Goal: Task Accomplishment & Management: Use online tool/utility

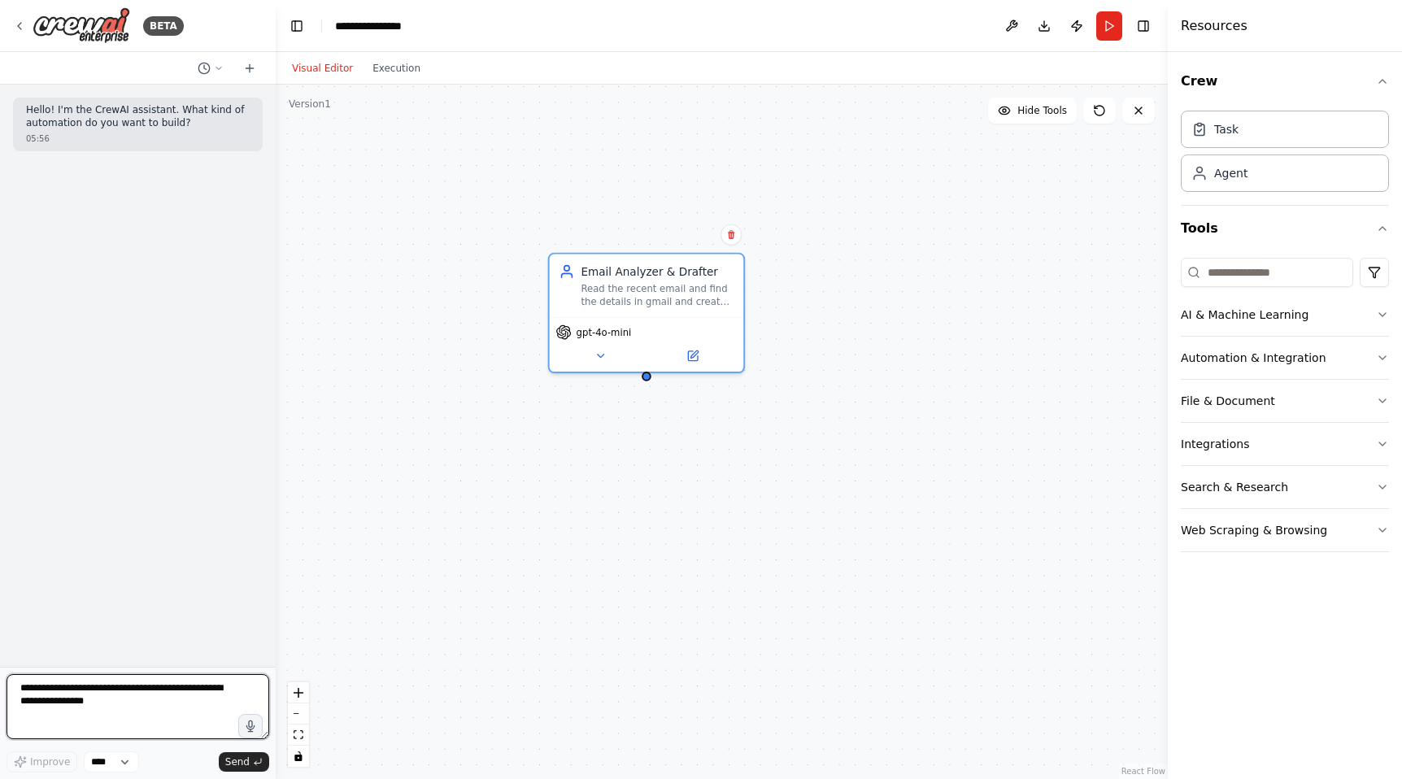
click at [117, 709] on textarea at bounding box center [138, 706] width 263 height 65
drag, startPoint x: 128, startPoint y: 704, endPoint x: 7, endPoint y: 697, distance: 122.2
click at [7, 697] on textarea at bounding box center [138, 706] width 263 height 65
type textarea "**********"
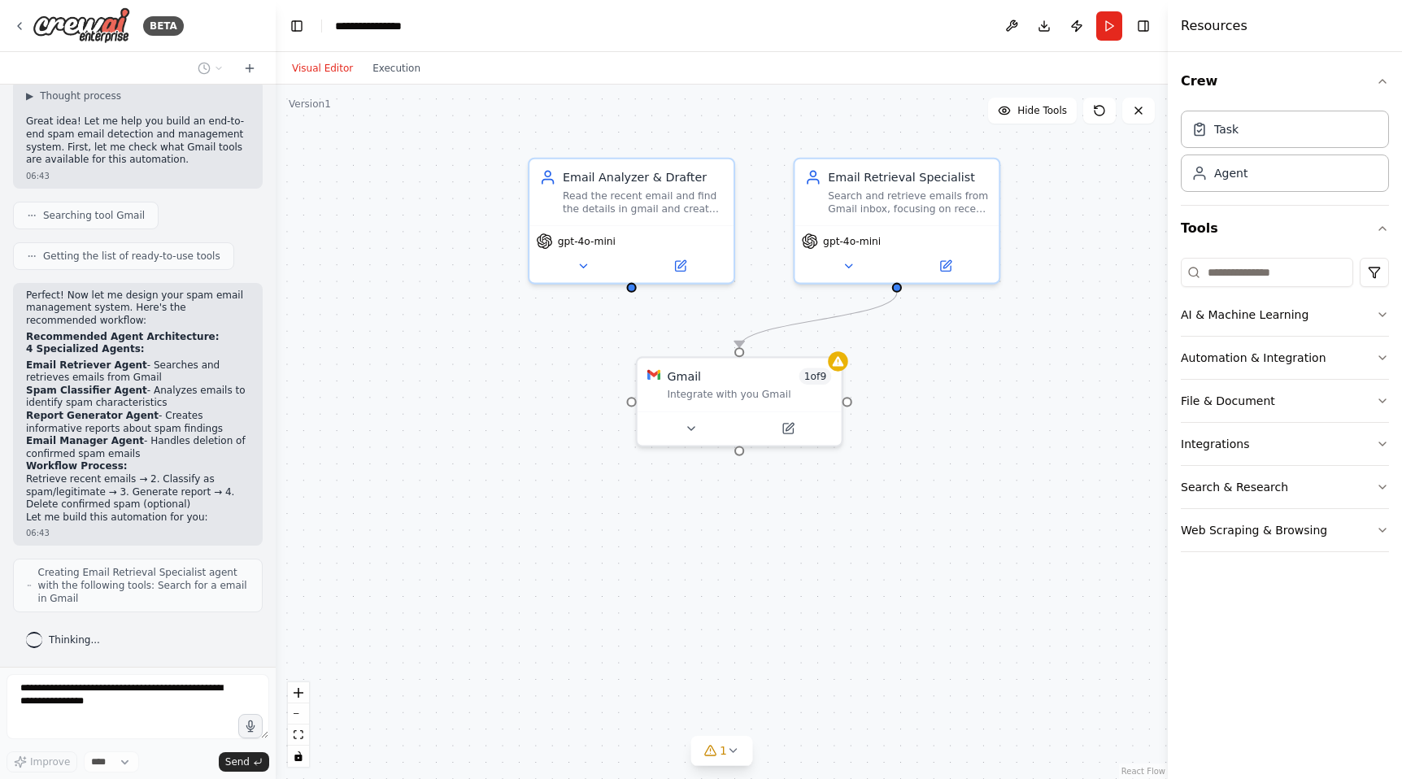
scroll to position [272, 0]
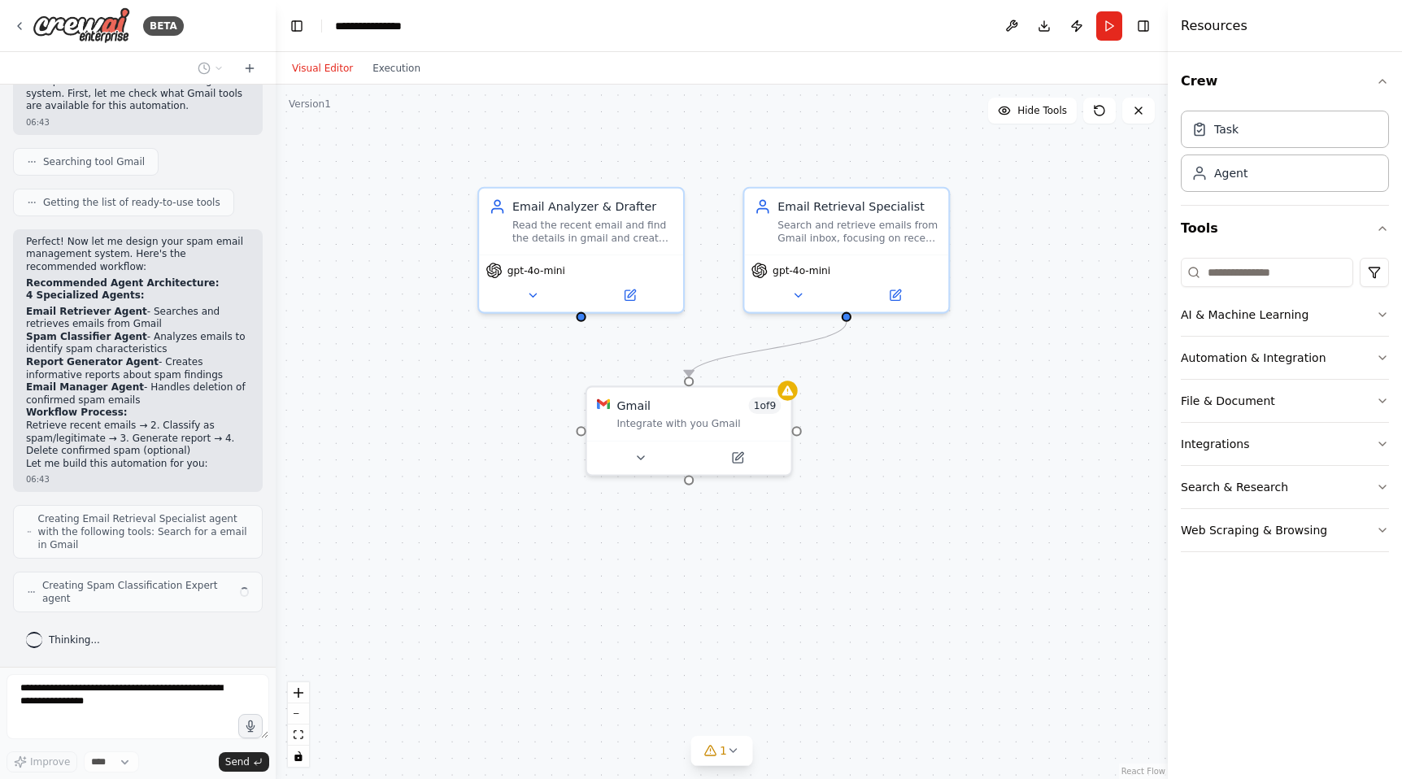
drag, startPoint x: 598, startPoint y: 343, endPoint x: 842, endPoint y: 412, distance: 254.3
click at [842, 412] on div ".deletable-edge-delete-btn { width: 20px; height: 20px; border: 0px solid #ffff…" at bounding box center [722, 432] width 892 height 694
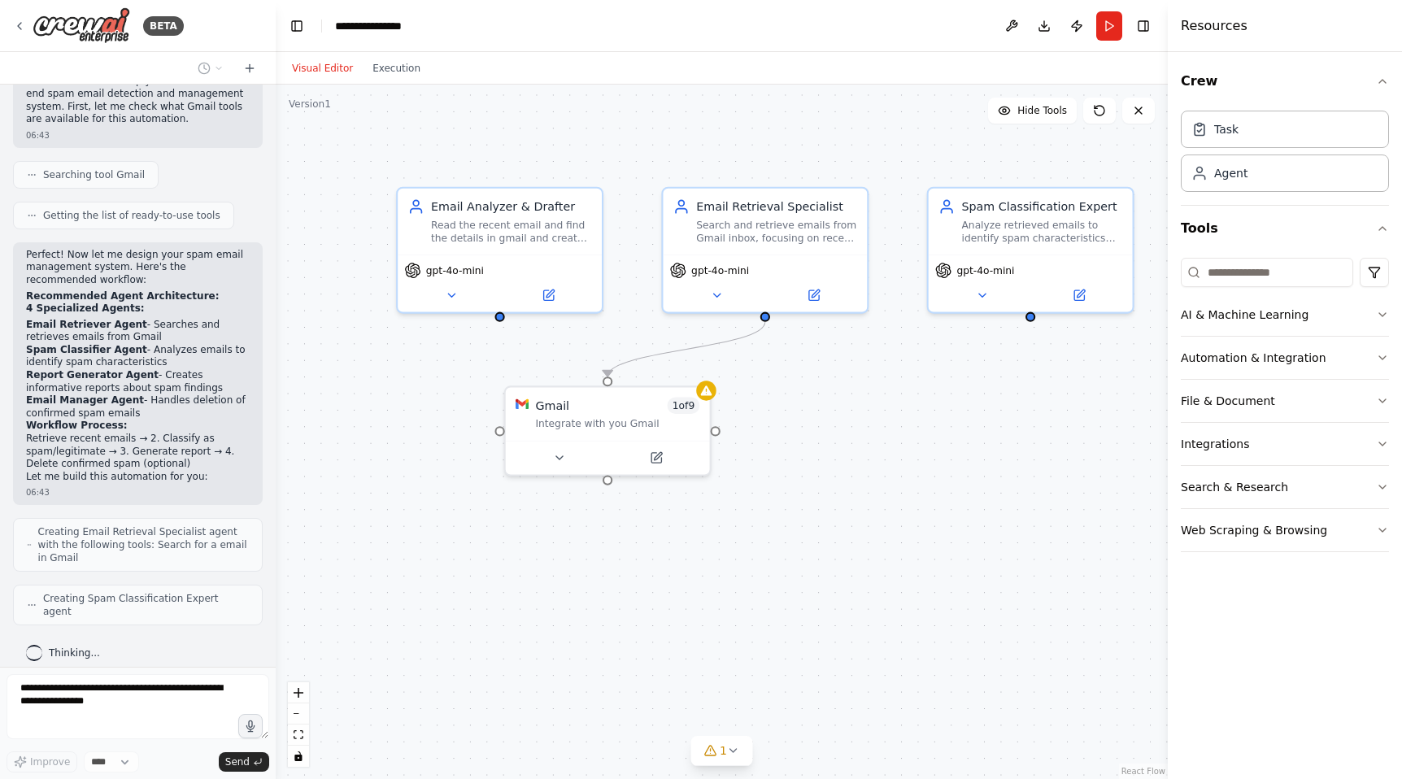
drag, startPoint x: 940, startPoint y: 439, endPoint x: 858, endPoint y: 437, distance: 82.1
click at [858, 437] on div ".deletable-edge-delete-btn { width: 20px; height: 20px; border: 0px solid #ffff…" at bounding box center [722, 432] width 892 height 694
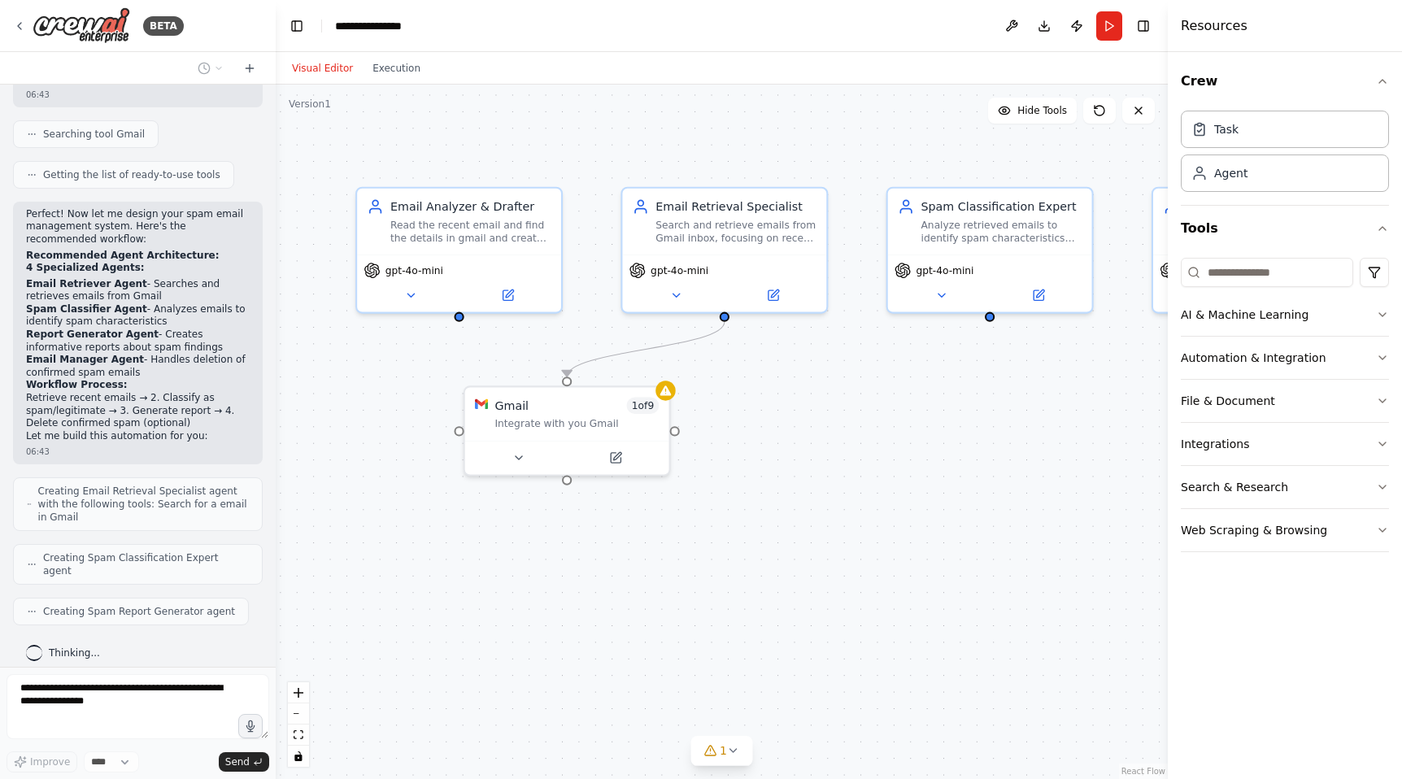
drag, startPoint x: 879, startPoint y: 446, endPoint x: 838, endPoint y: 449, distance: 40.7
click at [838, 449] on div ".deletable-edge-delete-btn { width: 20px; height: 20px; border: 0px solid #ffff…" at bounding box center [722, 432] width 892 height 694
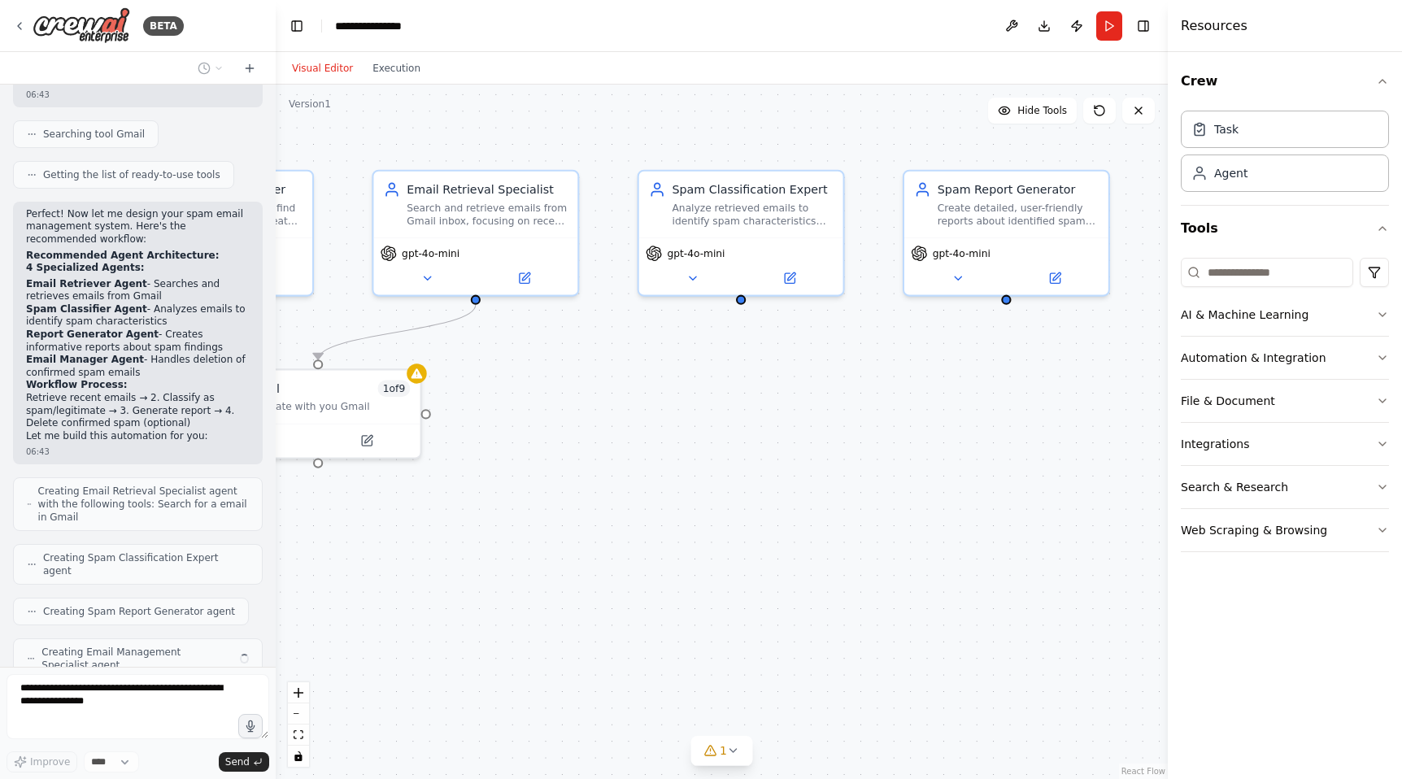
drag, startPoint x: 946, startPoint y: 424, endPoint x: 700, endPoint y: 405, distance: 246.3
click at [698, 407] on div ".deletable-edge-delete-btn { width: 20px; height: 20px; border: 0px solid #ffff…" at bounding box center [722, 432] width 892 height 694
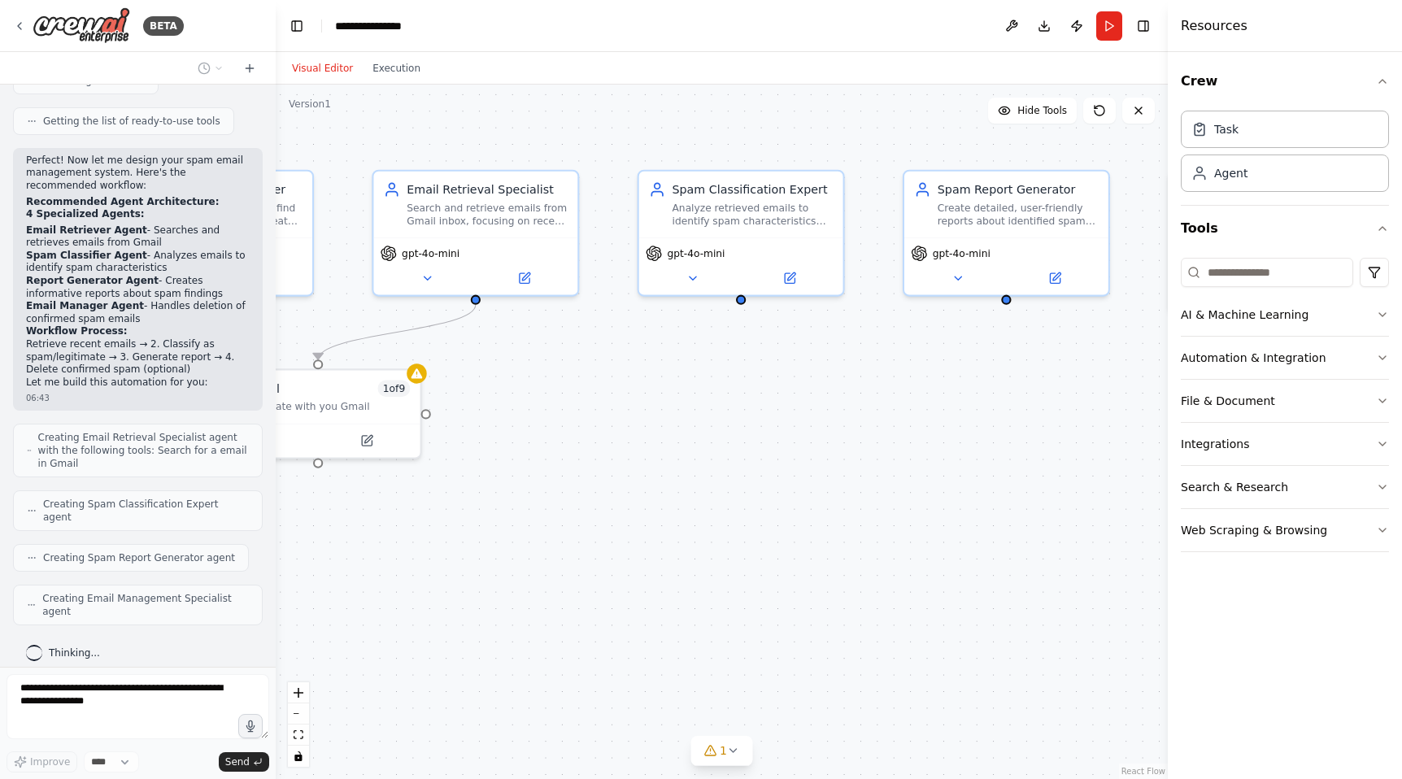
scroll to position [340, 0]
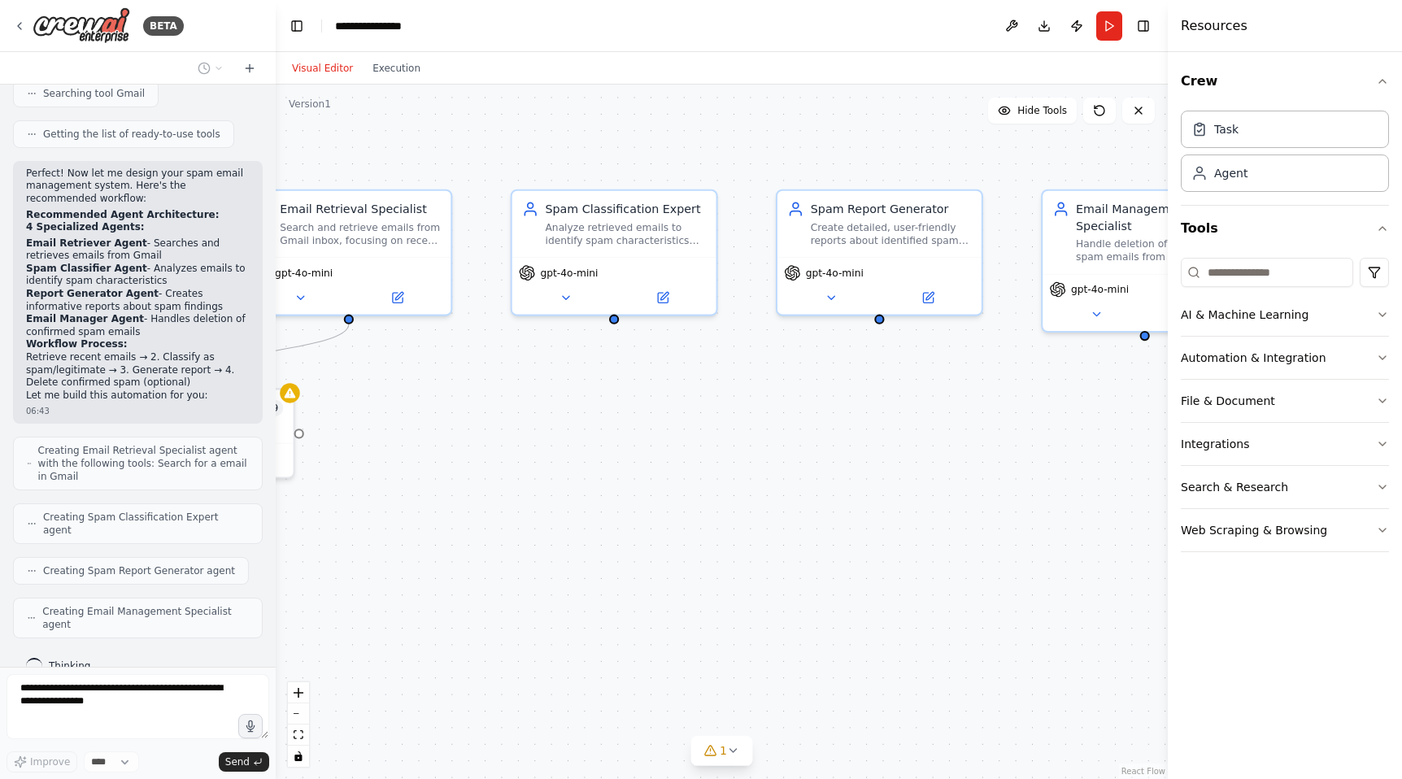
drag, startPoint x: 789, startPoint y: 437, endPoint x: 663, endPoint y: 456, distance: 128.3
click at [663, 456] on div ".deletable-edge-delete-btn { width: 20px; height: 20px; border: 0px solid #ffff…" at bounding box center [722, 432] width 892 height 694
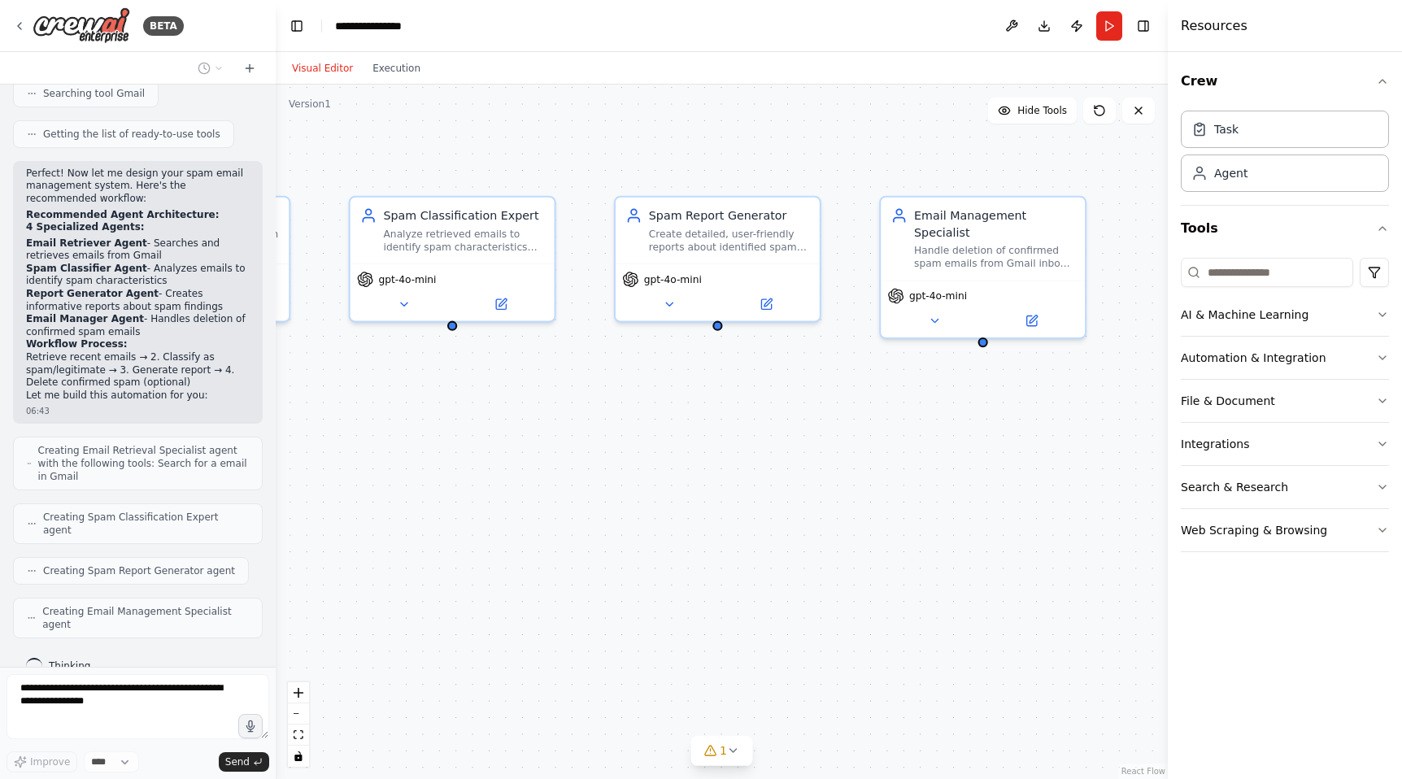
drag, startPoint x: 828, startPoint y: 449, endPoint x: 667, endPoint y: 455, distance: 161.9
click at [667, 455] on div ".deletable-edge-delete-btn { width: 20px; height: 20px; border: 0px solid #ffff…" at bounding box center [722, 432] width 892 height 694
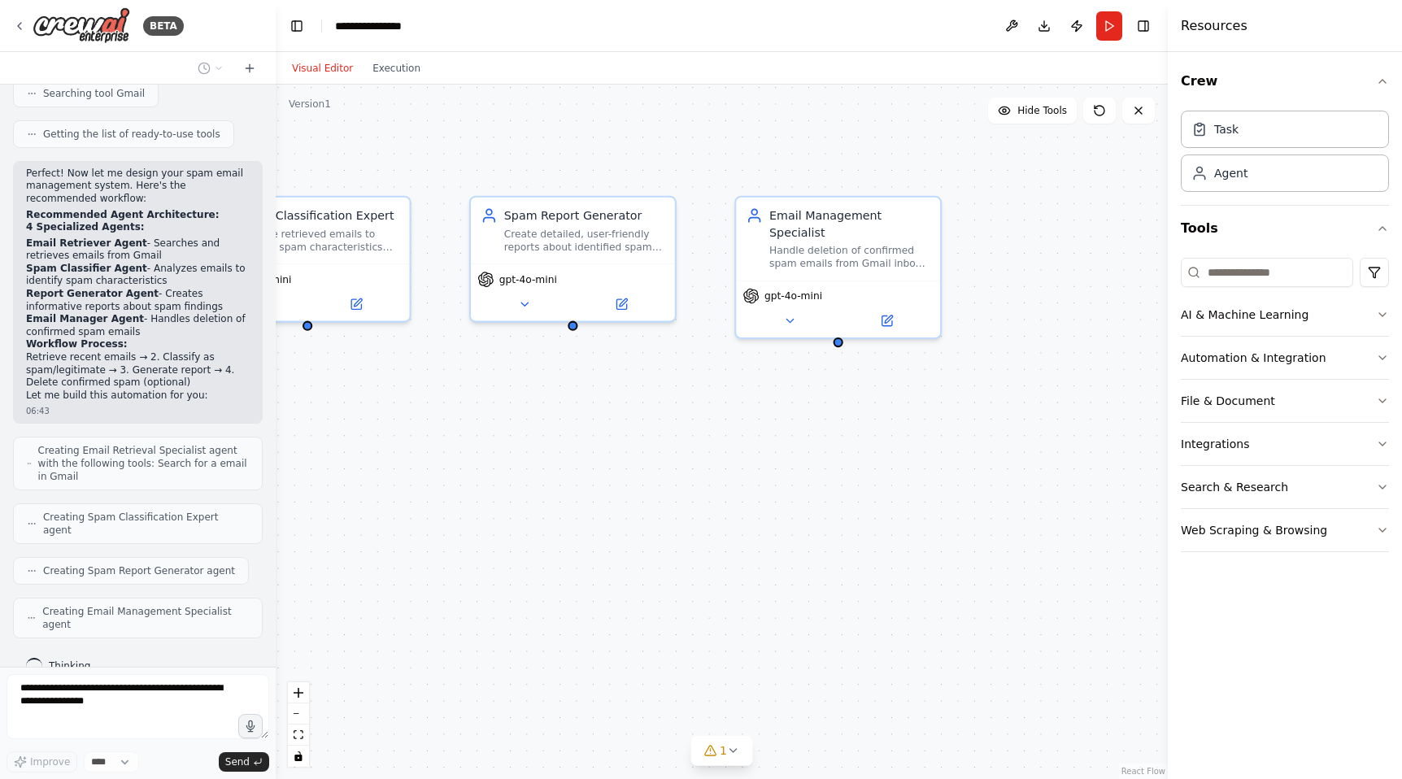
drag, startPoint x: 809, startPoint y: 464, endPoint x: 664, endPoint y: 464, distance: 144.7
click at [664, 464] on div ".deletable-edge-delete-btn { width: 20px; height: 20px; border: 0px solid #ffff…" at bounding box center [722, 432] width 892 height 694
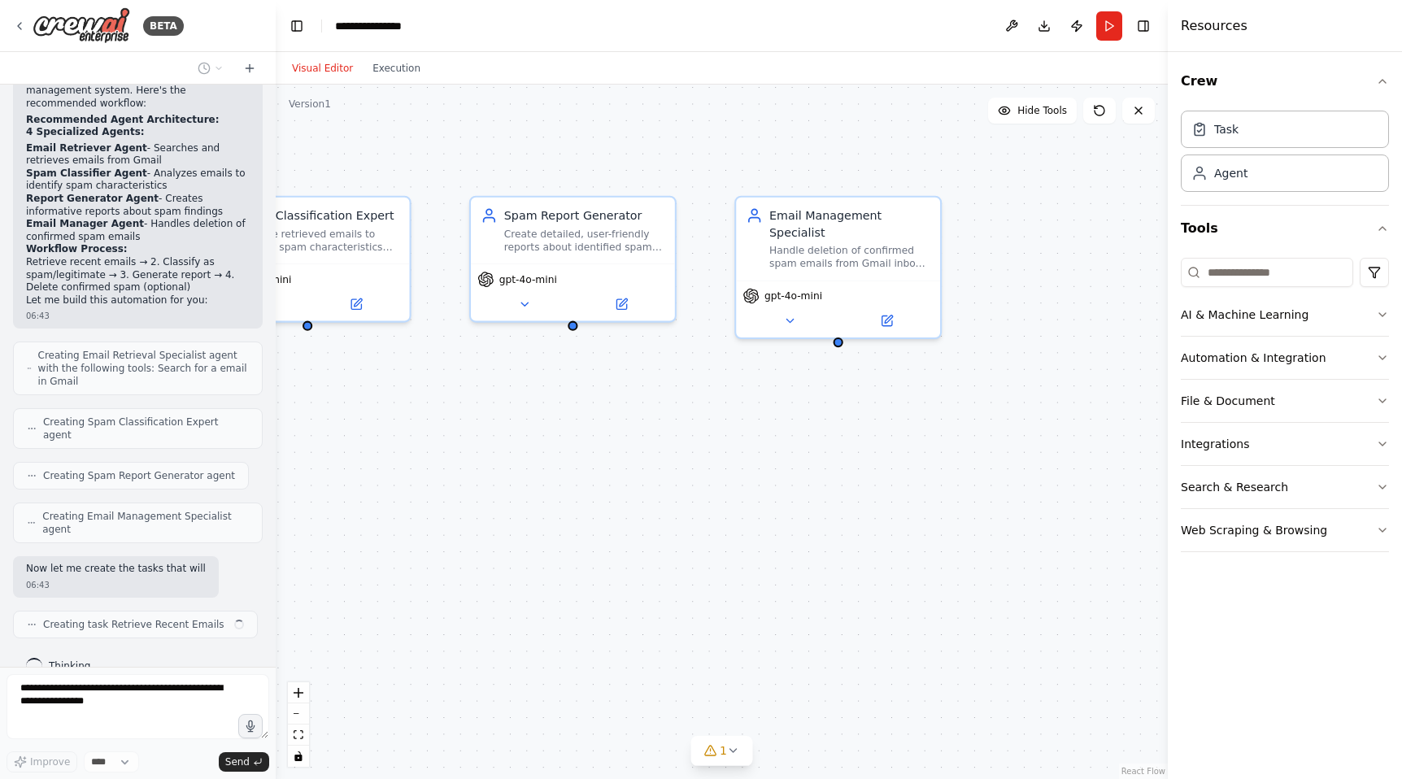
scroll to position [447, 0]
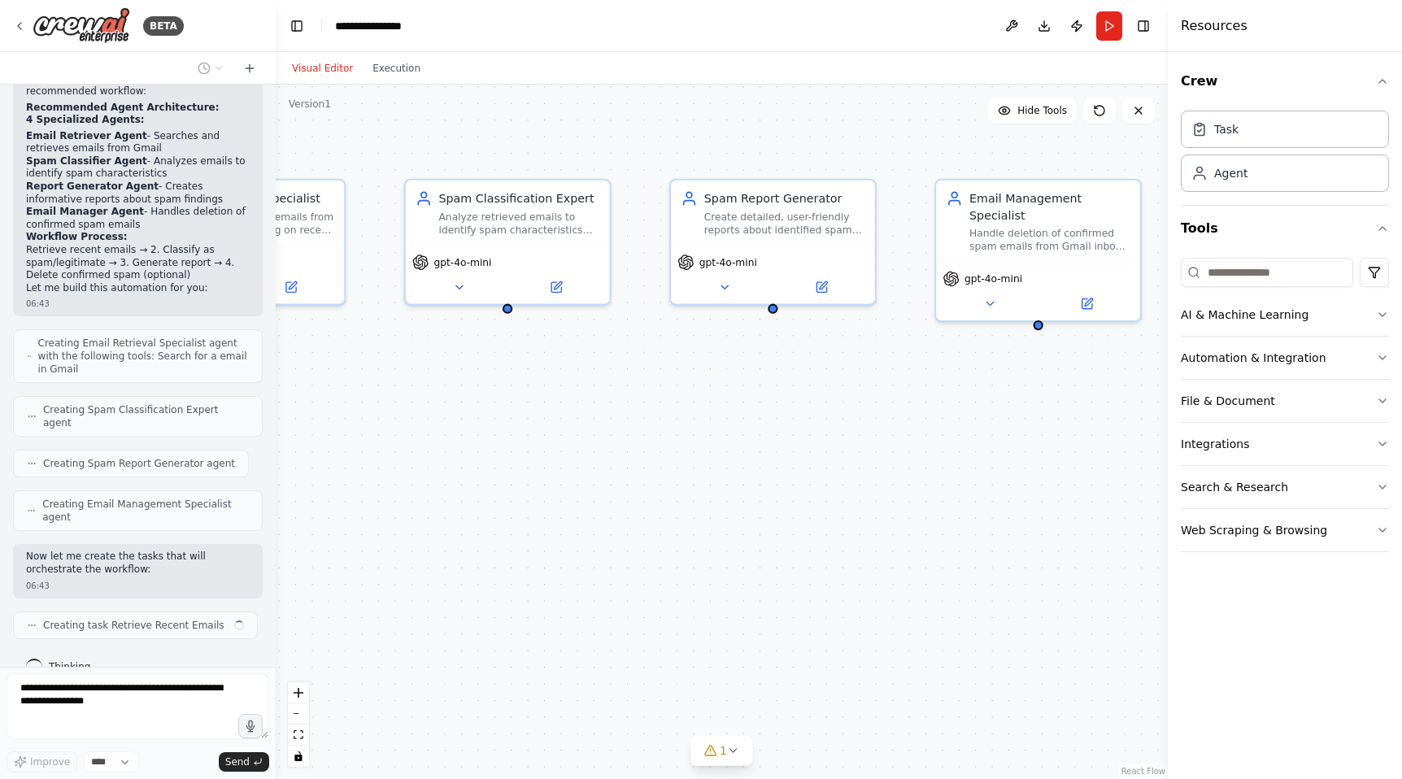
drag, startPoint x: 612, startPoint y: 476, endPoint x: 812, endPoint y: 459, distance: 200.7
click at [812, 459] on div ".deletable-edge-delete-btn { width: 20px; height: 20px; border: 0px solid #ffff…" at bounding box center [722, 432] width 892 height 694
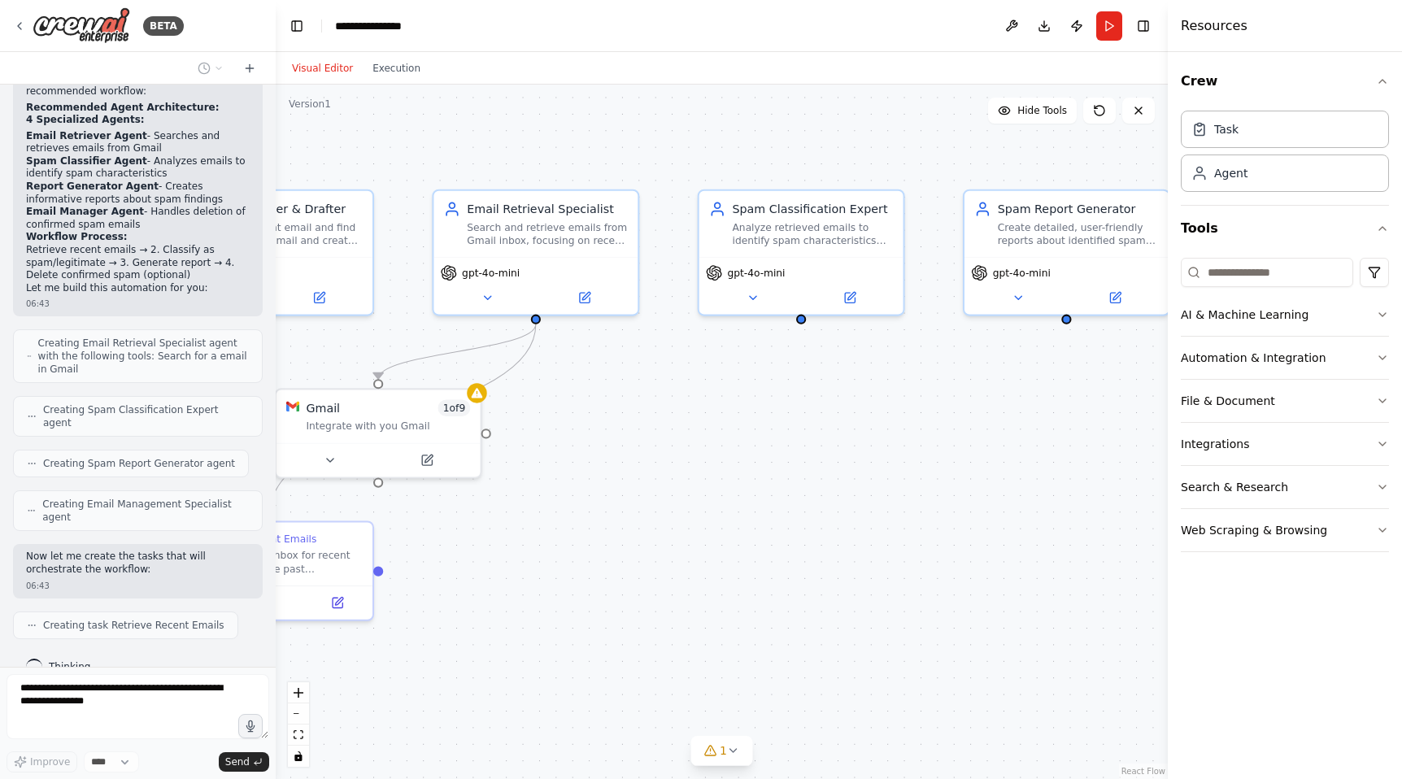
drag, startPoint x: 812, startPoint y: 459, endPoint x: 1106, endPoint y: 470, distance: 294.5
click at [1106, 470] on div ".deletable-edge-delete-btn { width: 20px; height: 20px; border: 0px solid #ffff…" at bounding box center [722, 432] width 892 height 694
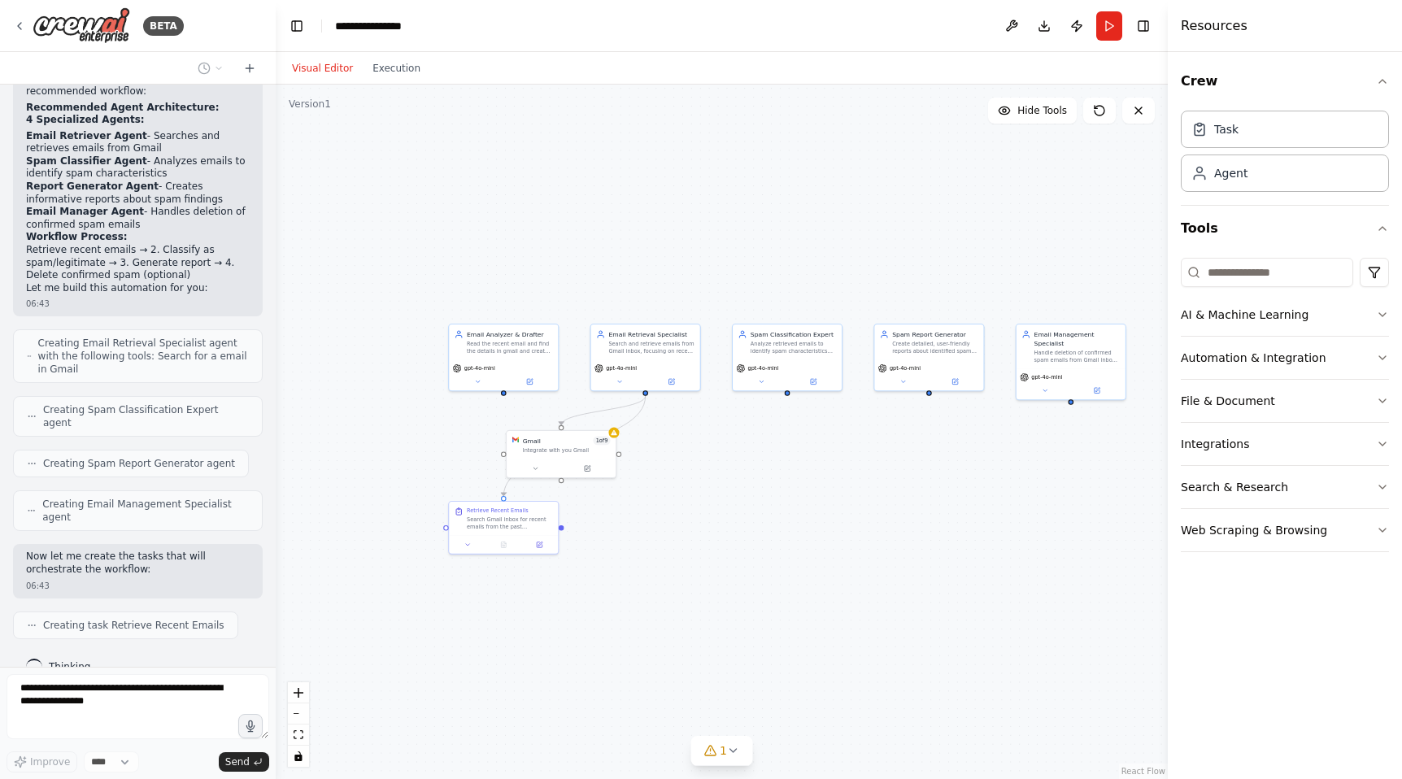
scroll to position [488, 0]
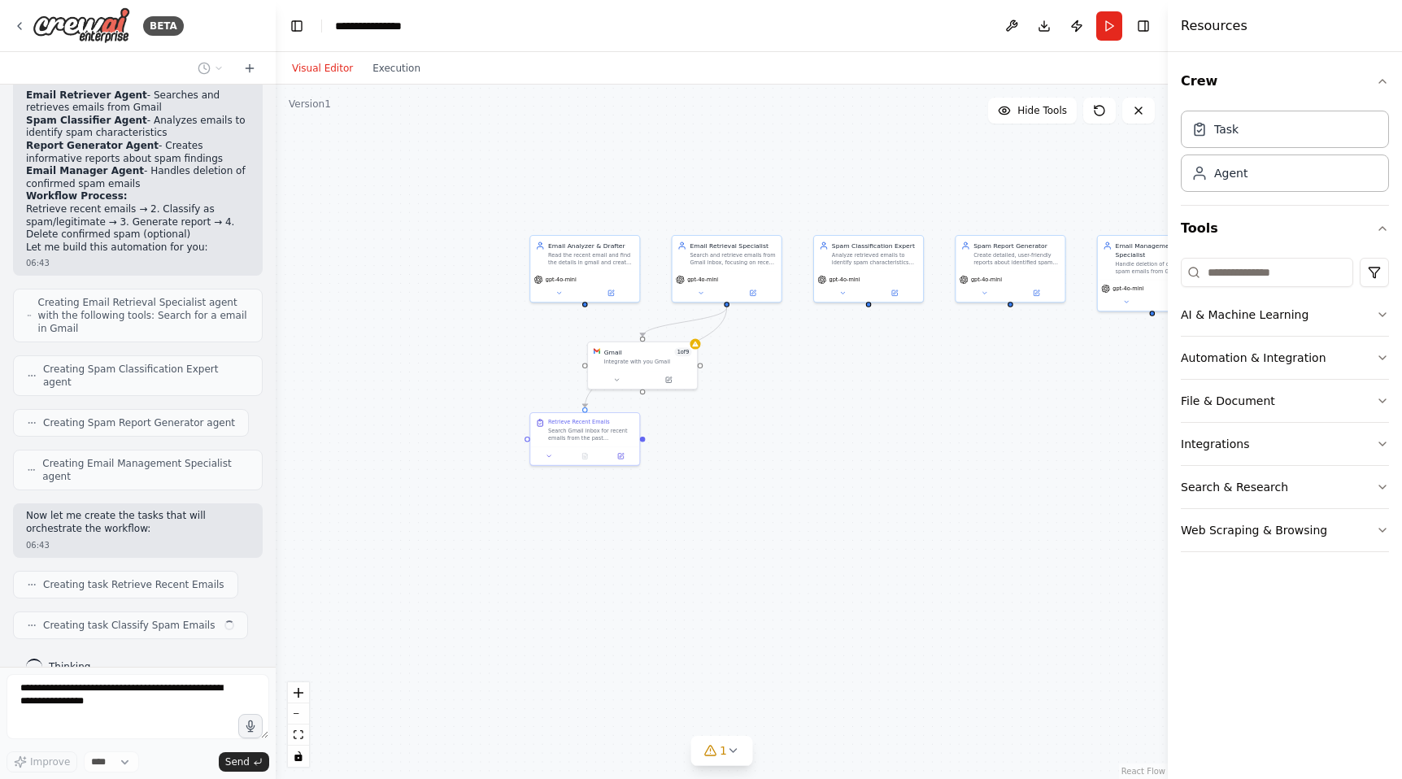
drag, startPoint x: 699, startPoint y: 552, endPoint x: 782, endPoint y: 463, distance: 122.0
click at [782, 463] on div ".deletable-edge-delete-btn { width: 20px; height: 20px; border: 0px solid #ffff…" at bounding box center [722, 432] width 892 height 694
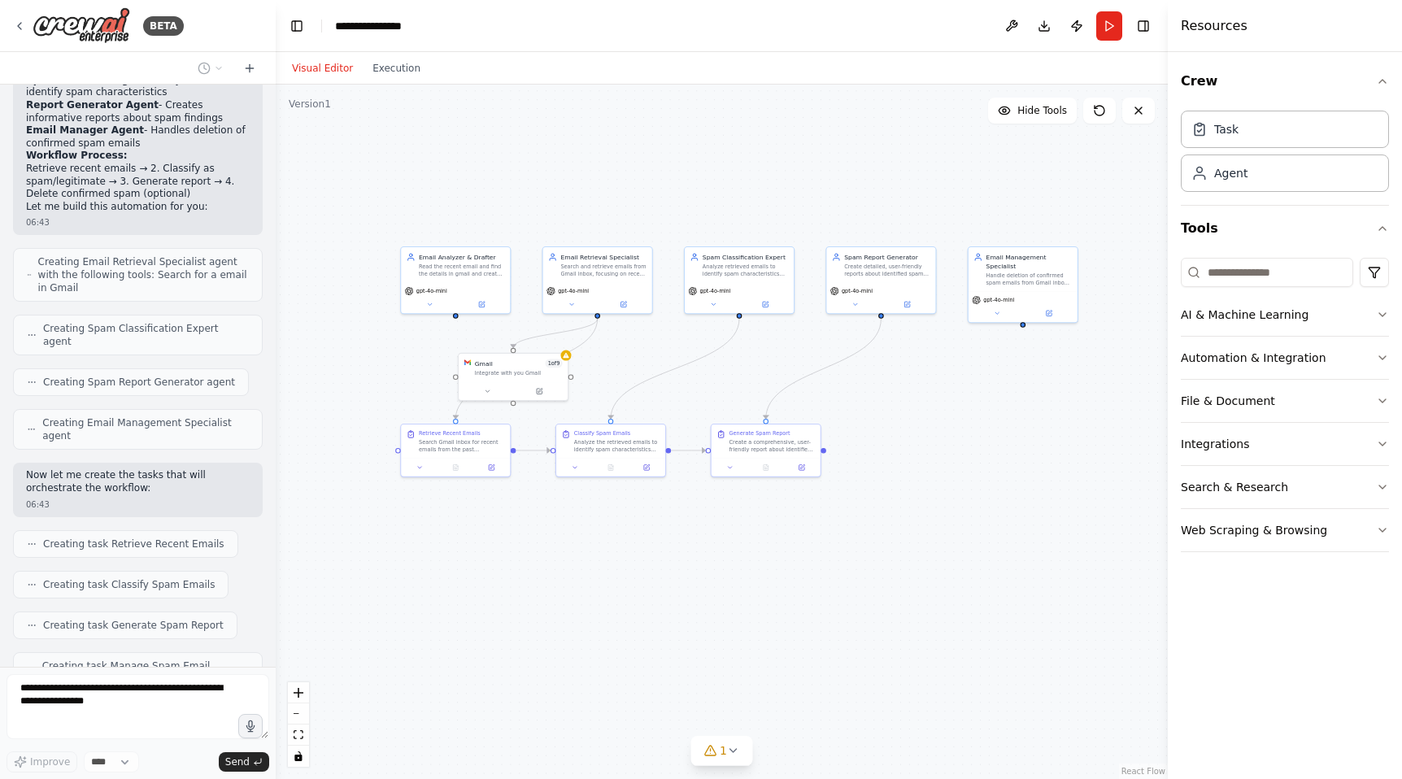
scroll to position [582, 0]
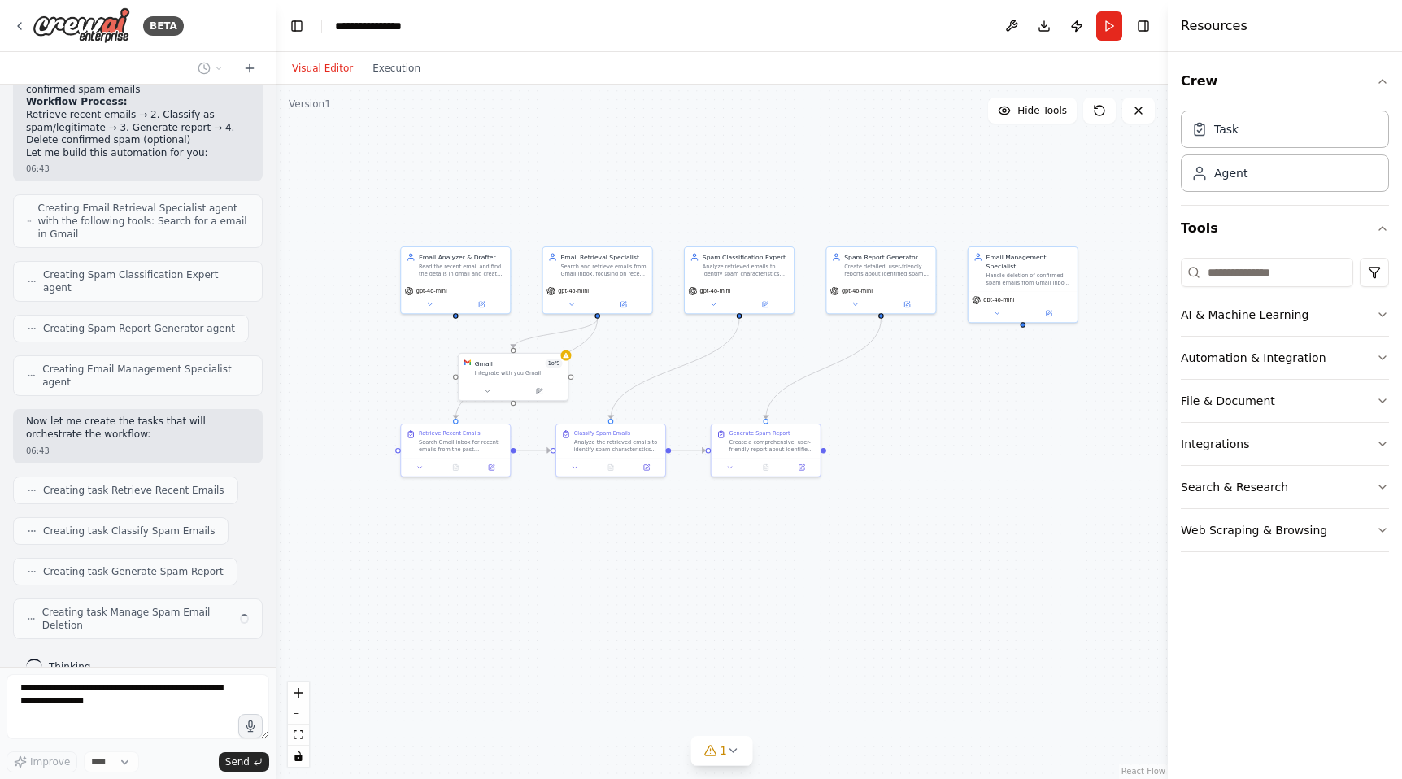
drag, startPoint x: 716, startPoint y: 593, endPoint x: 587, endPoint y: 605, distance: 129.8
click at [587, 605] on div ".deletable-edge-delete-btn { width: 20px; height: 20px; border: 0px solid #ffff…" at bounding box center [722, 432] width 892 height 694
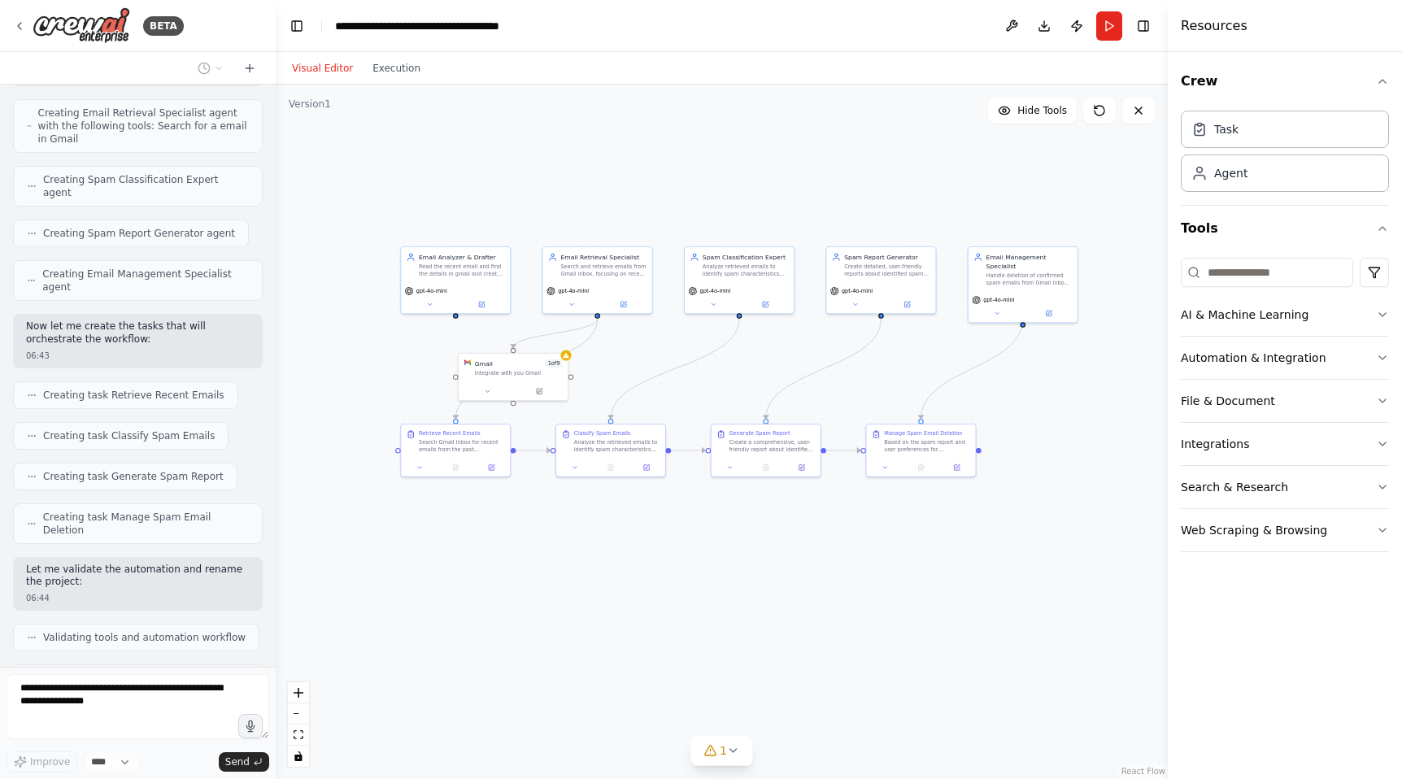
scroll to position [731, 0]
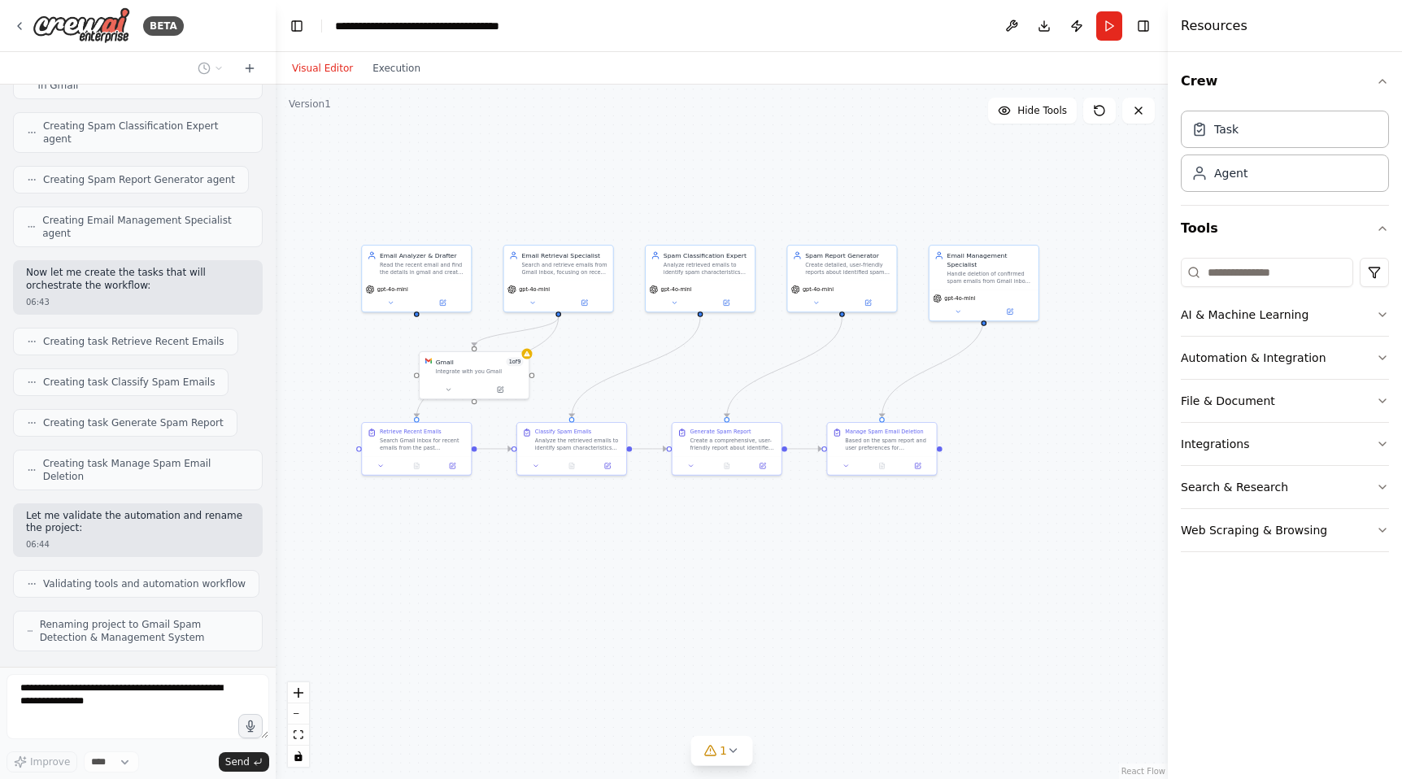
drag, startPoint x: 783, startPoint y: 576, endPoint x: 744, endPoint y: 575, distance: 39.1
click at [744, 575] on div ".deletable-edge-delete-btn { width: 20px; height: 20px; border: 0px solid #ffff…" at bounding box center [722, 432] width 892 height 694
click at [801, 361] on icon "Edge from 29042858-661c-48ff-9e23-52be31dffaff to f51c615e-1518-4940-b179-7b108…" at bounding box center [784, 367] width 115 height 100
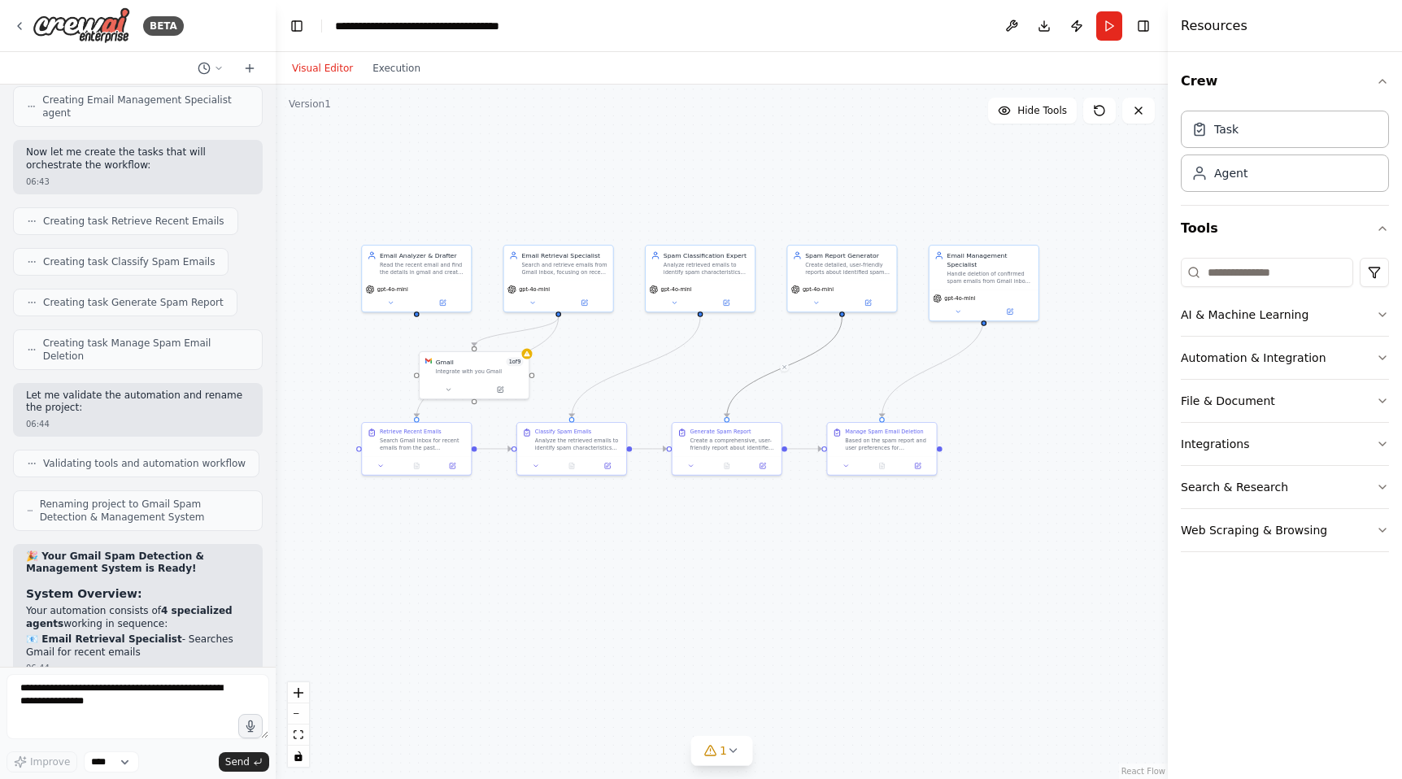
click at [806, 398] on div ".deletable-edge-delete-btn { width: 20px; height: 20px; border: 0px solid #ffff…" at bounding box center [722, 432] width 892 height 694
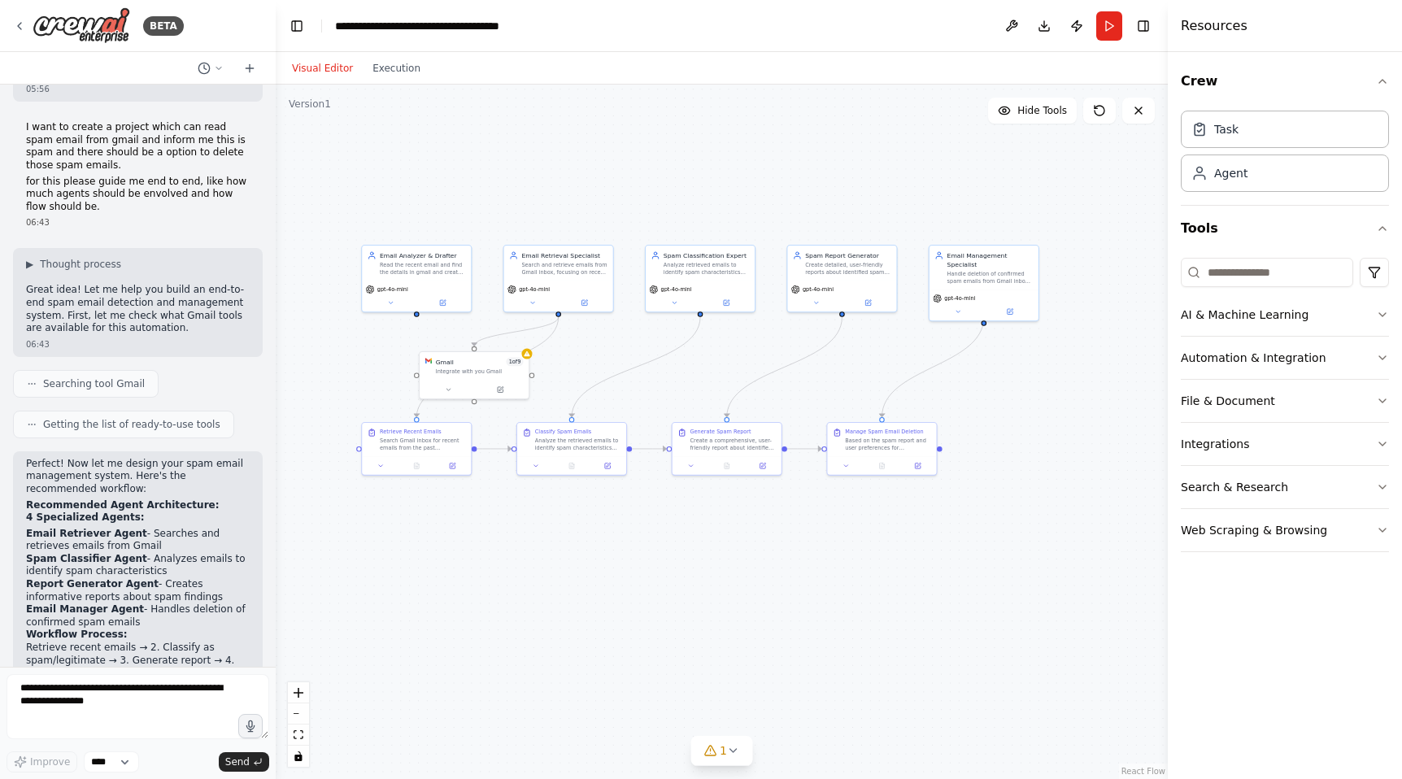
scroll to position [72, 0]
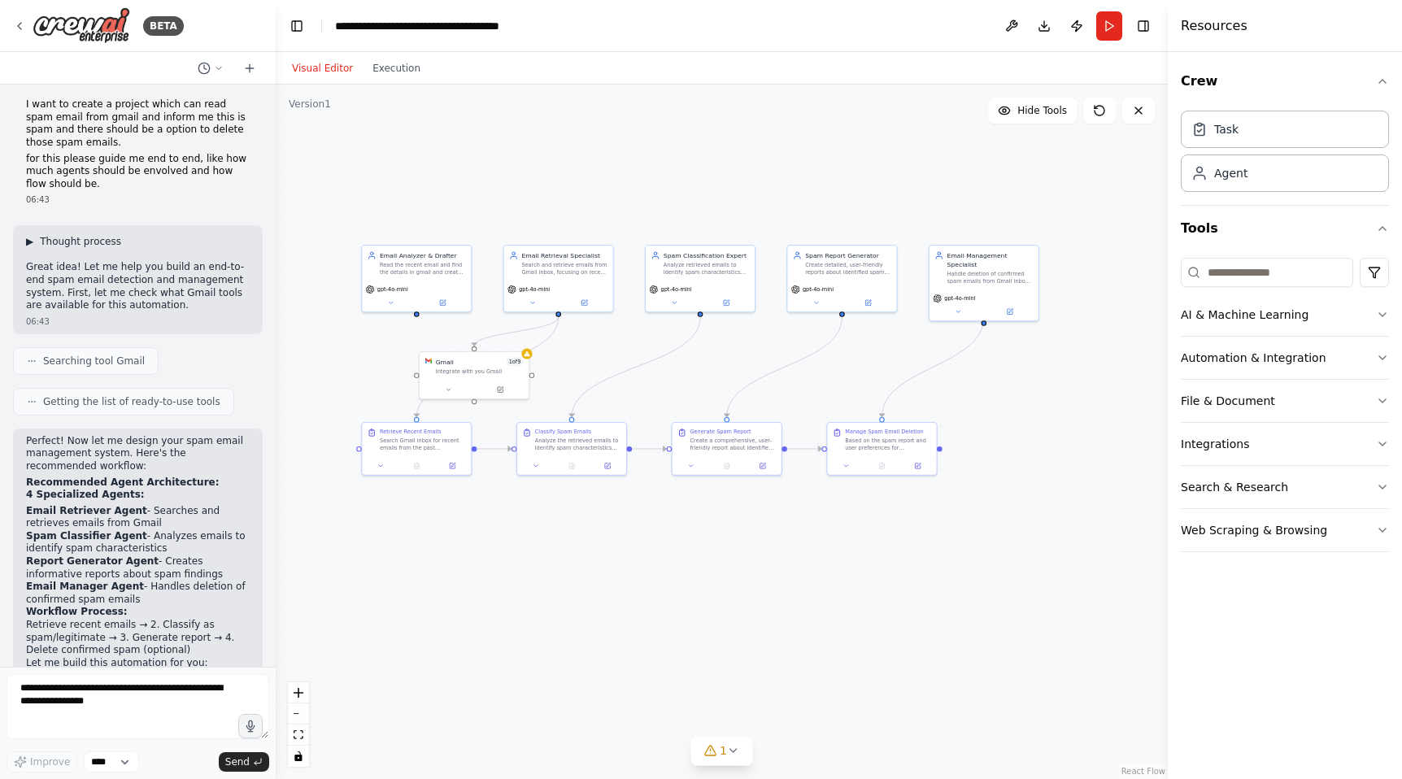
click at [30, 245] on span "▶" at bounding box center [29, 241] width 7 height 13
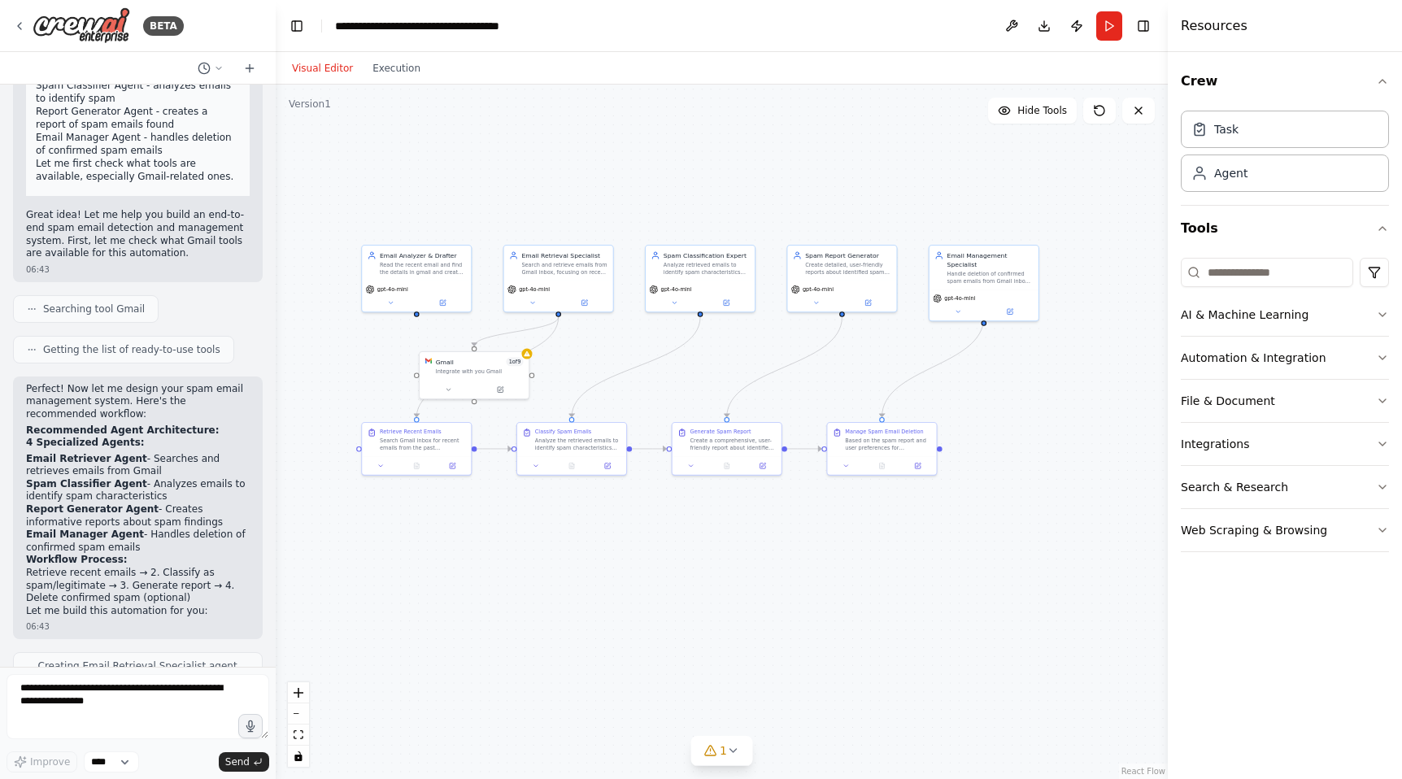
scroll to position [480, 0]
click at [28, 303] on circle at bounding box center [28, 303] width 1 height 1
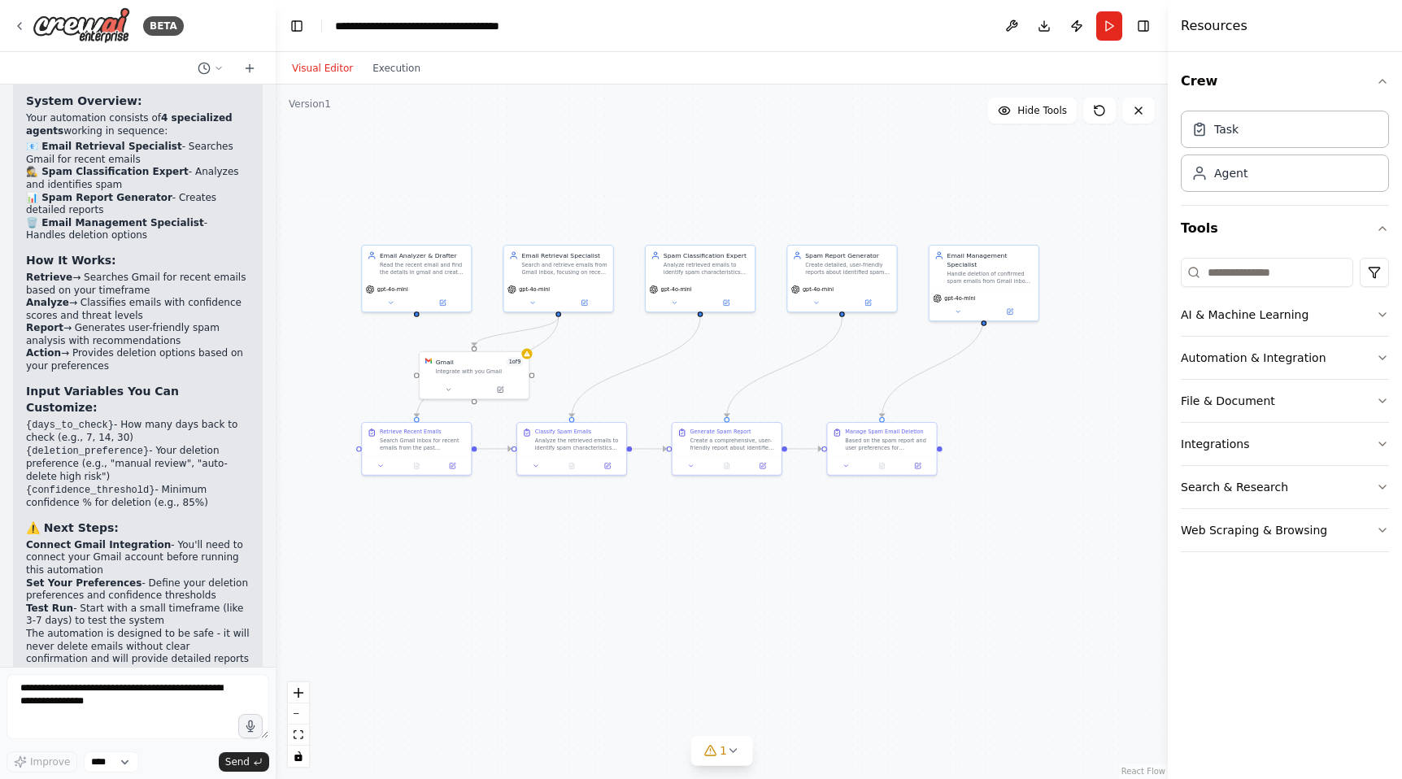
scroll to position [1697, 0]
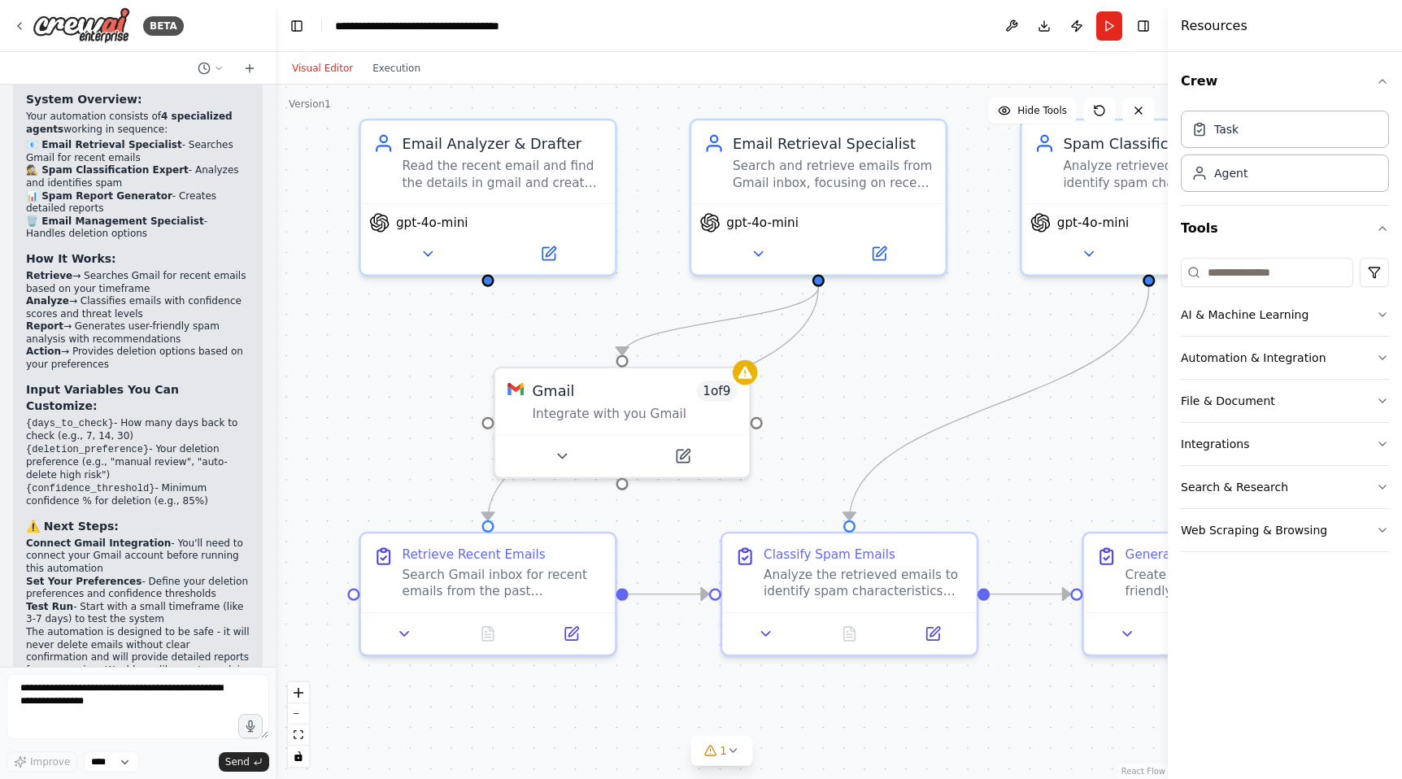
drag, startPoint x: 576, startPoint y: 362, endPoint x: 903, endPoint y: 370, distance: 327.7
click at [904, 371] on div ".deletable-edge-delete-btn { width: 20px; height: 20px; border: 0px solid #ffff…" at bounding box center [722, 432] width 892 height 694
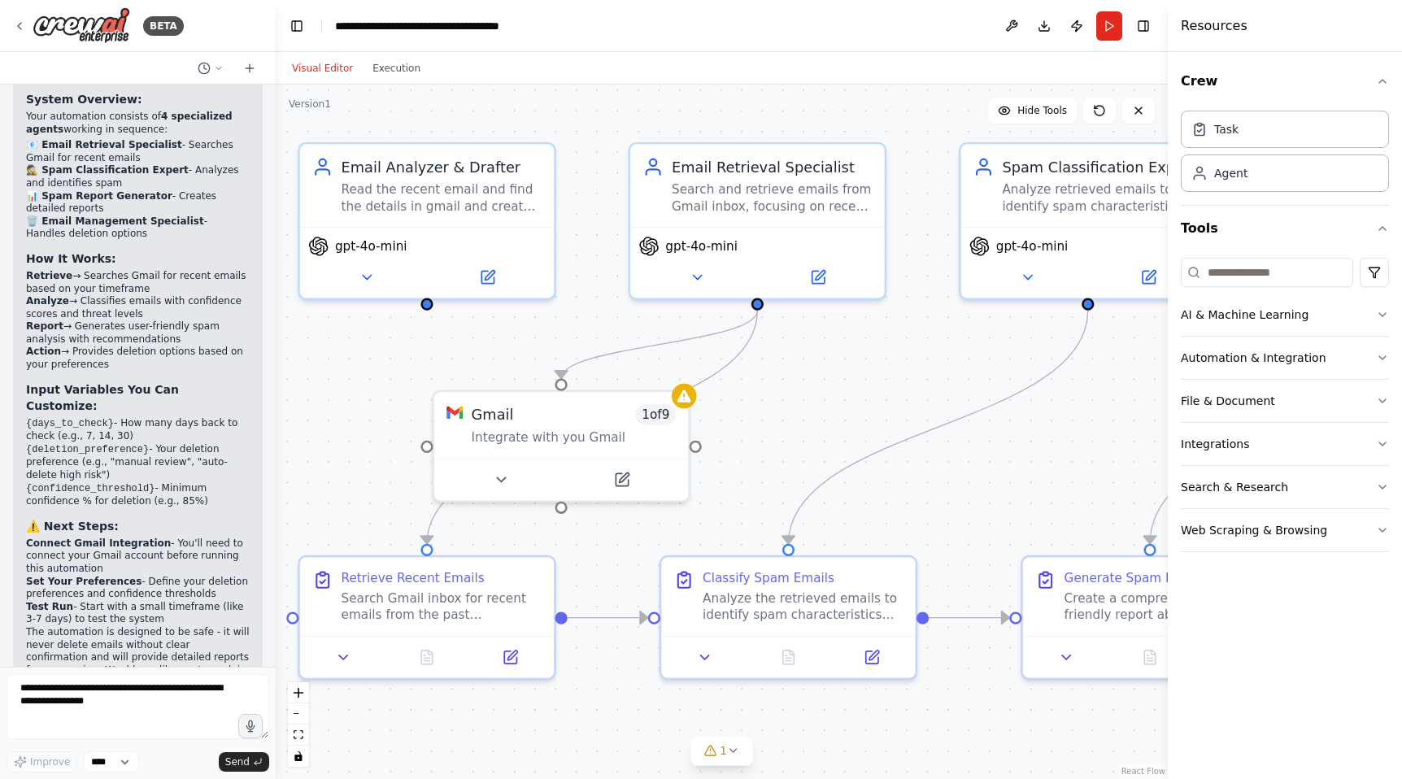
drag, startPoint x: 414, startPoint y: 352, endPoint x: 344, endPoint y: 364, distance: 71.0
click at [344, 364] on div ".deletable-edge-delete-btn { width: 20px; height: 20px; border: 0px solid #ffff…" at bounding box center [722, 432] width 892 height 694
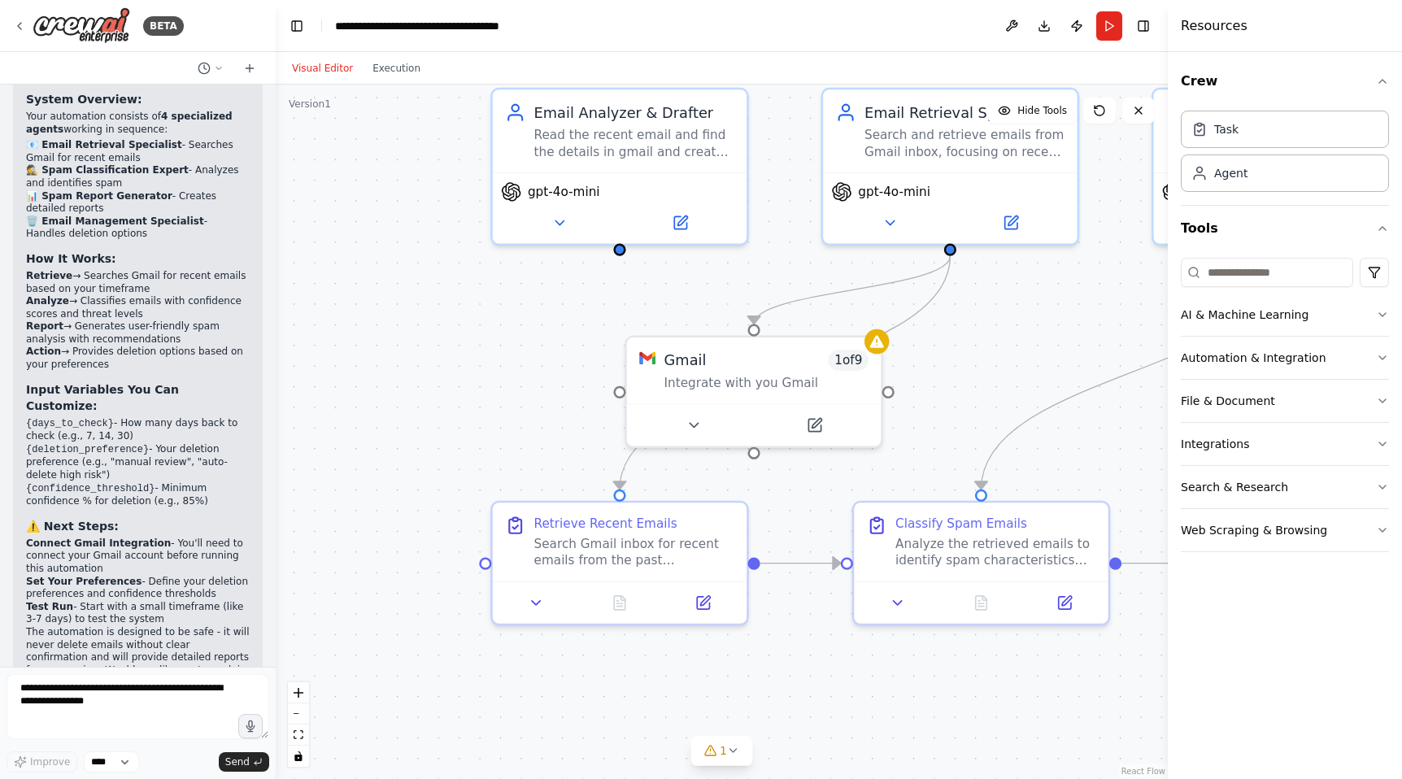
drag, startPoint x: 498, startPoint y: 333, endPoint x: 693, endPoint y: 284, distance: 201.3
click at [693, 283] on div ".deletable-edge-delete-btn { width: 20px; height: 20px; border: 0px solid #ffff…" at bounding box center [722, 432] width 892 height 694
click at [672, 170] on div "Email Analyzer & Drafter Read the recent email and find the details in gmail an…" at bounding box center [620, 130] width 254 height 83
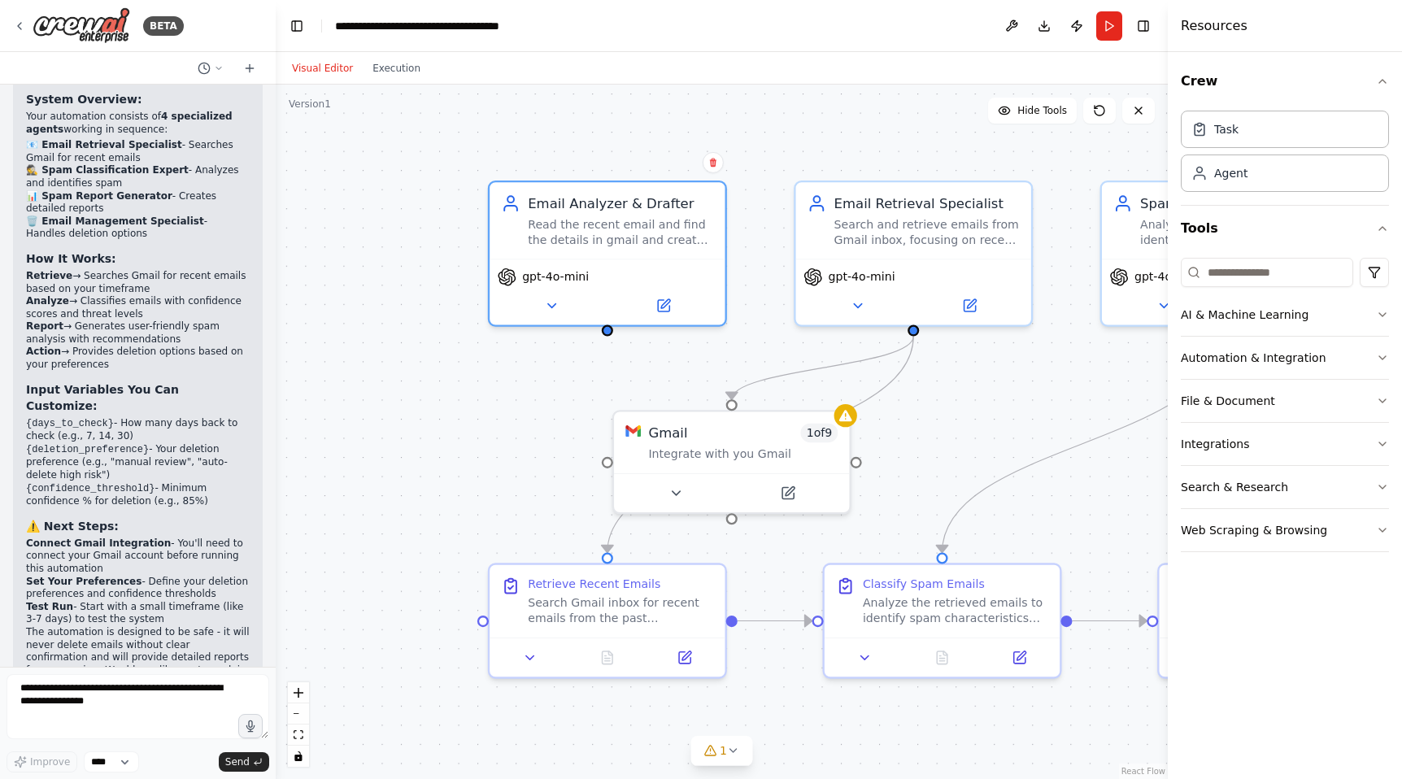
drag, startPoint x: 597, startPoint y: 302, endPoint x: 586, endPoint y: 376, distance: 74.7
click at [586, 376] on div ".deletable-edge-delete-btn { width: 20px; height: 20px; border: 0px solid #ffff…" at bounding box center [722, 432] width 892 height 694
click at [712, 163] on icon at bounding box center [713, 162] width 7 height 9
click at [672, 161] on button "Confirm" at bounding box center [667, 163] width 58 height 20
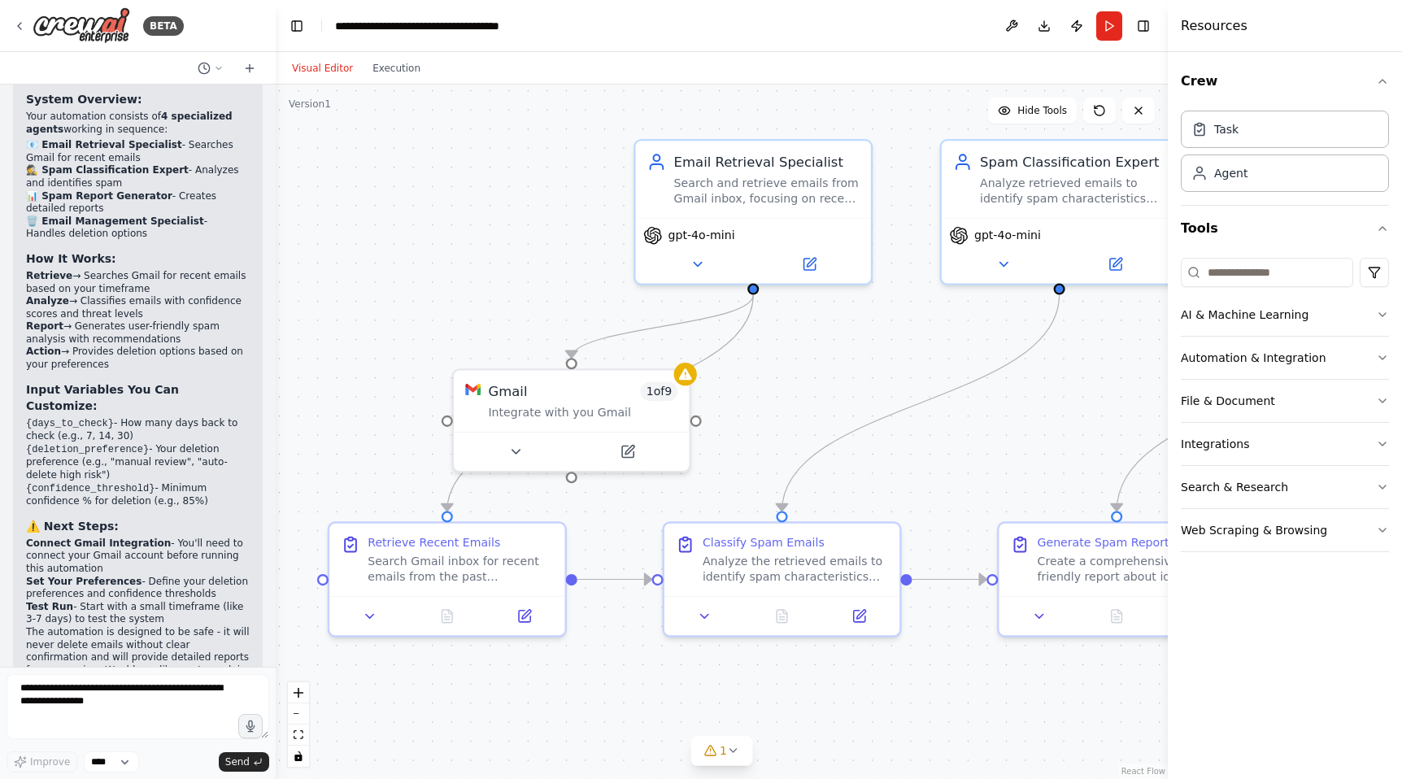
drag, startPoint x: 611, startPoint y: 304, endPoint x: 445, endPoint y: 255, distance: 172.9
click at [445, 255] on div ".deletable-edge-delete-btn { width: 20px; height: 20px; border: 0px solid #ffff…" at bounding box center [722, 432] width 892 height 694
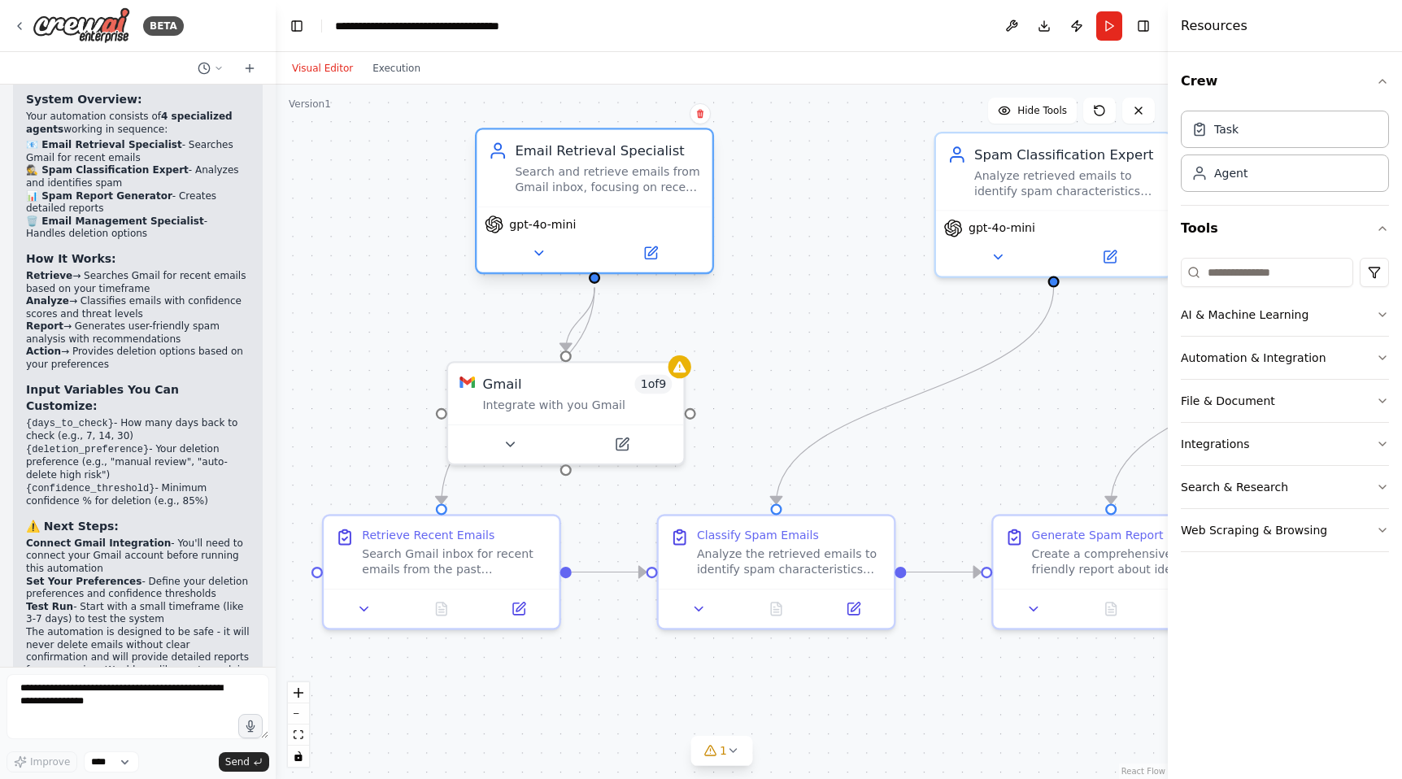
drag, startPoint x: 719, startPoint y: 188, endPoint x: 567, endPoint y: 185, distance: 152.0
click at [567, 185] on div "Search and retrieve emails from Gmail inbox, focusing on recent emails that may…" at bounding box center [607, 179] width 185 height 31
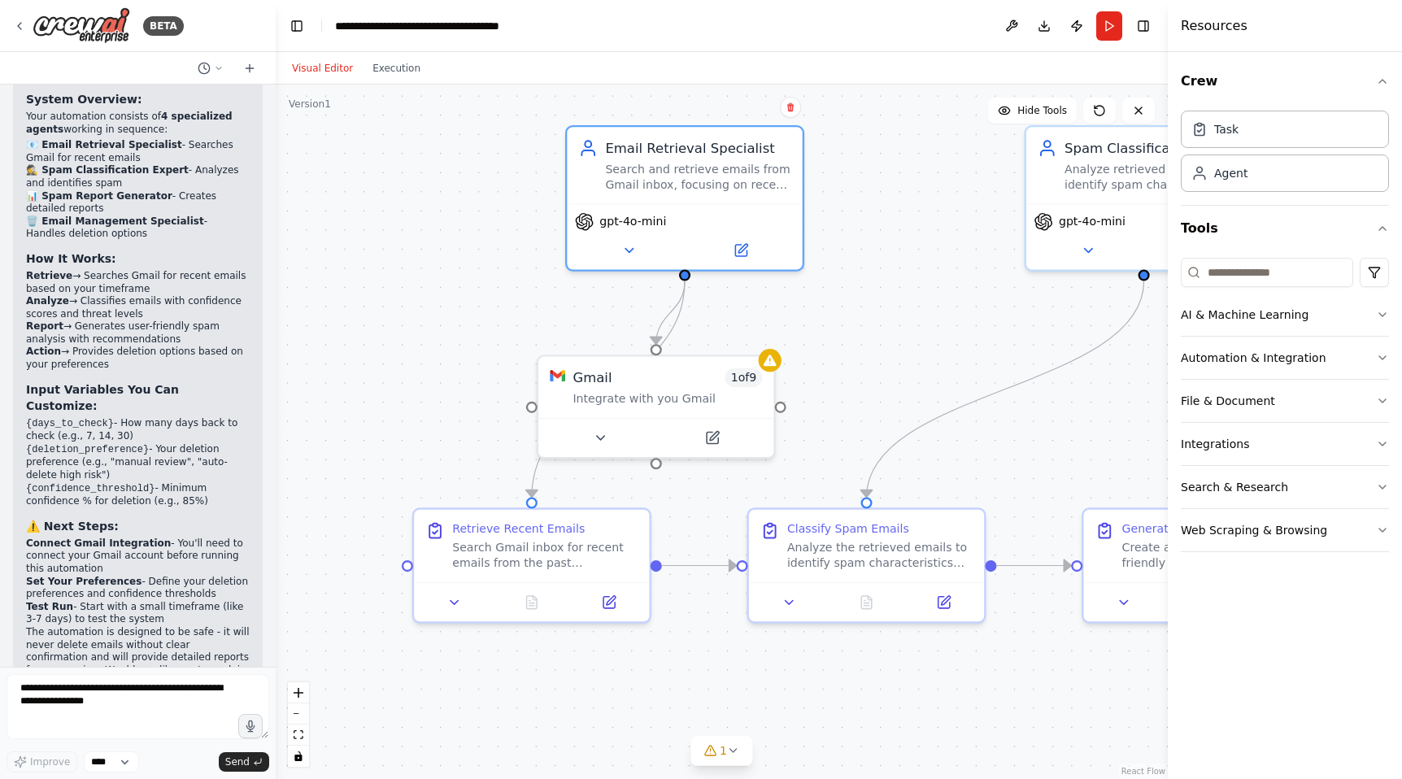
drag, startPoint x: 754, startPoint y: 298, endPoint x: 879, endPoint y: 299, distance: 124.4
click at [879, 299] on div ".deletable-edge-delete-btn { width: 20px; height: 20px; border: 0px solid #ffff…" at bounding box center [722, 432] width 892 height 694
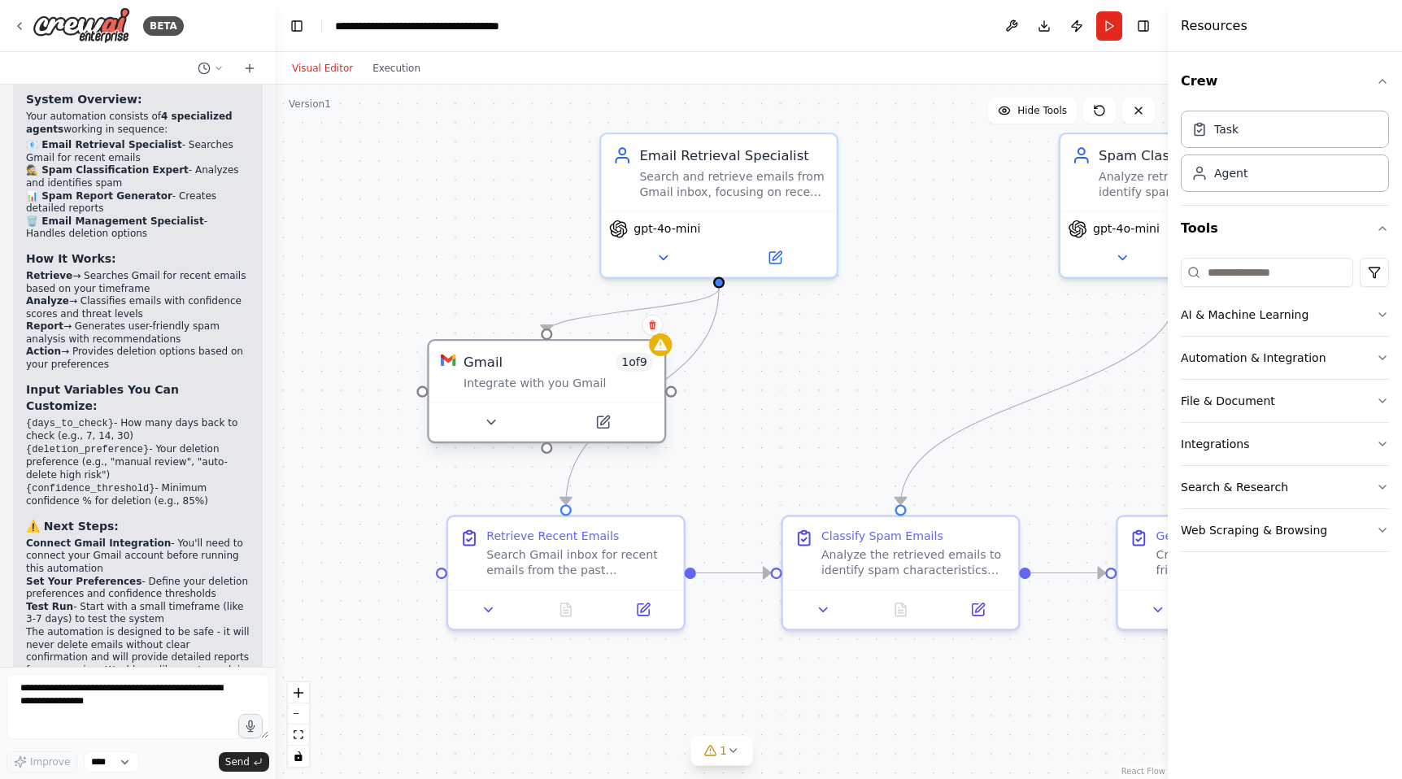
drag, startPoint x: 693, startPoint y: 407, endPoint x: 561, endPoint y: 392, distance: 133.4
click at [561, 392] on div "Gmail 1 of 9 Integrate with you Gmail" at bounding box center [546, 371] width 235 height 61
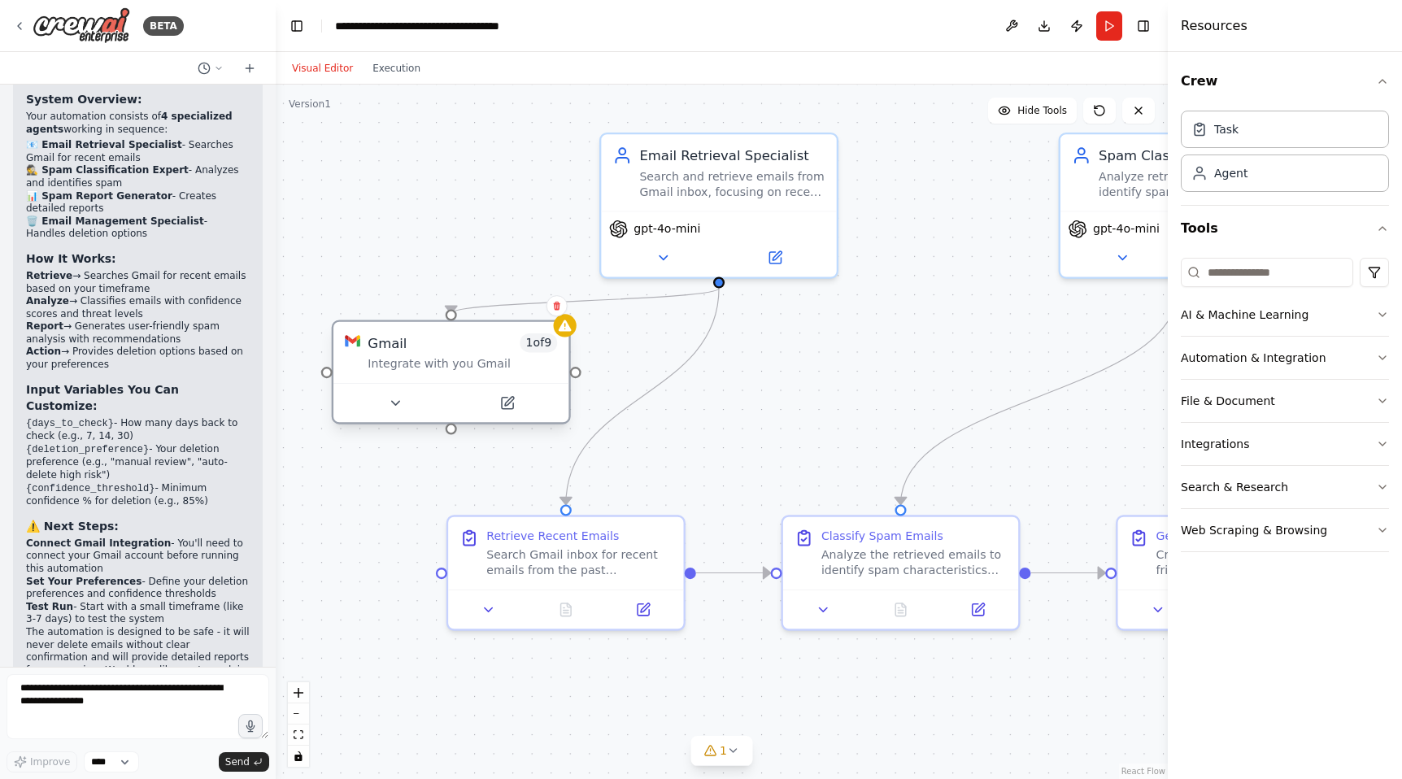
drag, startPoint x: 587, startPoint y: 364, endPoint x: 464, endPoint y: 354, distance: 123.2
click at [464, 354] on div "Gmail 1 of 9 Integrate with you Gmail" at bounding box center [461, 352] width 189 height 38
drag, startPoint x: 478, startPoint y: 372, endPoint x: 462, endPoint y: 374, distance: 16.3
click at [462, 374] on div "Gmail 1 of 9 Integrate with you Gmail" at bounding box center [432, 352] width 235 height 61
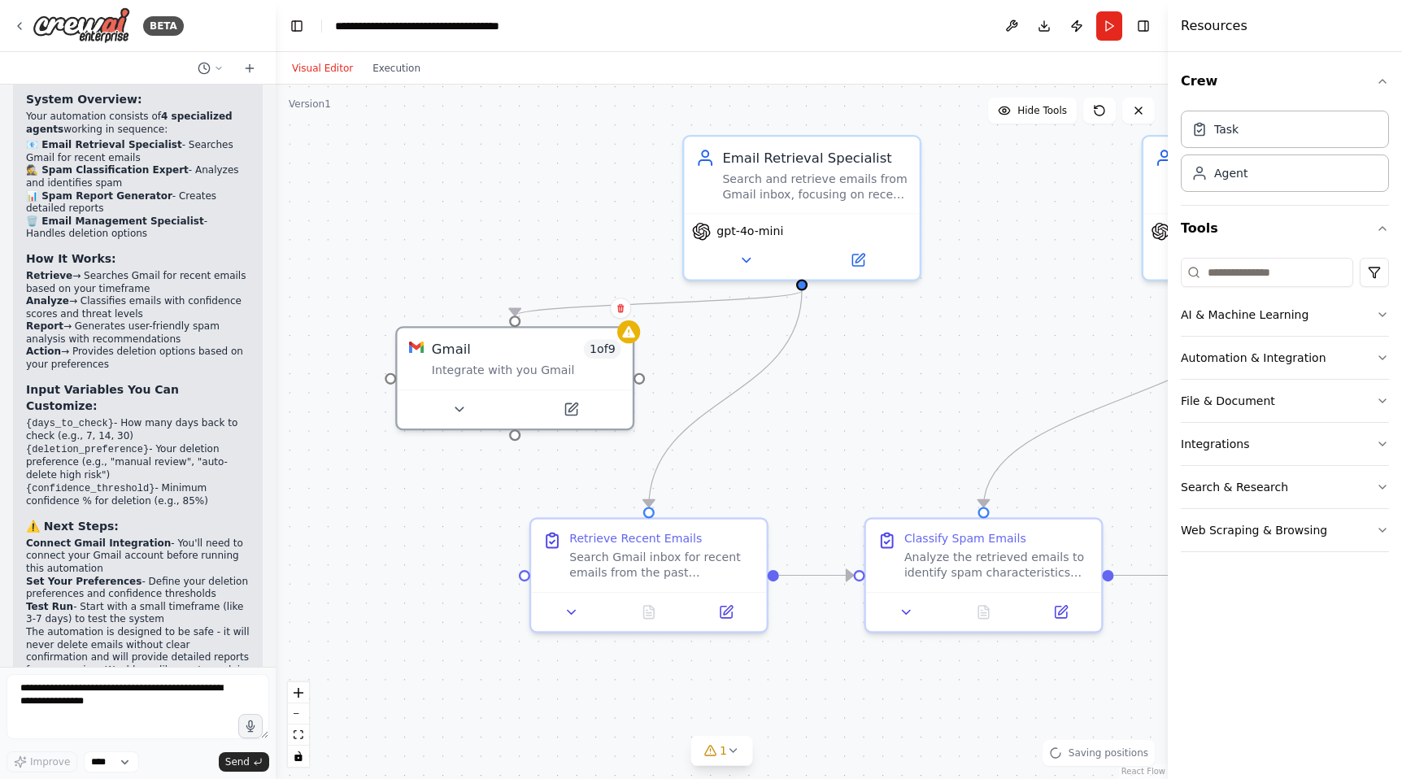
drag, startPoint x: 707, startPoint y: 429, endPoint x: 789, endPoint y: 432, distance: 82.1
click at [789, 432] on div ".deletable-edge-delete-btn { width: 20px; height: 20px; border: 0px solid #ffff…" at bounding box center [722, 432] width 892 height 694
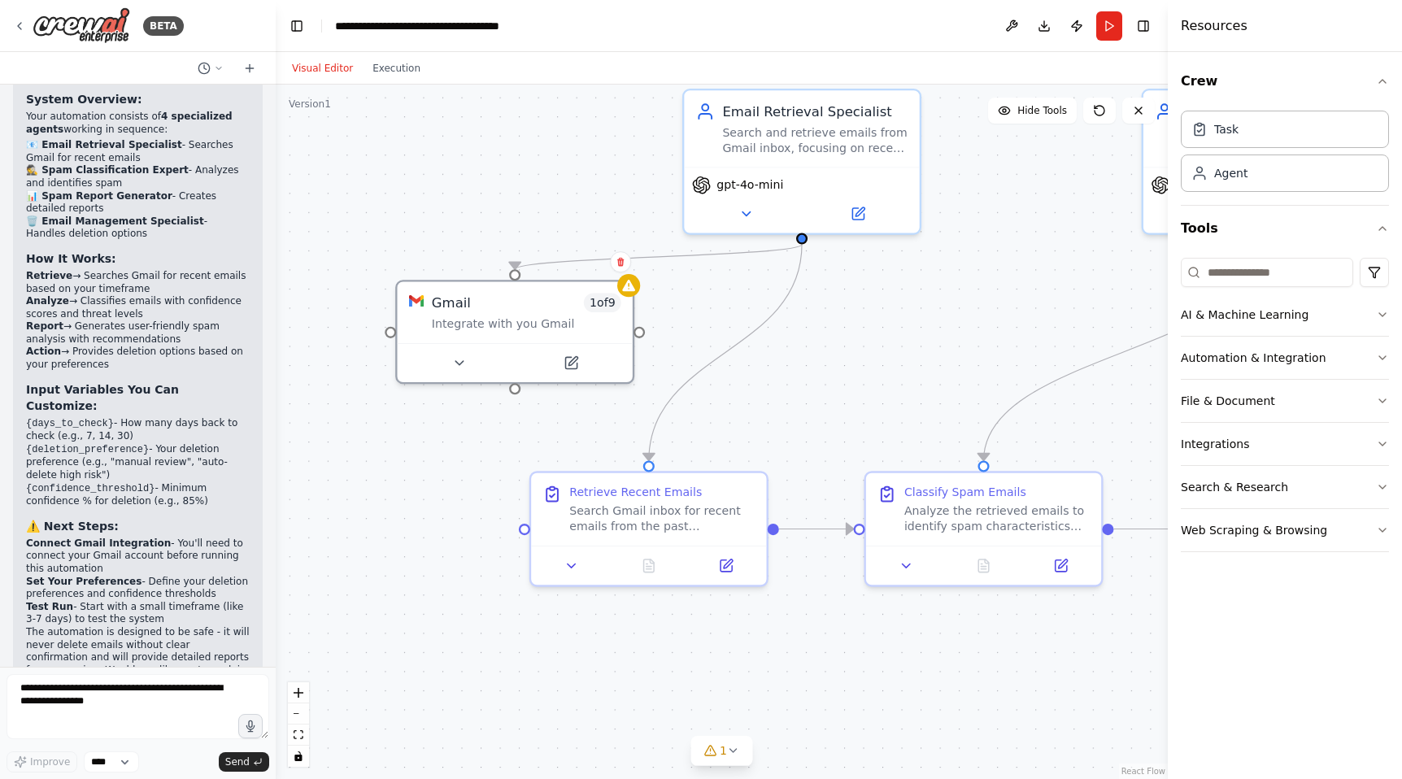
drag, startPoint x: 808, startPoint y: 368, endPoint x: 807, endPoint y: 322, distance: 46.3
click at [807, 322] on div ".deletable-edge-delete-btn { width: 20px; height: 20px; border: 0px solid #ffff…" at bounding box center [722, 432] width 892 height 694
click at [565, 563] on icon at bounding box center [570, 561] width 15 height 15
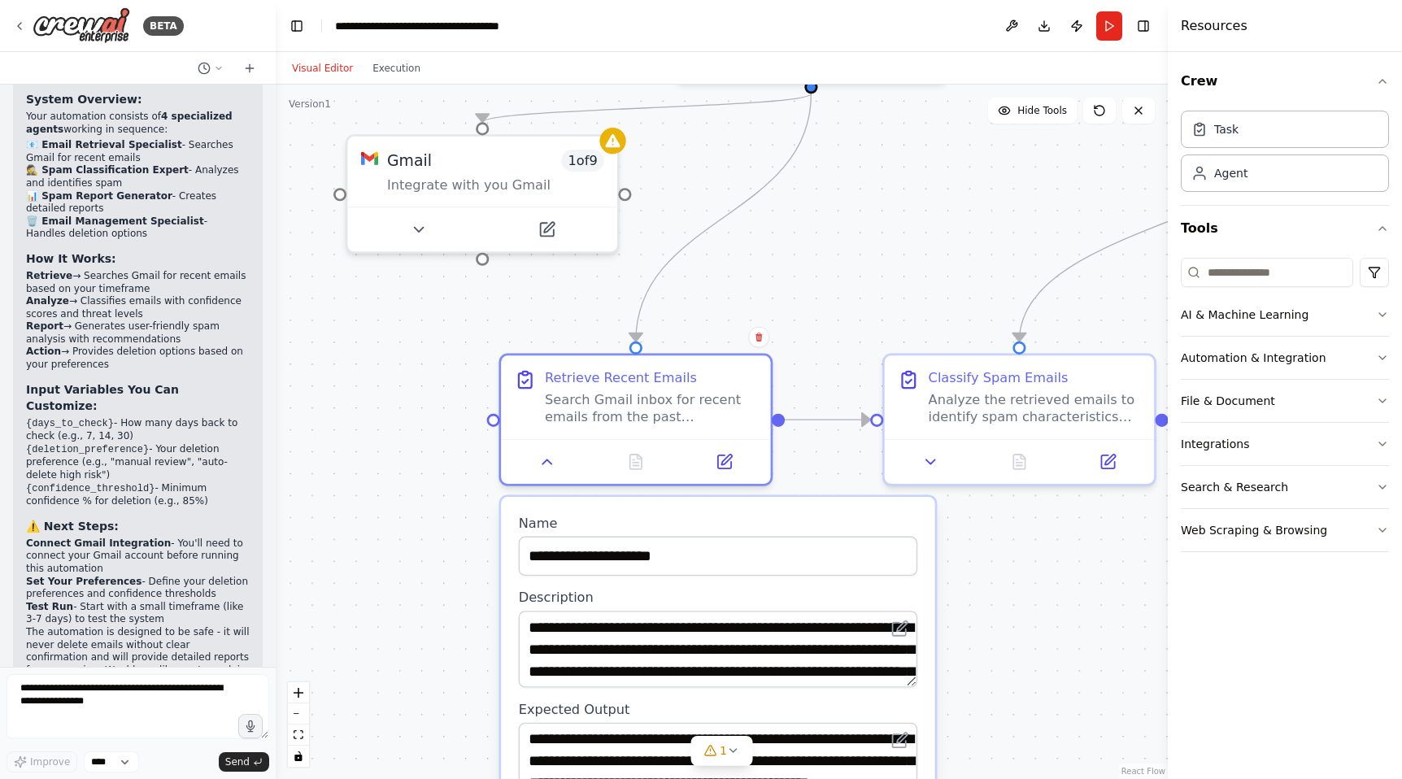
drag, startPoint x: 465, startPoint y: 676, endPoint x: 477, endPoint y: 479, distance: 197.9
click at [476, 481] on div ".deletable-edge-delete-btn { width: 20px; height: 20px; border: 0px solid #ffff…" at bounding box center [722, 432] width 892 height 694
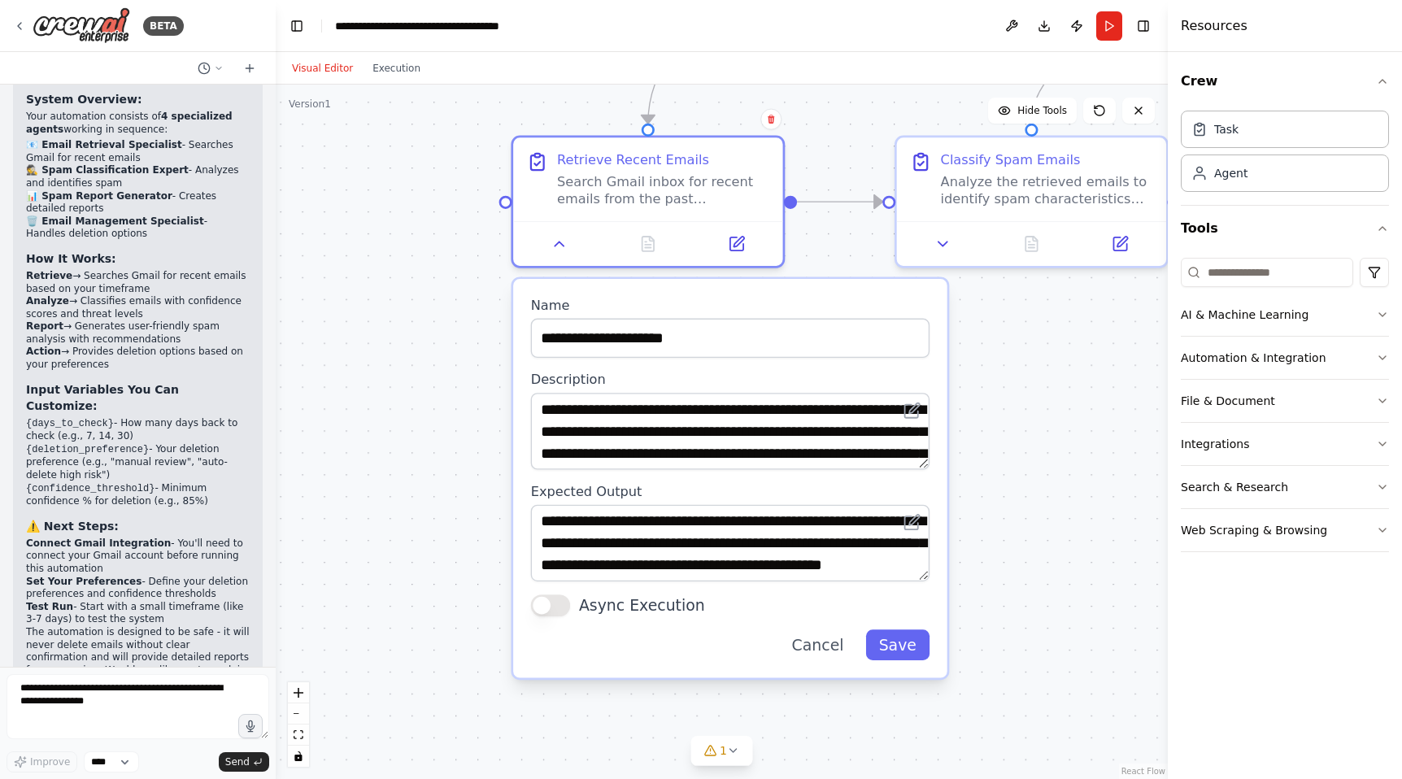
drag, startPoint x: 452, startPoint y: 551, endPoint x: 454, endPoint y: 395, distance: 156.1
click at [454, 395] on div ".deletable-edge-delete-btn { width: 20px; height: 20px; border: 0px solid #ffff…" at bounding box center [722, 432] width 892 height 694
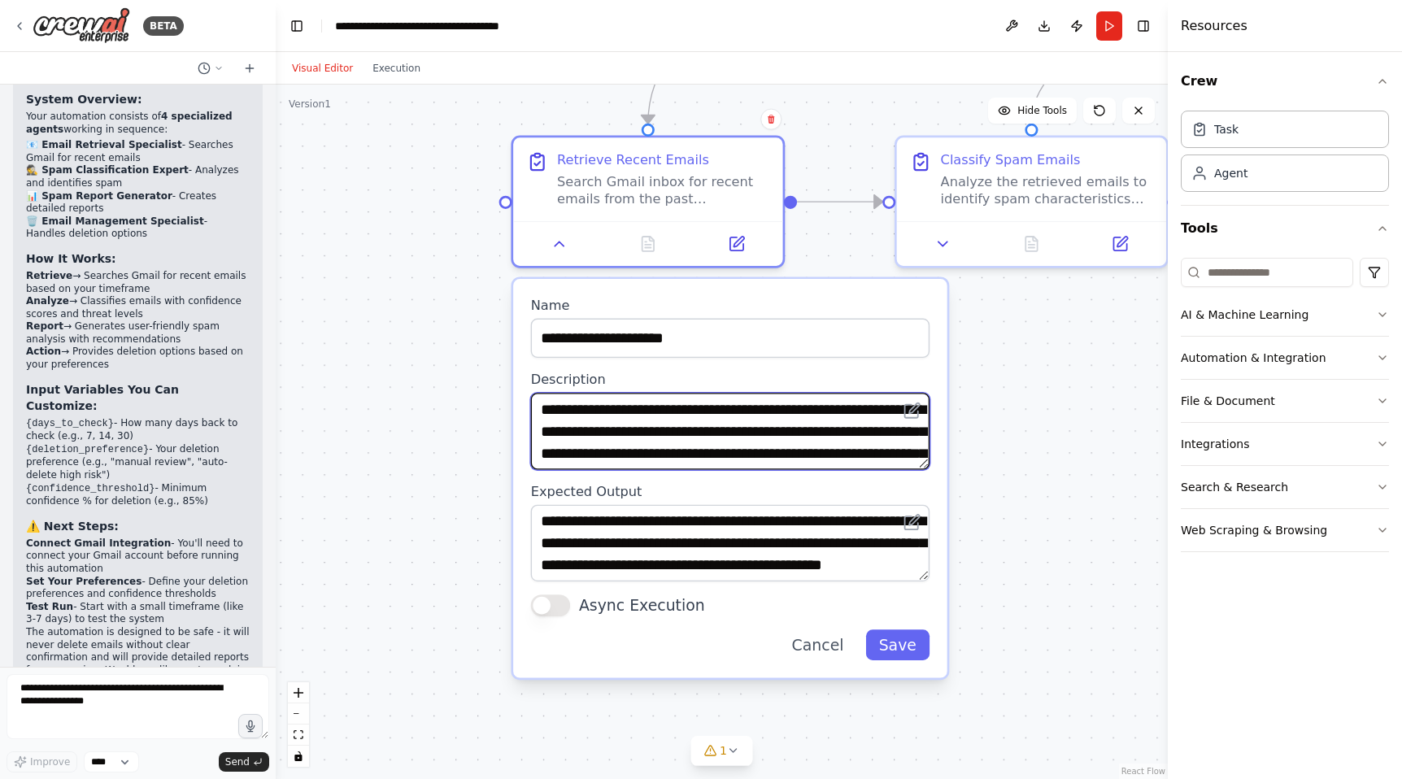
click at [657, 428] on textarea "**********" at bounding box center [730, 431] width 398 height 76
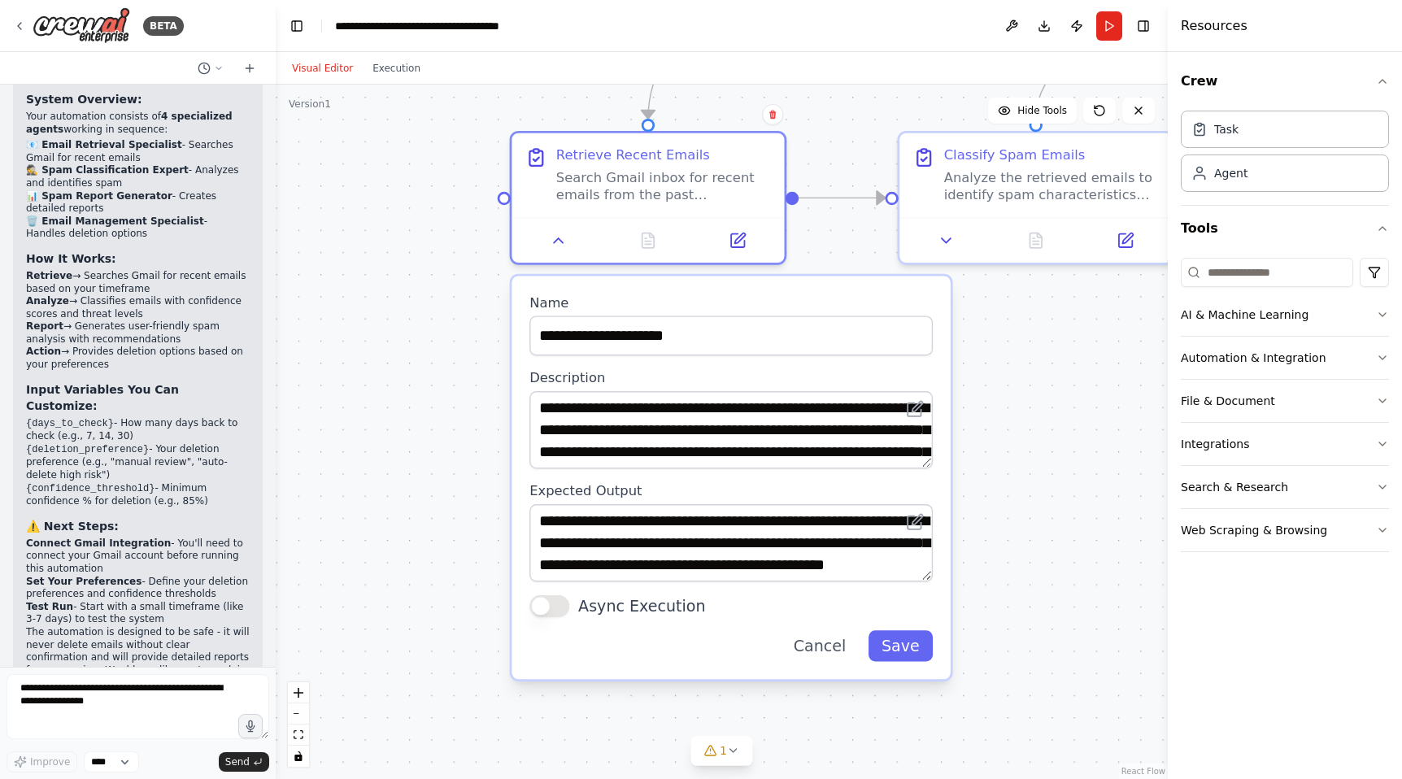
click at [556, 613] on button "Async Execution" at bounding box center [549, 606] width 40 height 22
click at [553, 604] on button "Async Execution" at bounding box center [549, 606] width 40 height 22
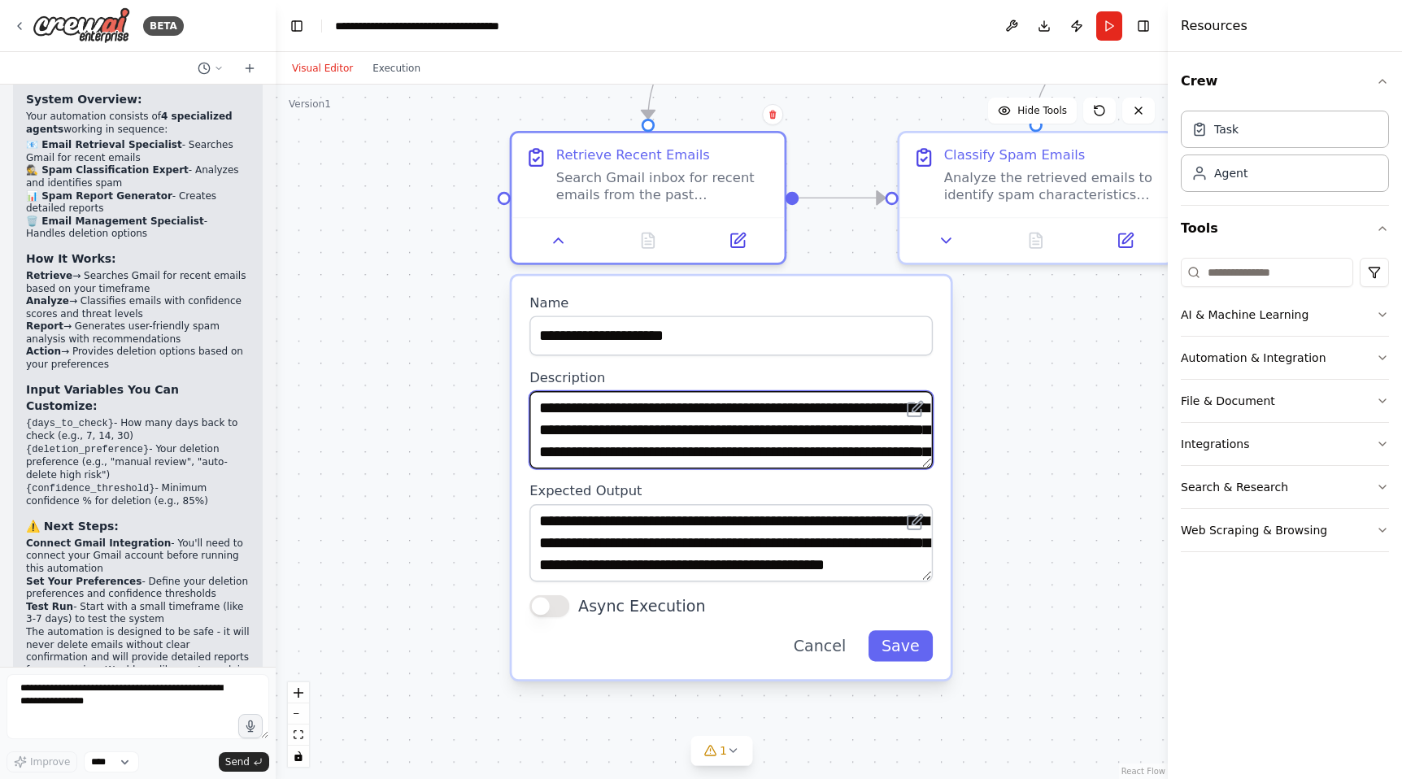
click at [615, 430] on textarea "**********" at bounding box center [730, 429] width 403 height 77
click at [564, 428] on textarea "**********" at bounding box center [730, 429] width 403 height 77
type textarea "**********"
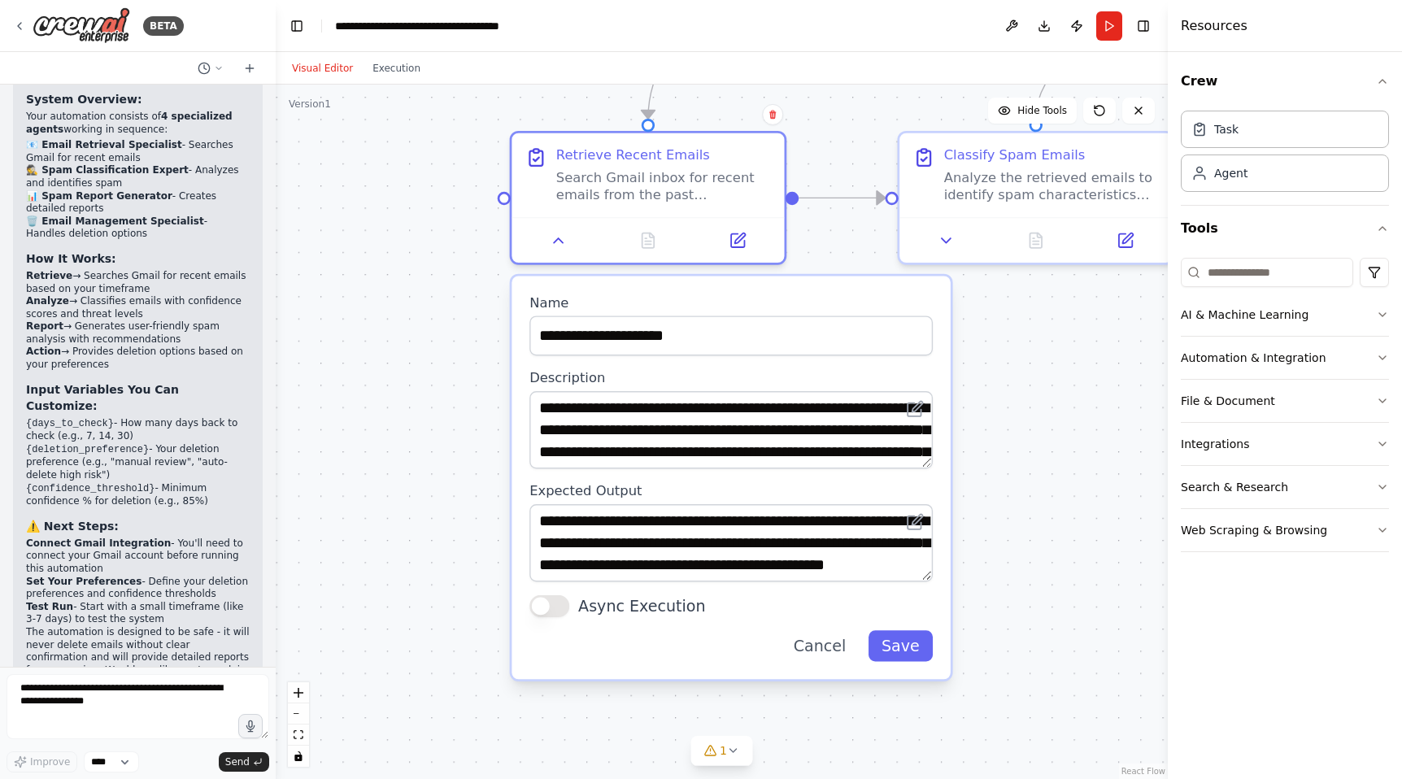
click at [704, 486] on label "Expected Output" at bounding box center [730, 491] width 403 height 18
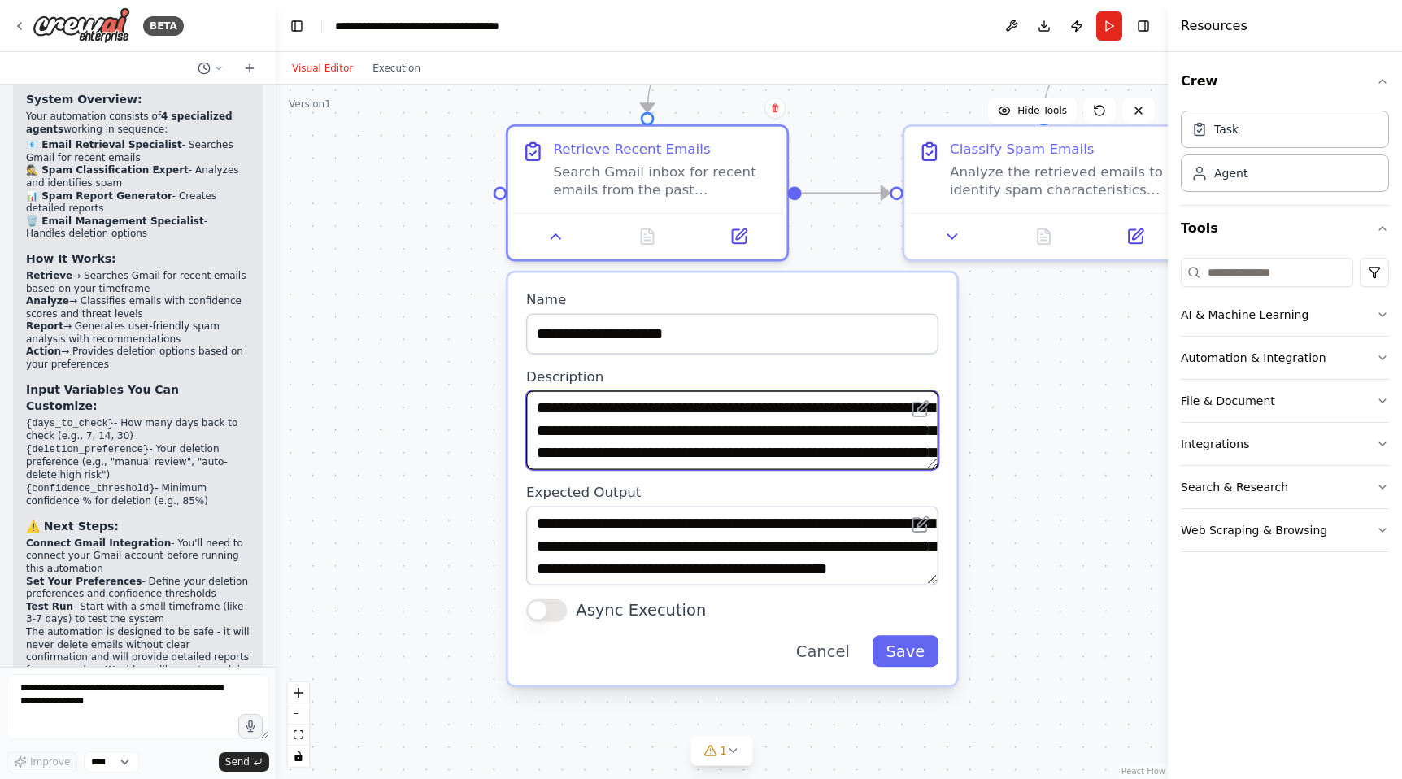
click at [719, 435] on textarea "**********" at bounding box center [732, 430] width 412 height 80
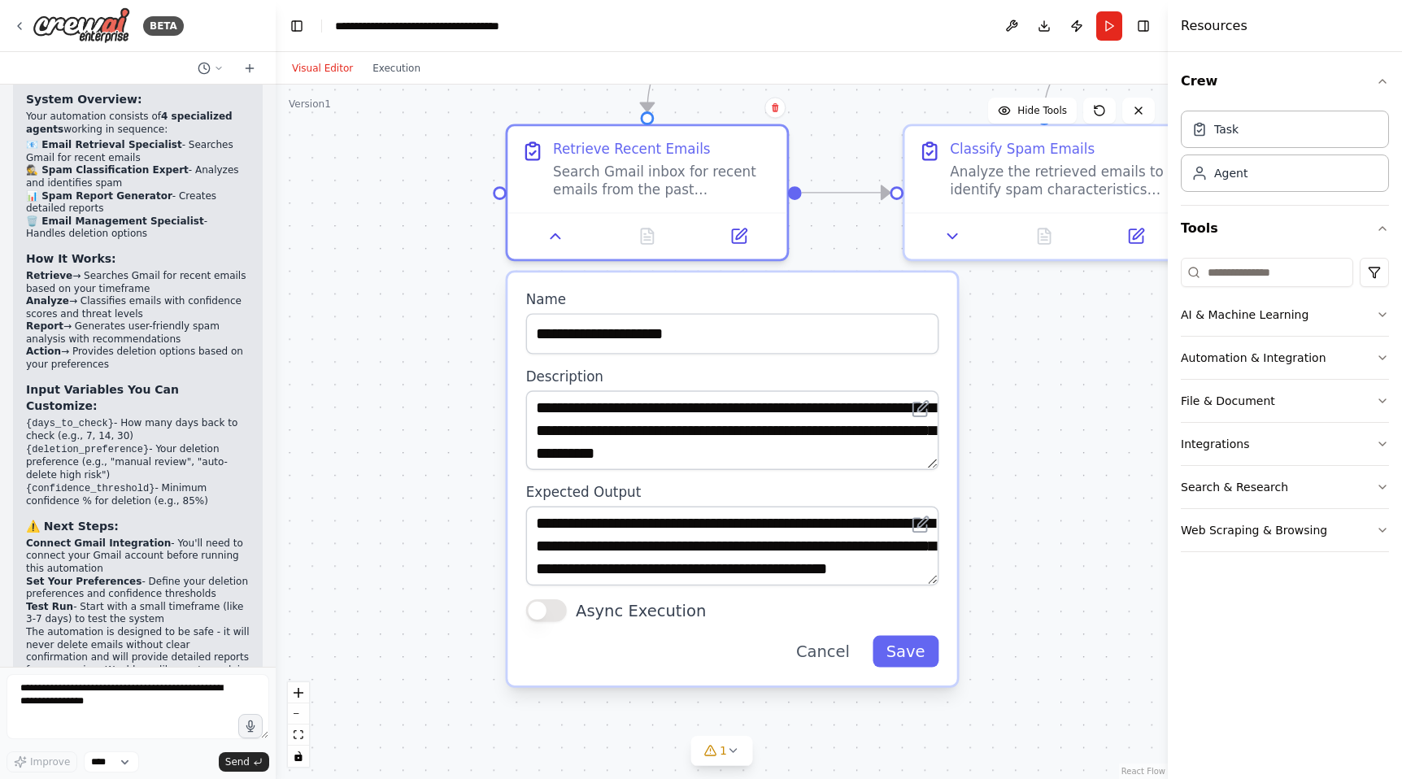
click at [464, 394] on div ".deletable-edge-delete-btn { width: 20px; height: 20px; border: 0px solid #ffff…" at bounding box center [722, 432] width 892 height 694
click at [560, 241] on button at bounding box center [555, 231] width 78 height 27
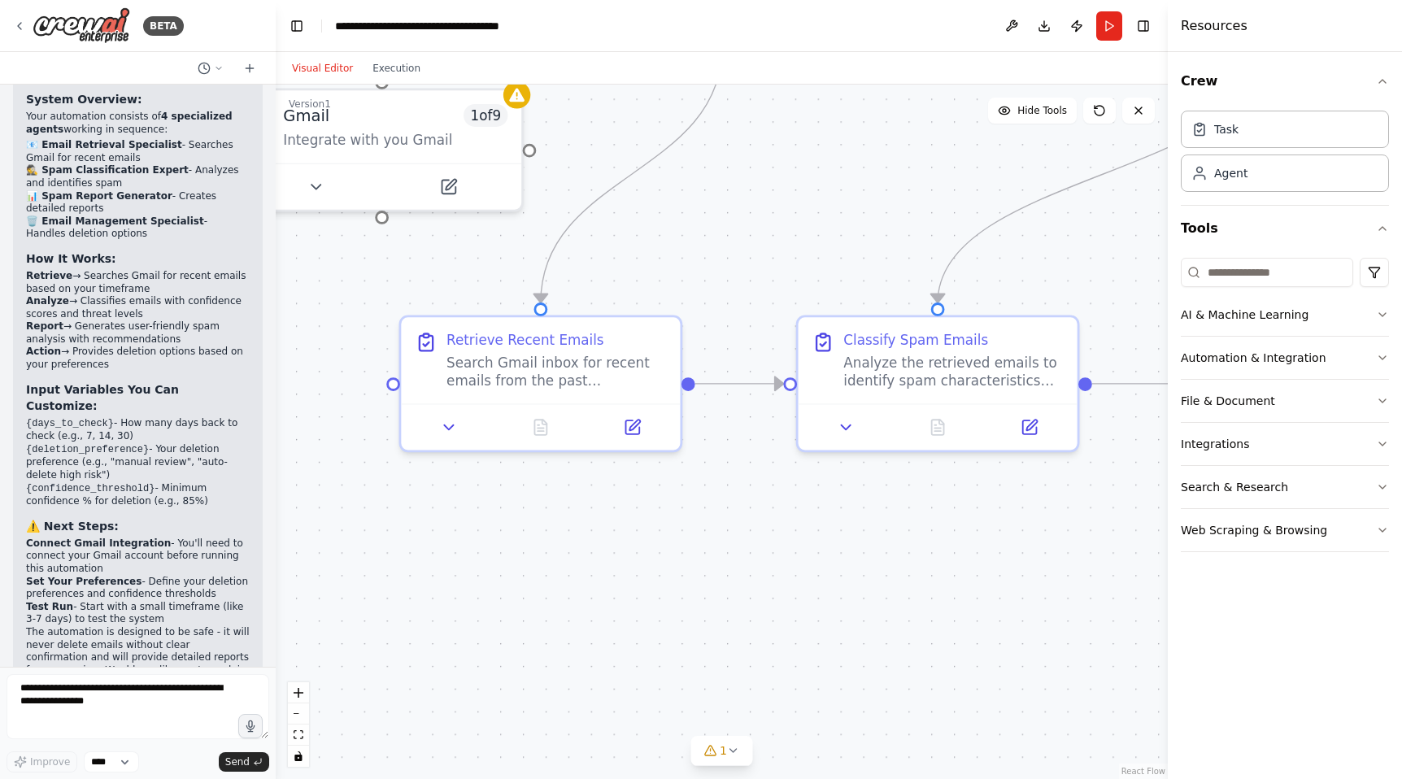
drag, startPoint x: 678, startPoint y: 385, endPoint x: 567, endPoint y: 576, distance: 220.7
click at [567, 576] on div ".deletable-edge-delete-btn { width: 20px; height: 20px; border: 0px solid #ffff…" at bounding box center [722, 432] width 892 height 694
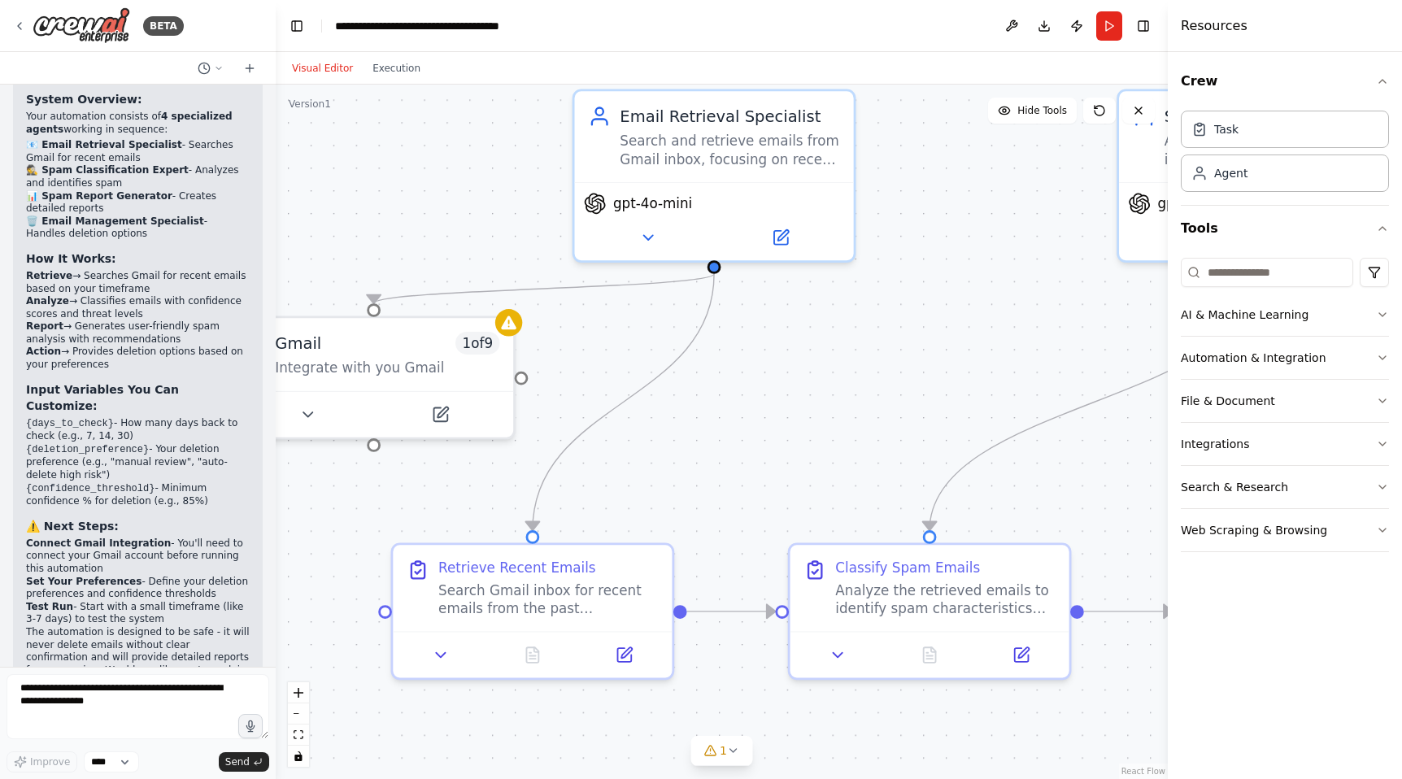
drag, startPoint x: 774, startPoint y: 200, endPoint x: 785, endPoint y: 489, distance: 288.8
click at [785, 488] on div ".deletable-edge-delete-btn { width: 20px; height: 20px; border: 0px solid #ffff…" at bounding box center [722, 432] width 892 height 694
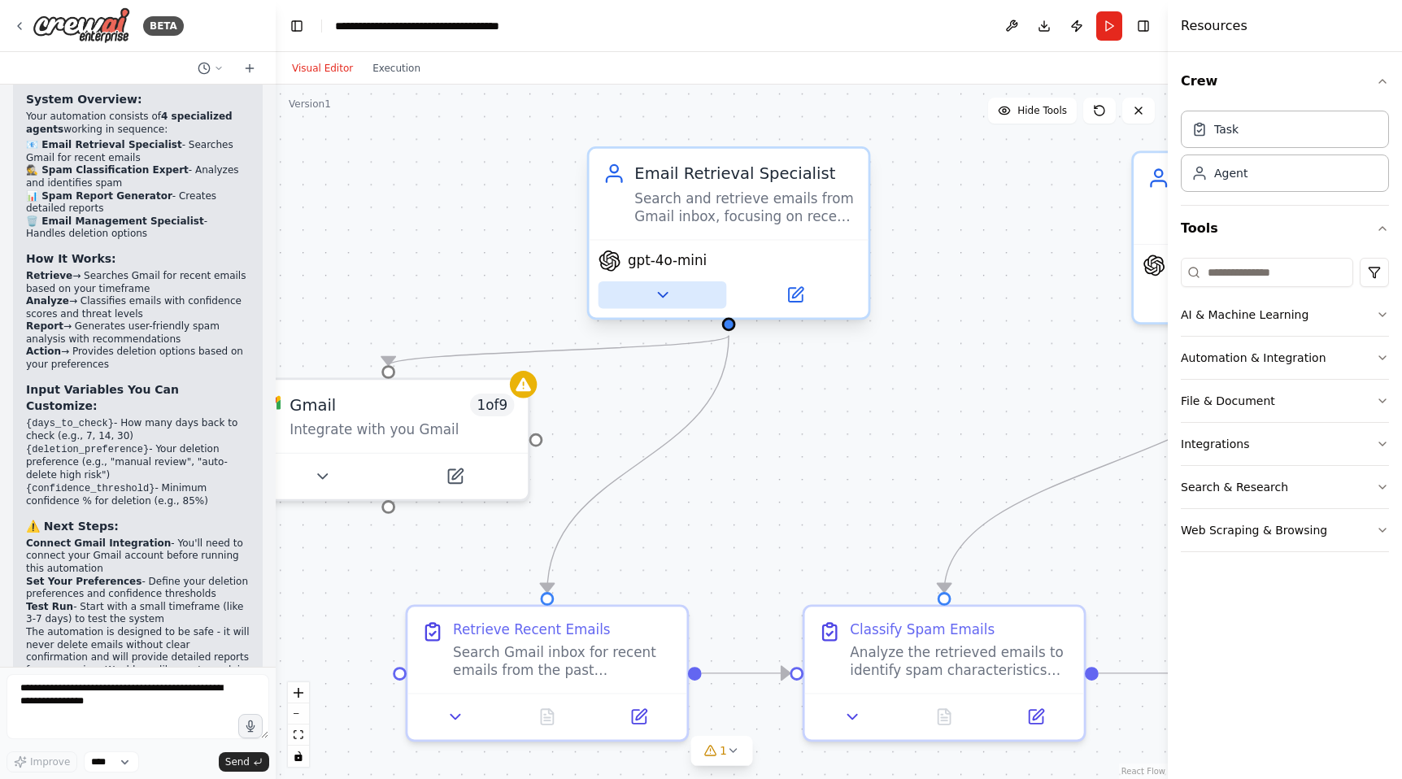
click at [662, 293] on icon at bounding box center [662, 295] width 9 height 5
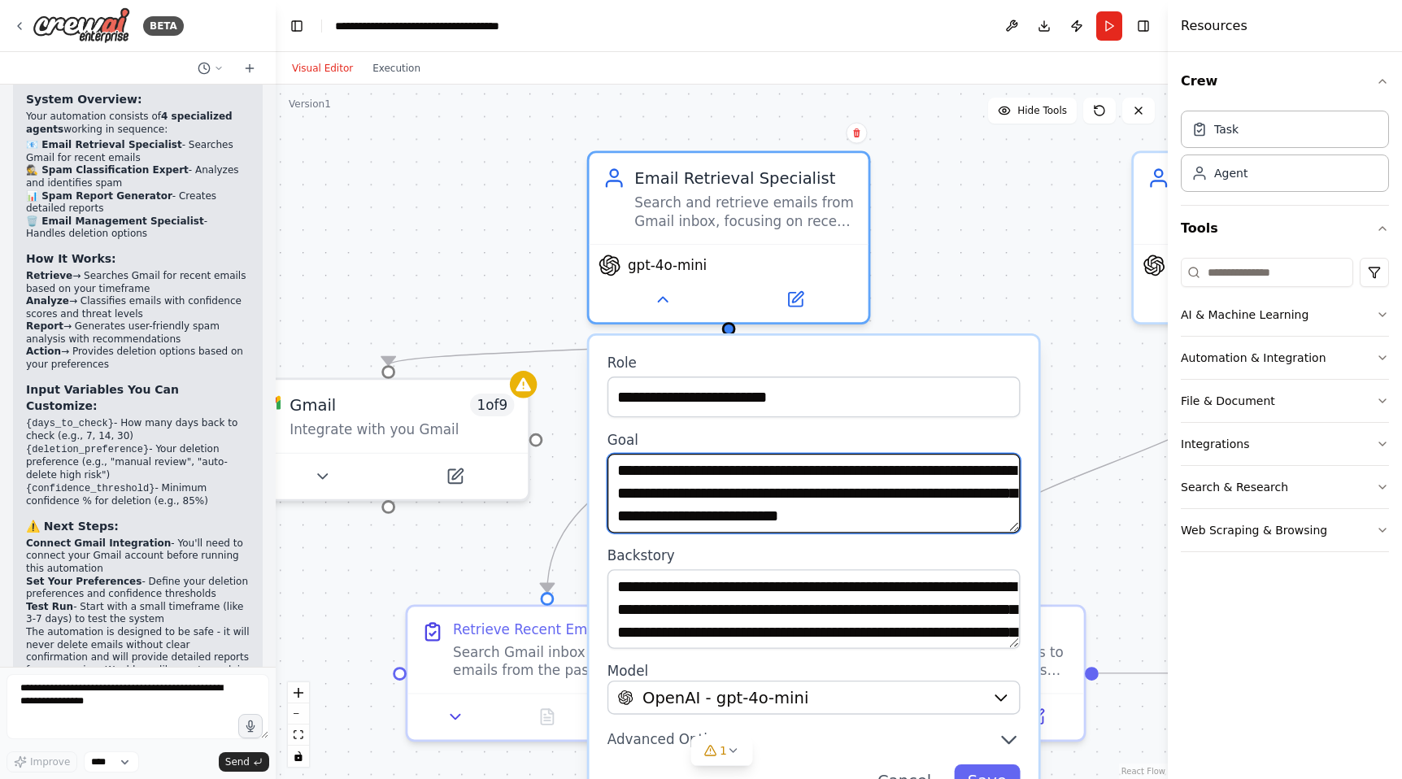
click at [720, 480] on textarea "**********" at bounding box center [813, 494] width 413 height 80
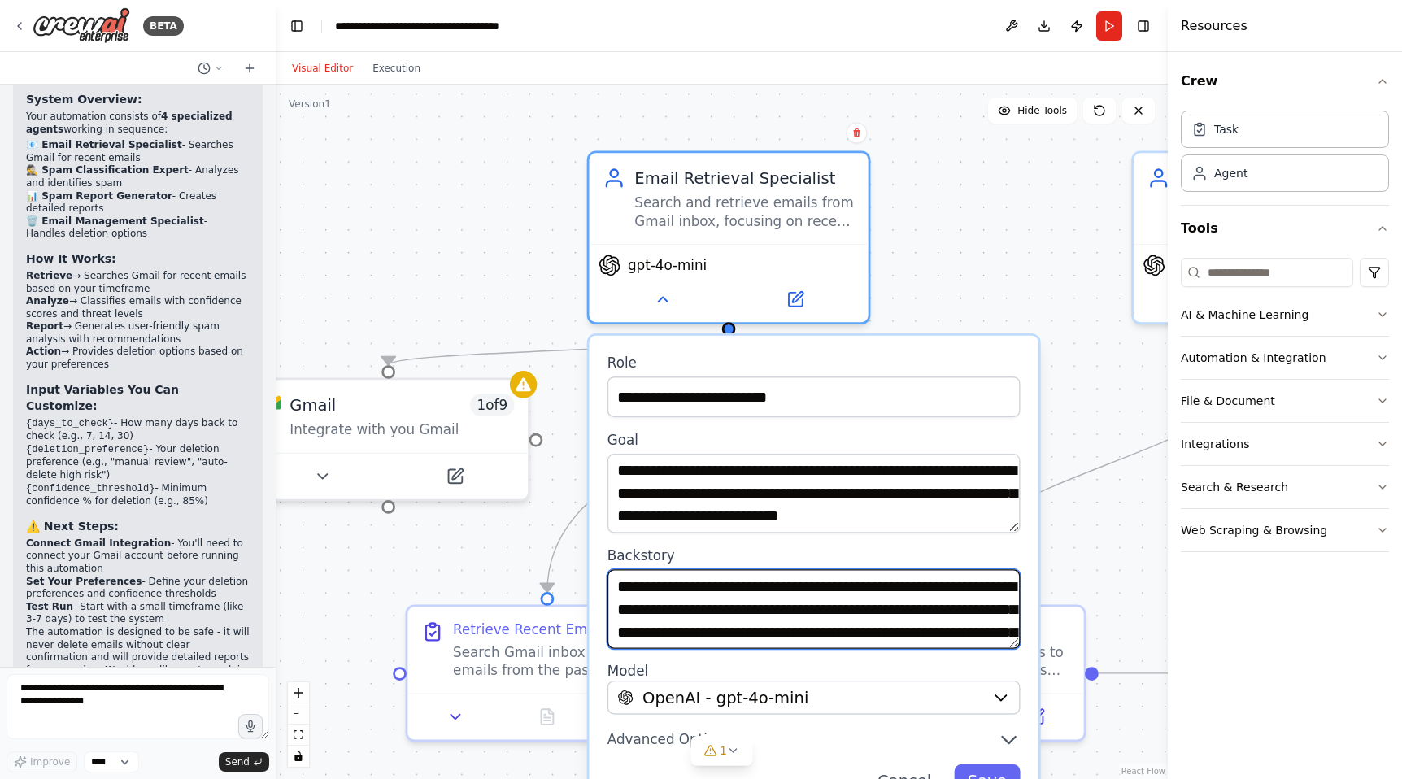
click at [739, 569] on textarea "**********" at bounding box center [813, 609] width 413 height 80
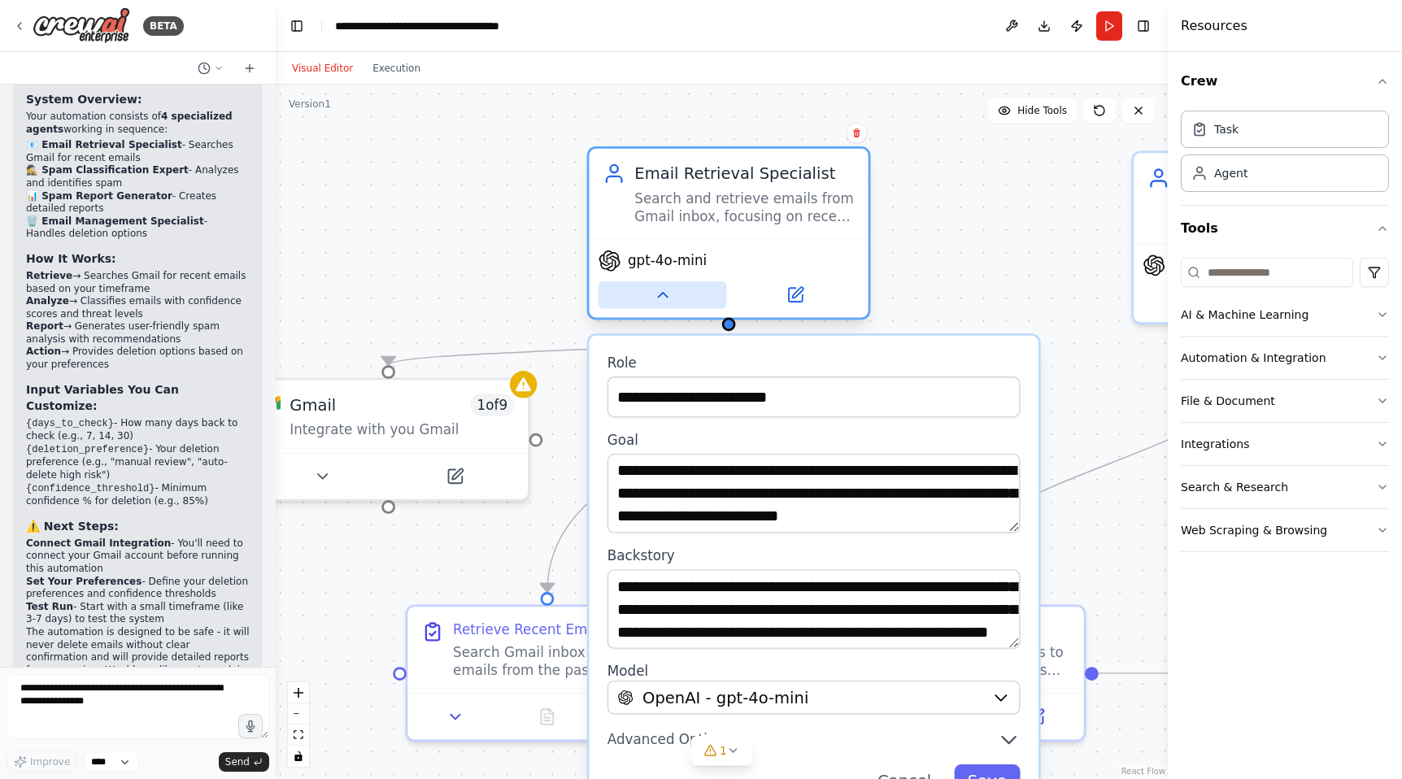
click at [669, 298] on icon at bounding box center [662, 294] width 18 height 18
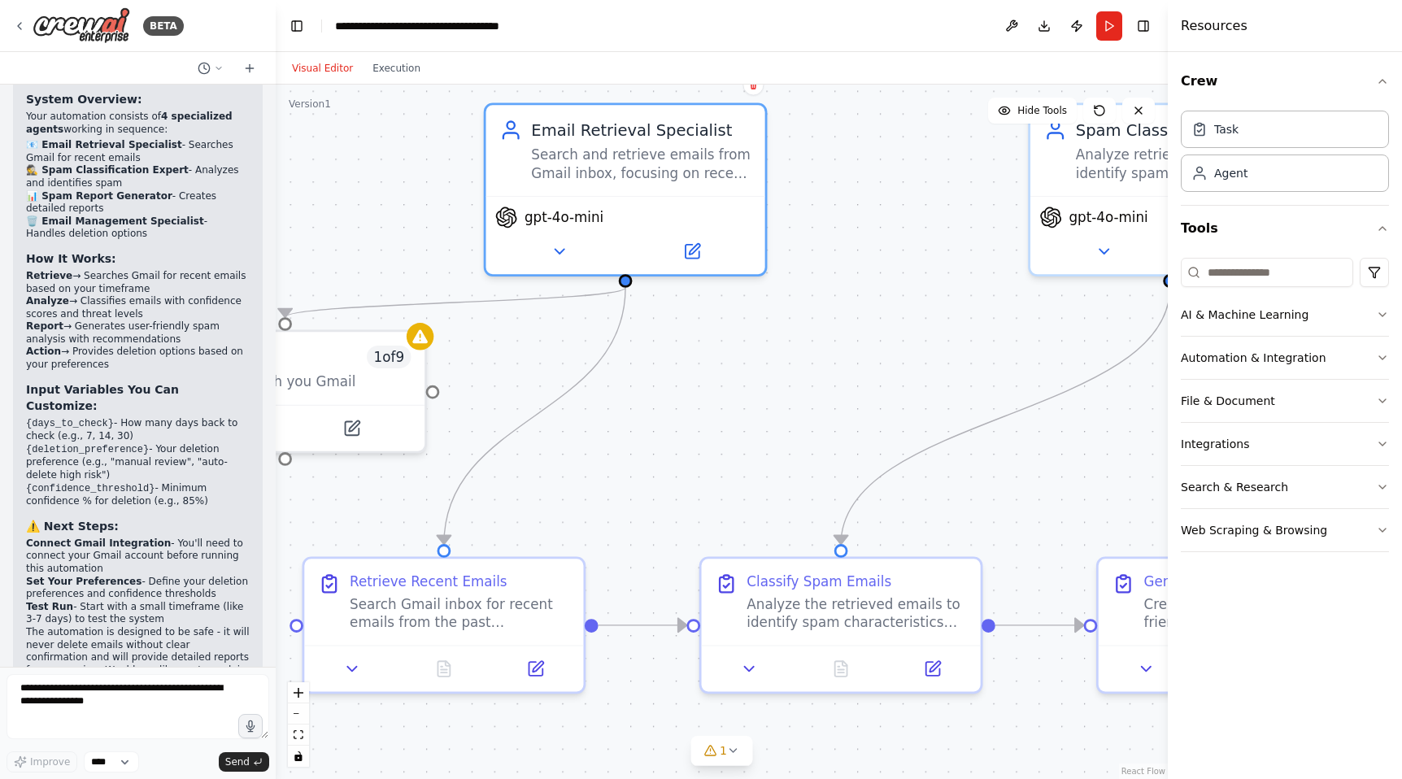
drag, startPoint x: 776, startPoint y: 409, endPoint x: 673, endPoint y: 360, distance: 114.2
click at [673, 360] on div ".deletable-edge-delete-btn { width: 20px; height: 20px; border: 0px solid #ffff…" at bounding box center [722, 432] width 892 height 694
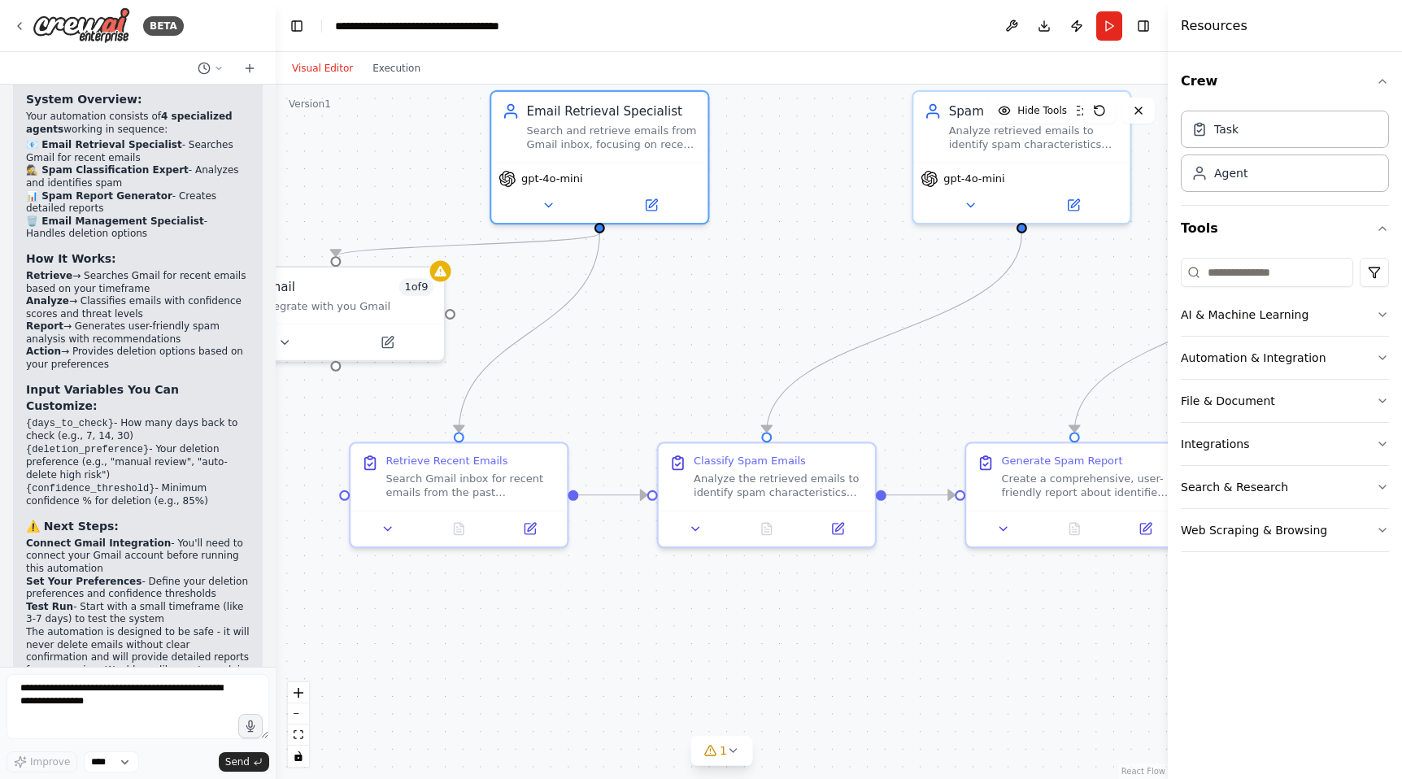
drag, startPoint x: 695, startPoint y: 407, endPoint x: 657, endPoint y: 332, distance: 84.7
click at [657, 332] on div ".deletable-edge-delete-btn { width: 20px; height: 20px; border: 0px solid #ffff…" at bounding box center [722, 432] width 892 height 694
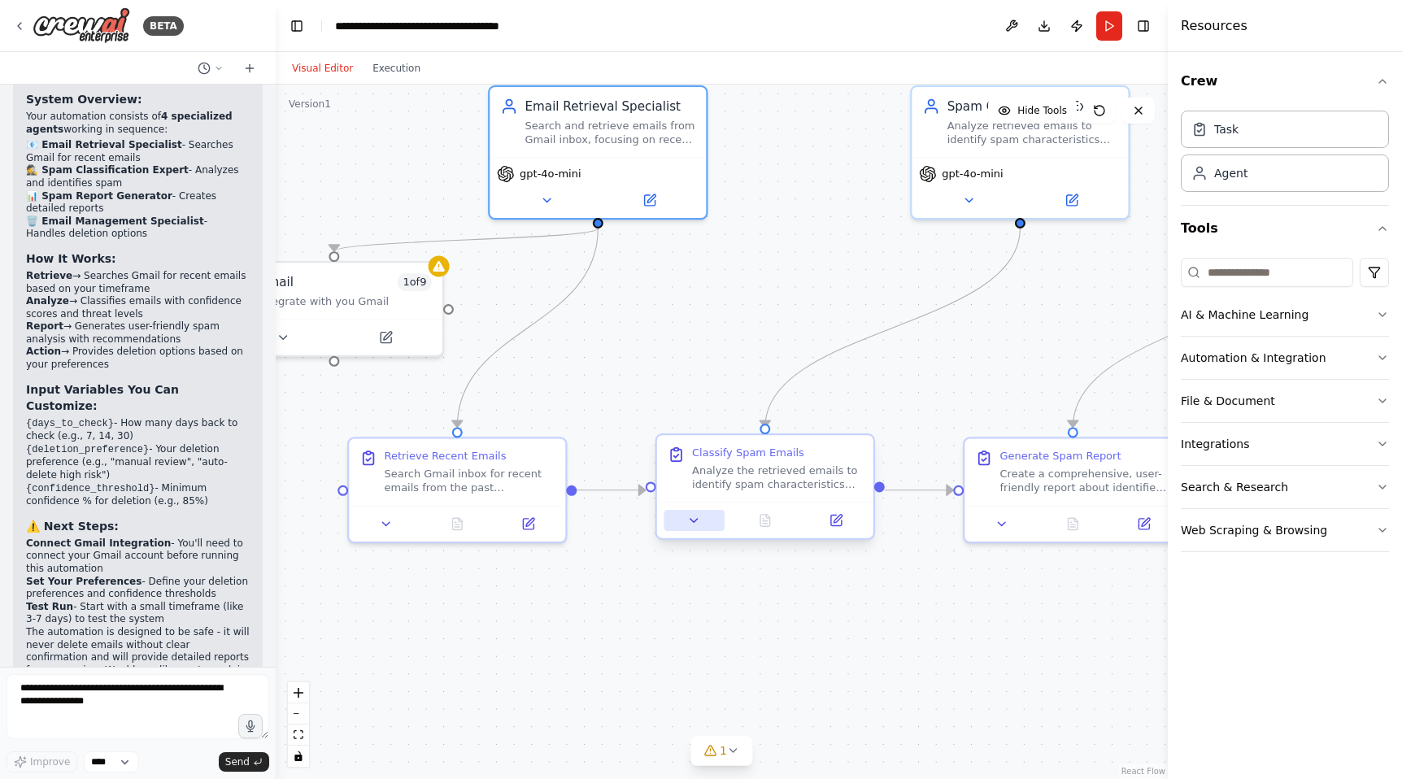
click at [700, 524] on icon at bounding box center [694, 520] width 14 height 14
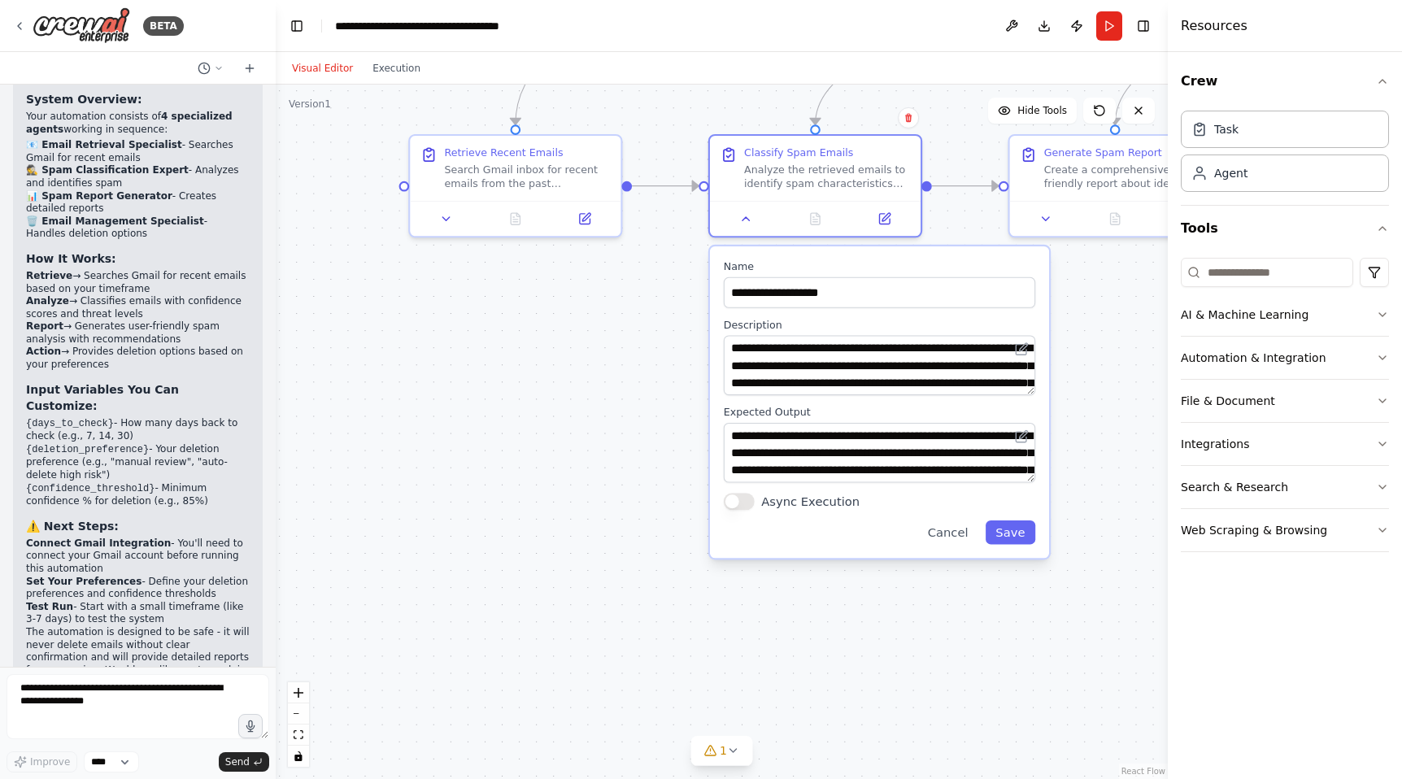
drag, startPoint x: 622, startPoint y: 620, endPoint x: 685, endPoint y: 272, distance: 353.7
click at [685, 272] on div ".deletable-edge-delete-btn { width: 20px; height: 20px; border: 0px solid #ffff…" at bounding box center [722, 432] width 892 height 694
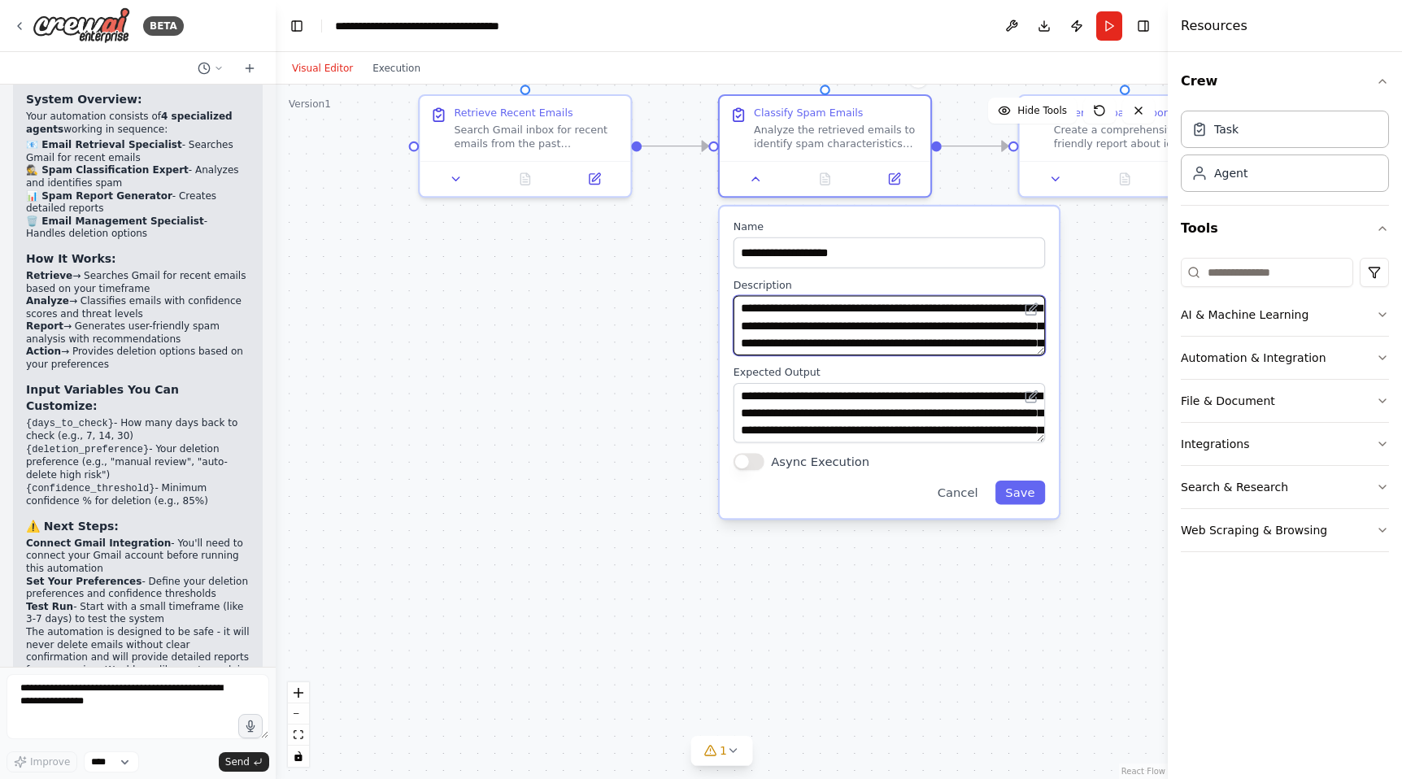
click at [879, 328] on textarea "**********" at bounding box center [888, 325] width 311 height 60
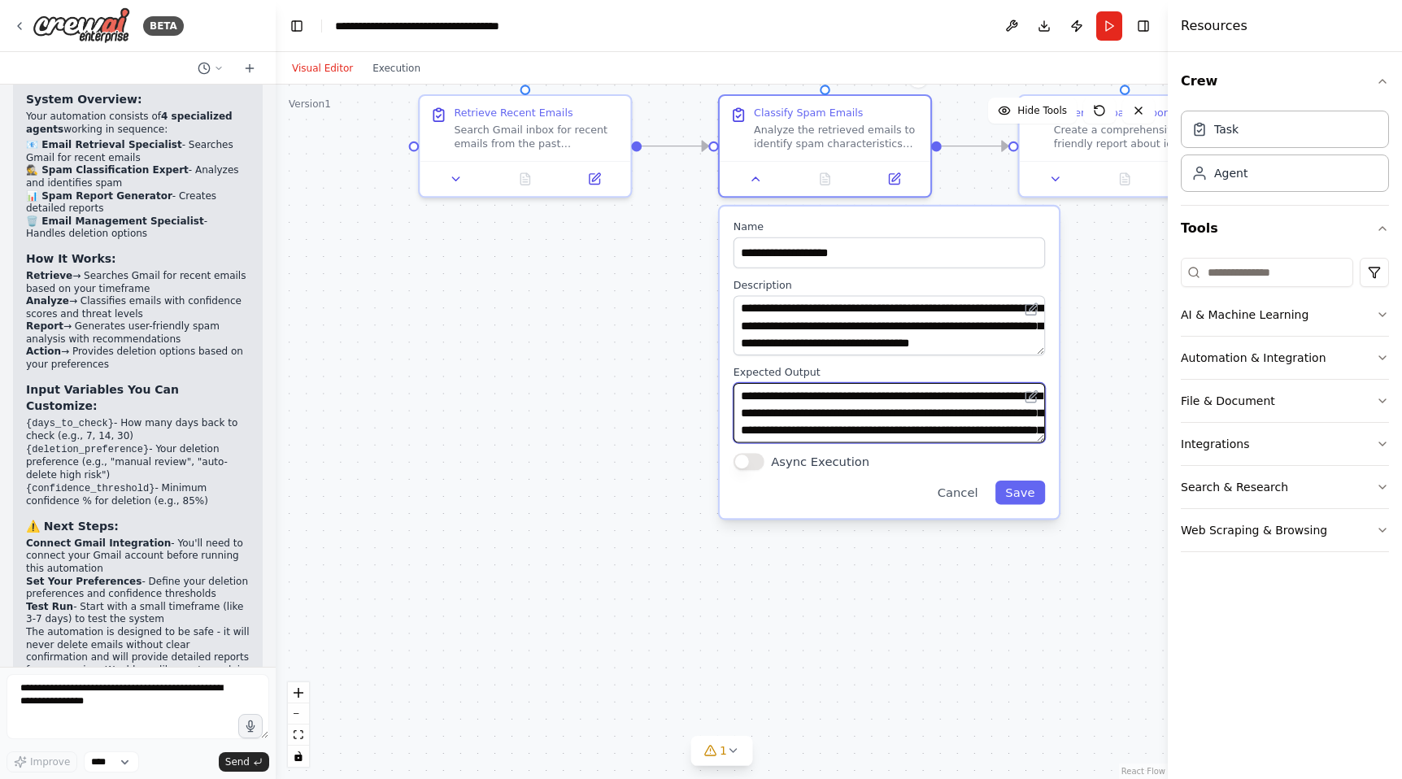
click at [889, 419] on textarea "**********" at bounding box center [888, 413] width 311 height 60
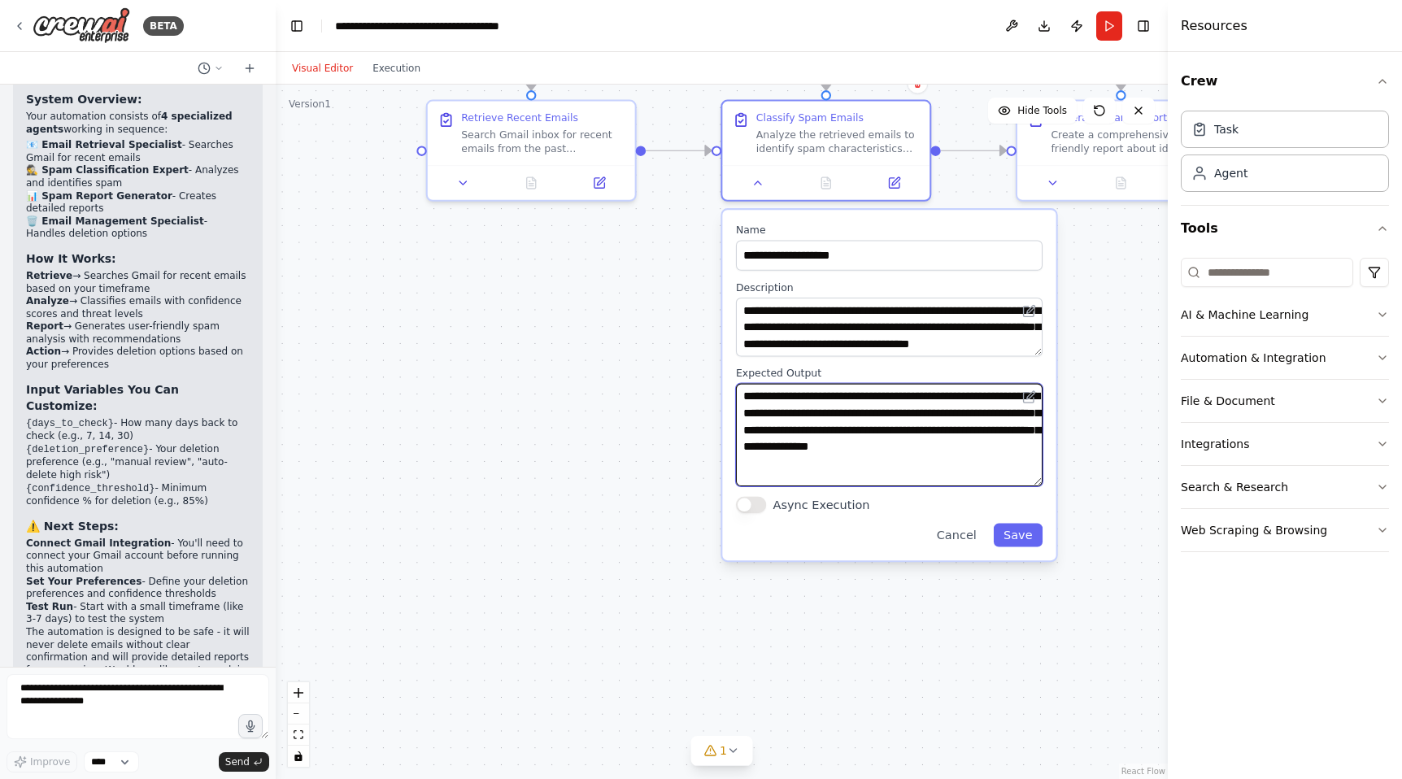
drag, startPoint x: 1040, startPoint y: 440, endPoint x: 1043, endPoint y: 484, distance: 44.0
click at [1043, 484] on div "**********" at bounding box center [888, 385] width 333 height 350
click at [897, 469] on textarea "**********" at bounding box center [889, 435] width 306 height 102
click at [952, 396] on textarea "**********" at bounding box center [889, 435] width 306 height 102
click at [938, 467] on textarea "**********" at bounding box center [889, 435] width 306 height 102
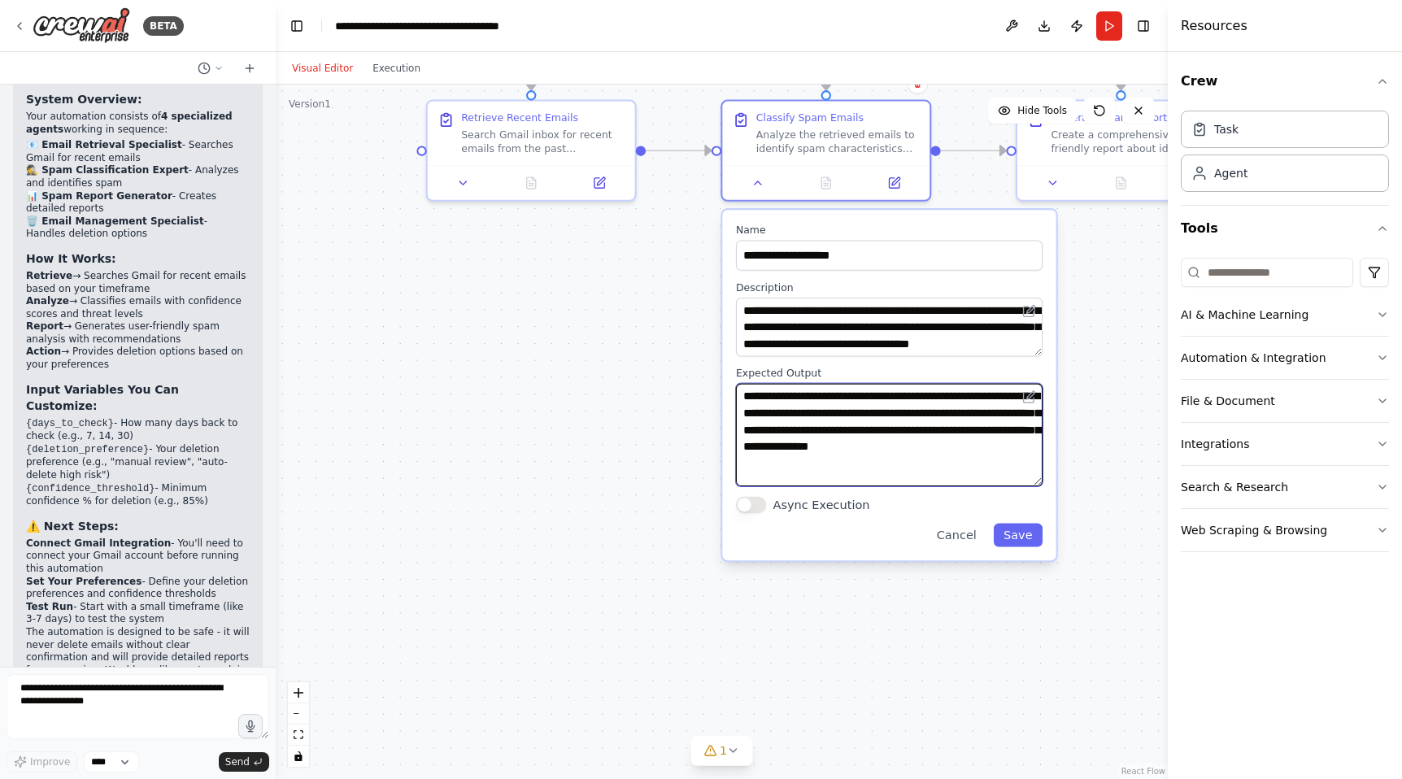
click at [883, 415] on textarea "**********" at bounding box center [889, 435] width 306 height 102
click at [872, 468] on textarea "**********" at bounding box center [889, 435] width 306 height 102
type textarea "**********"
click at [1020, 536] on button "Save" at bounding box center [1017, 536] width 49 height 24
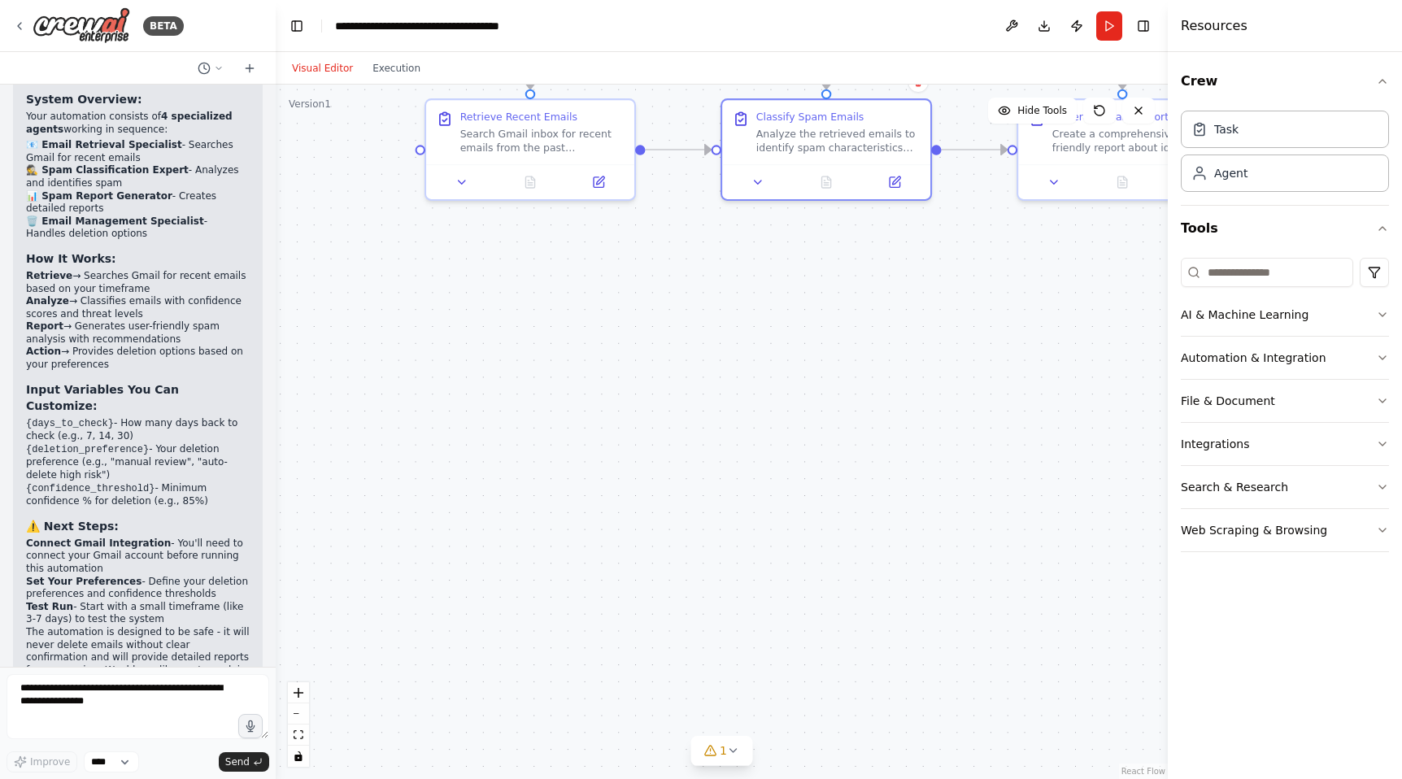
click at [712, 390] on div ".deletable-edge-delete-btn { width: 20px; height: 20px; border: 0px solid #ffff…" at bounding box center [722, 432] width 892 height 694
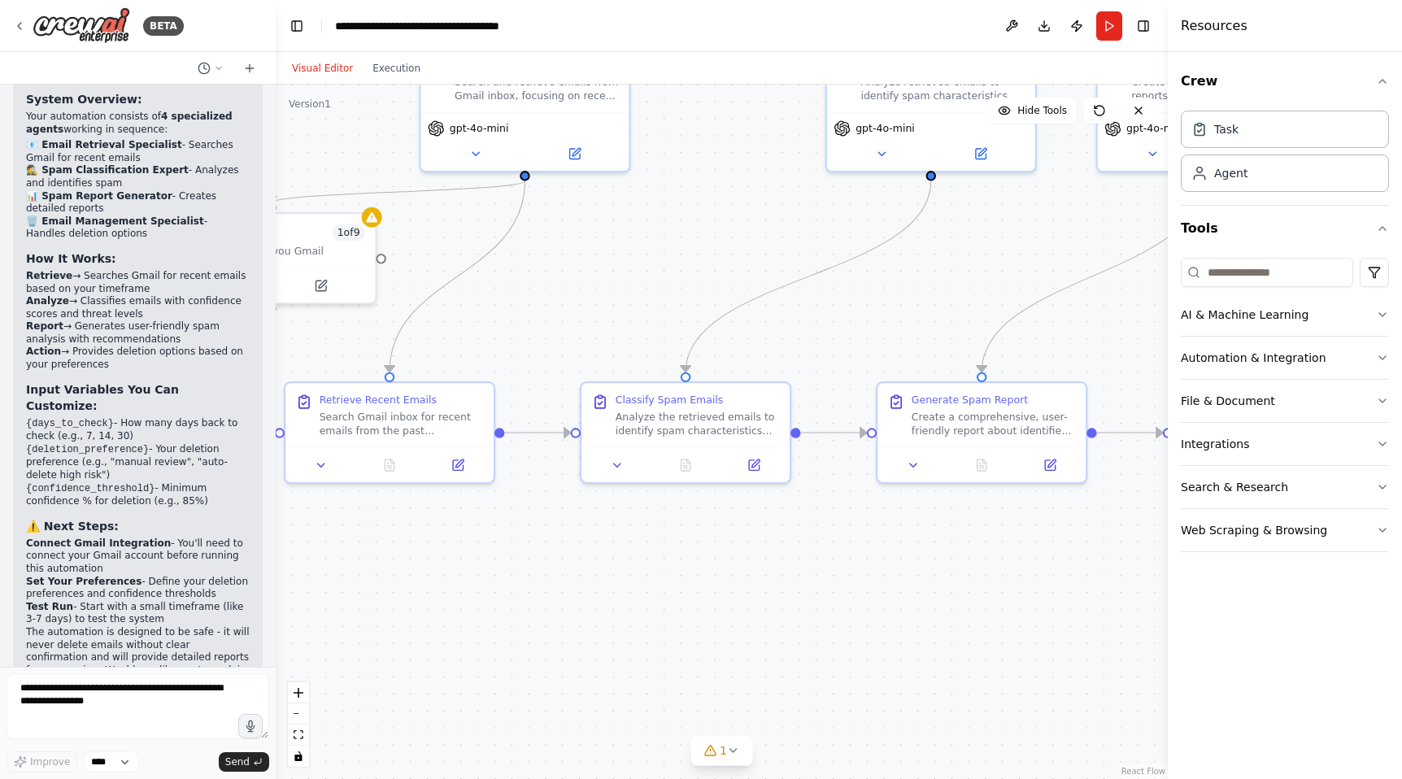
drag, startPoint x: 823, startPoint y: 329, endPoint x: 680, endPoint y: 610, distance: 314.5
click at [681, 611] on div ".deletable-edge-delete-btn { width: 20px; height: 20px; border: 0px solid #ffff…" at bounding box center [722, 432] width 892 height 694
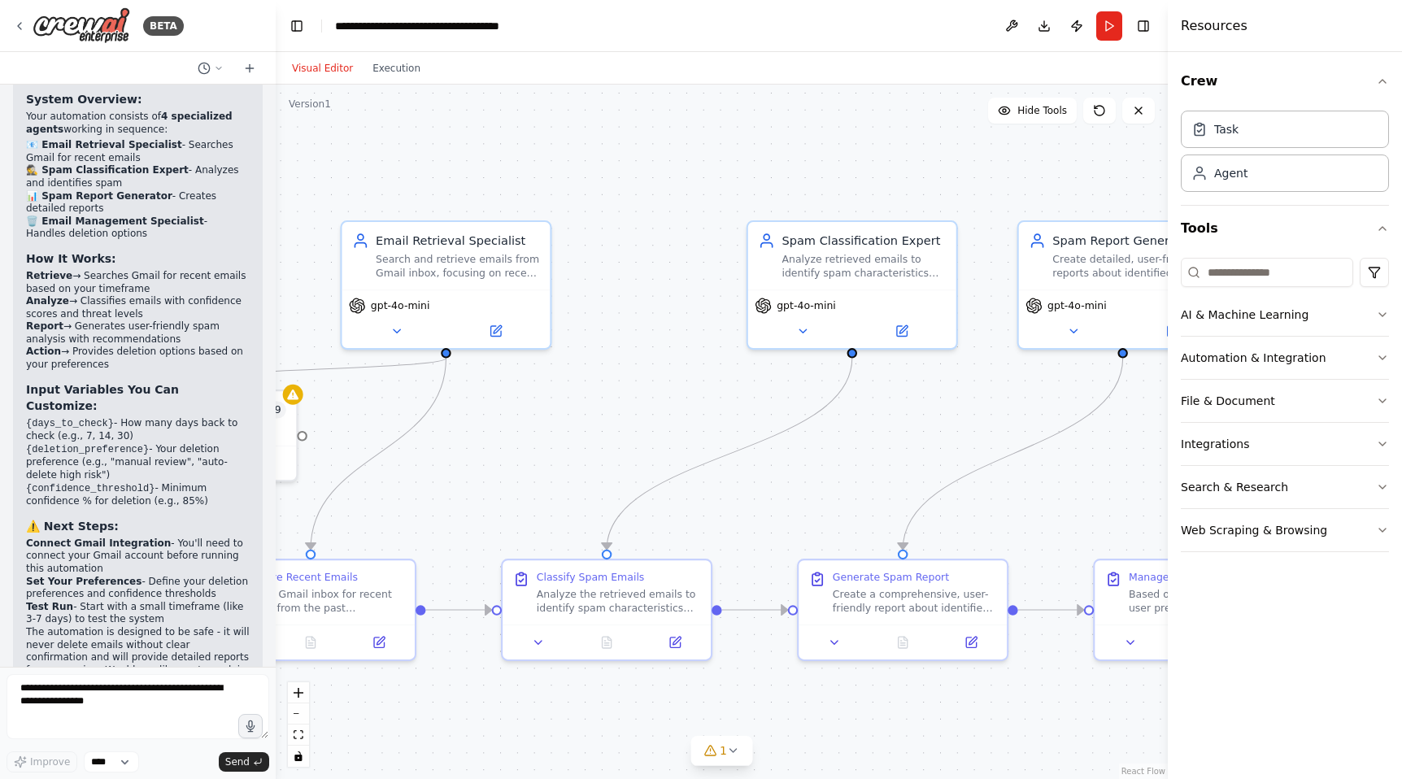
drag, startPoint x: 872, startPoint y: 276, endPoint x: 794, endPoint y: 454, distance: 195.1
click at [794, 454] on div ".deletable-edge-delete-btn { width: 20px; height: 20px; border: 0px solid #ffff…" at bounding box center [722, 432] width 892 height 694
click at [802, 329] on icon at bounding box center [803, 328] width 14 height 14
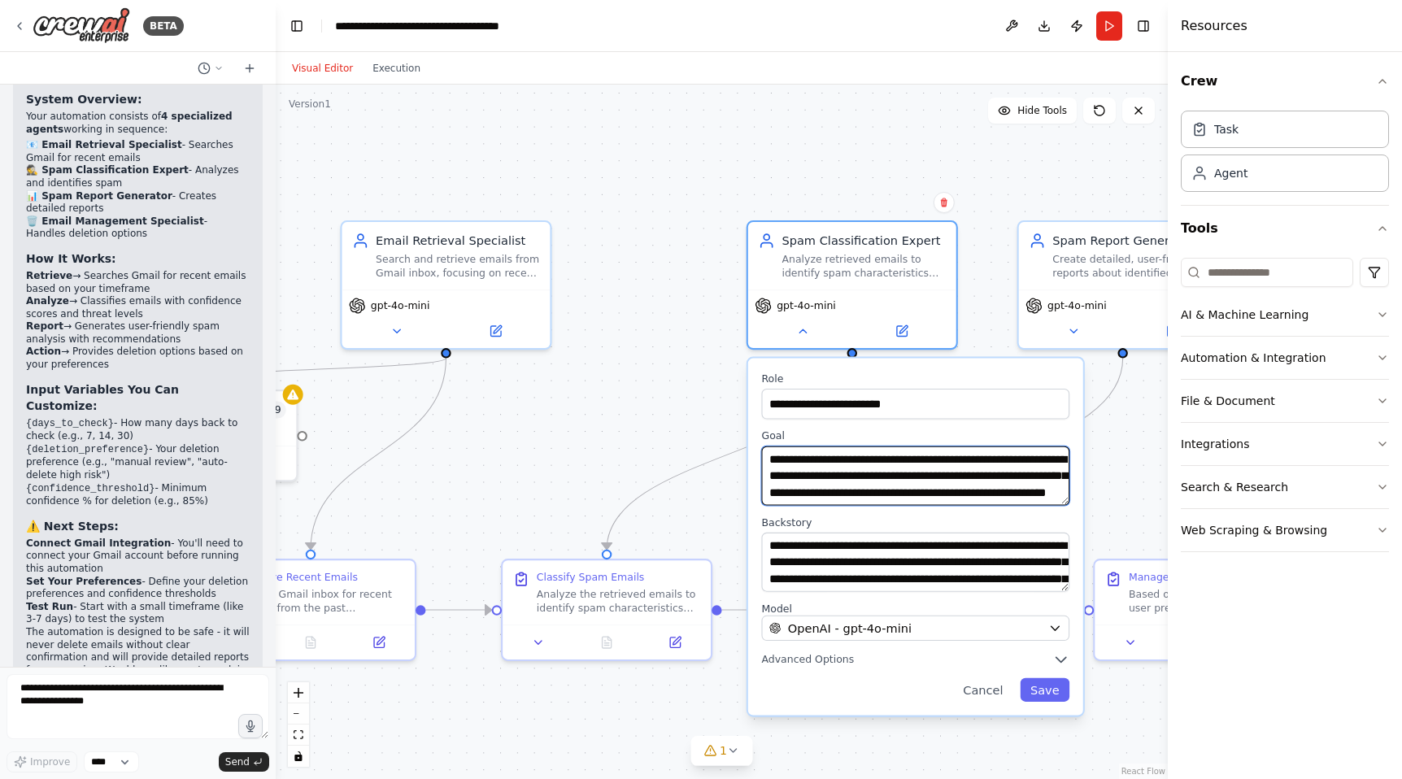
click at [886, 478] on textarea "**********" at bounding box center [915, 475] width 308 height 59
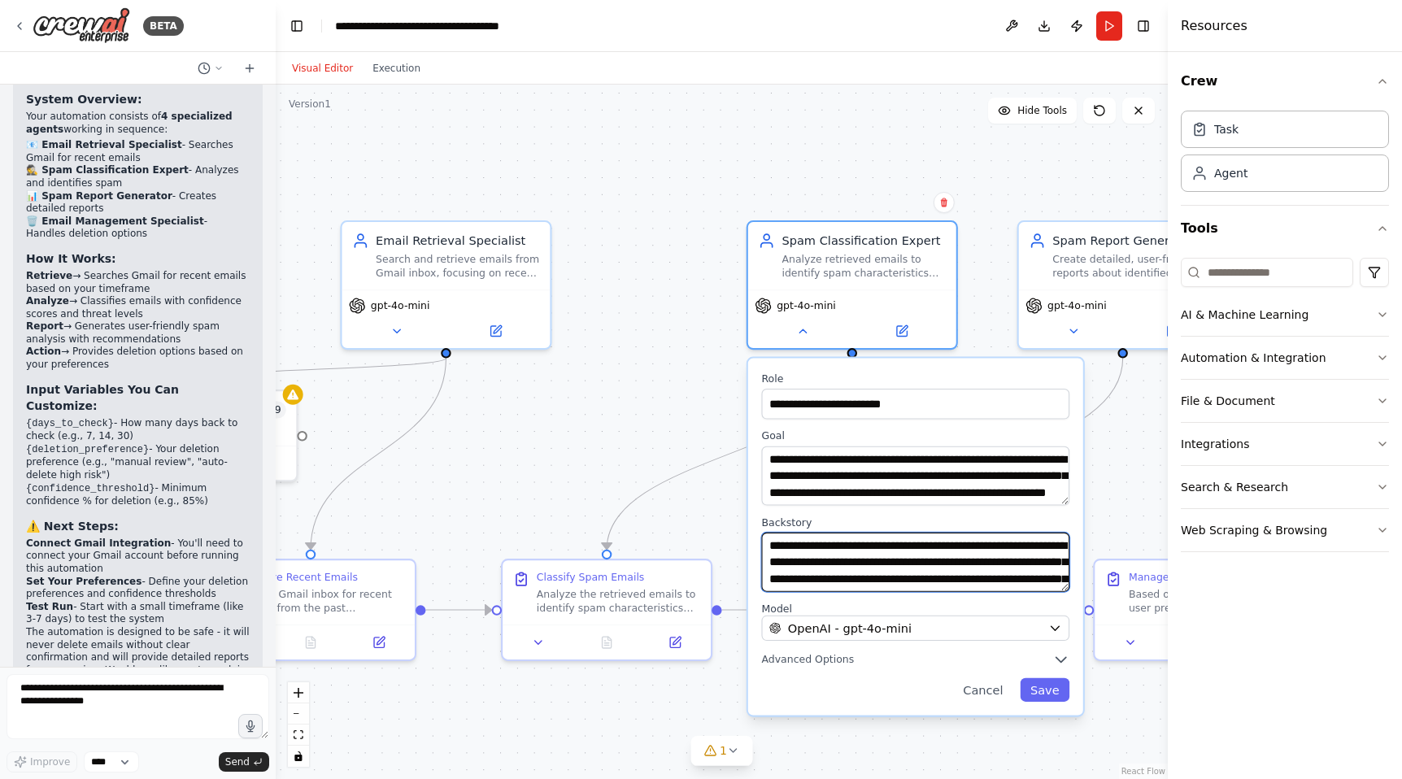
click at [887, 549] on textarea "**********" at bounding box center [915, 562] width 308 height 59
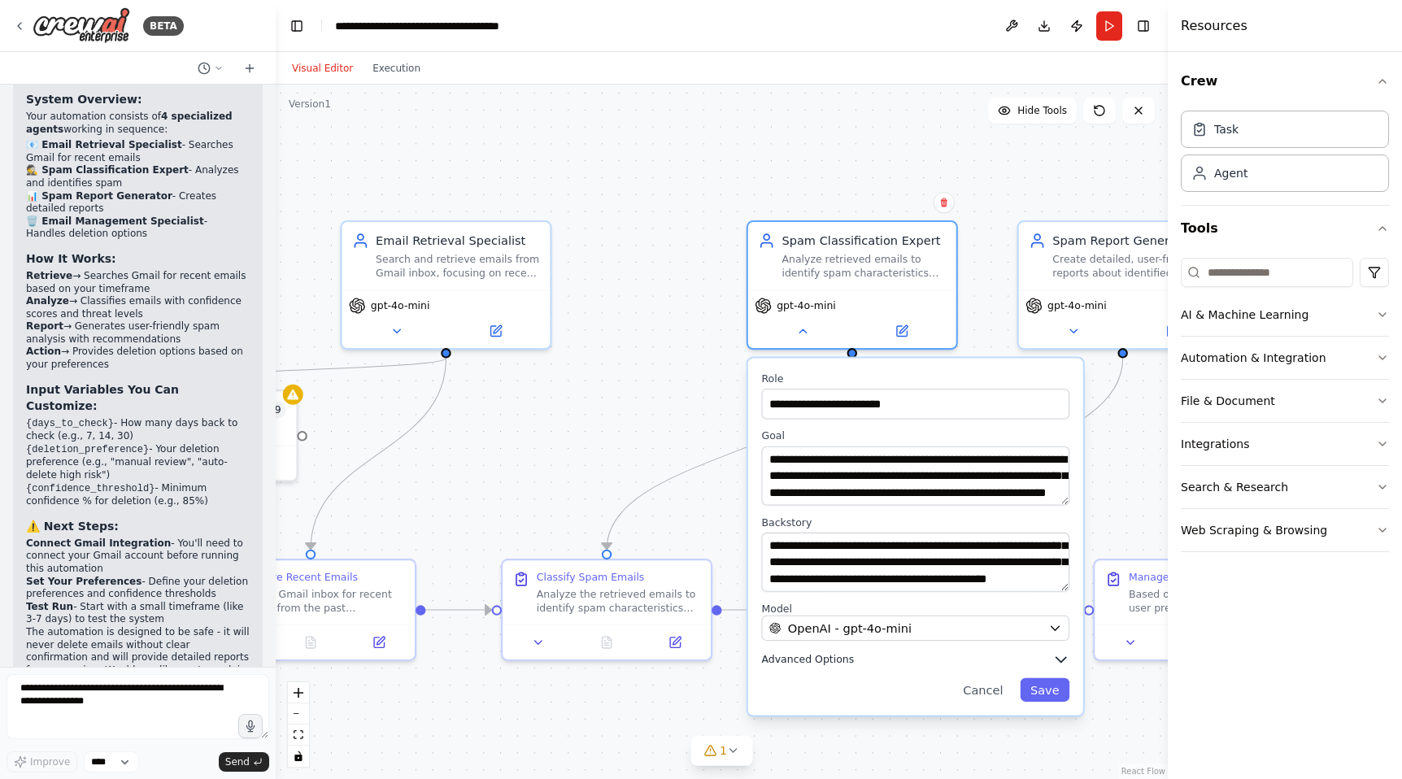
click at [822, 659] on span "Advanced Options" at bounding box center [807, 660] width 93 height 14
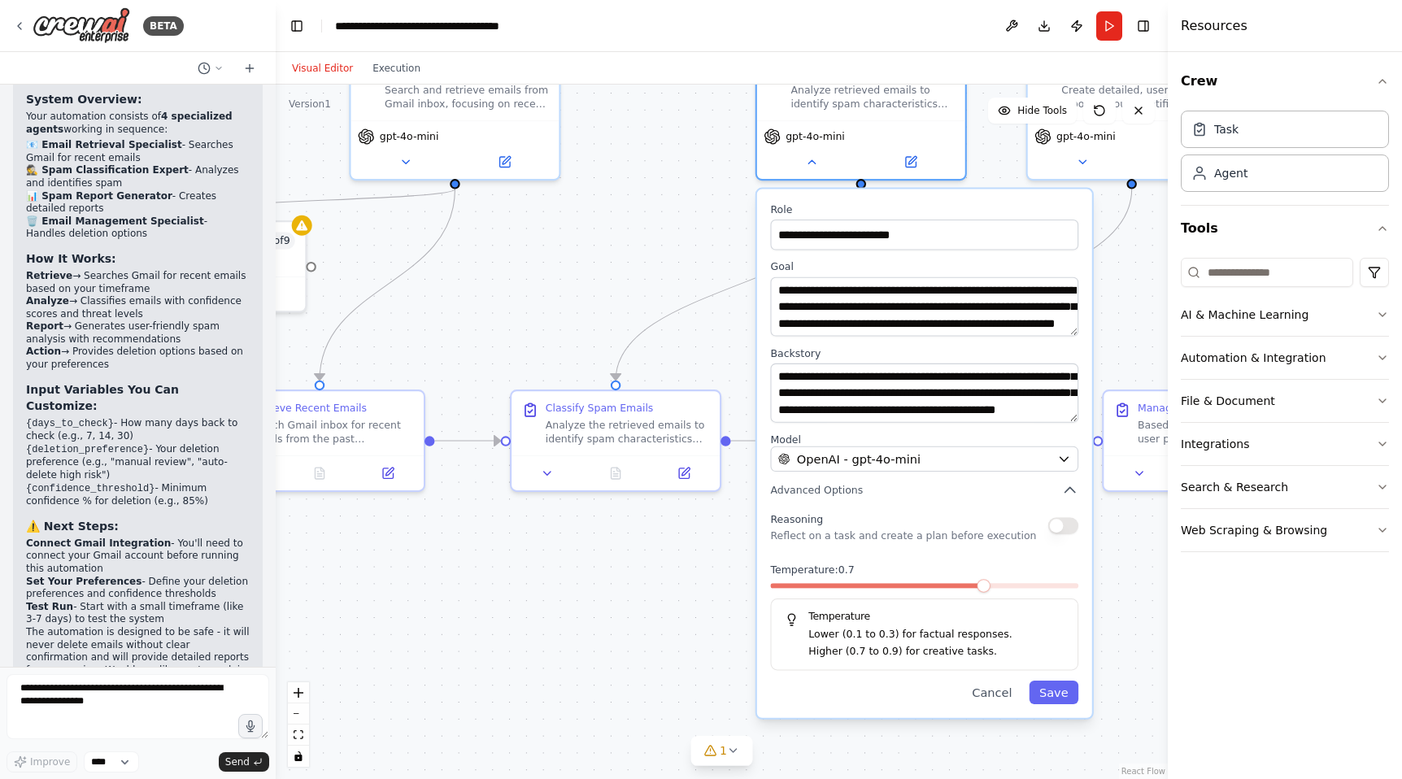
drag, startPoint x: 652, startPoint y: 715, endPoint x: 661, endPoint y: 546, distance: 168.5
click at [661, 546] on div ".deletable-edge-delete-btn { width: 20px; height: 20px; border: 0px solid #ffff…" at bounding box center [722, 432] width 892 height 694
click at [833, 494] on span "Advanced Options" at bounding box center [816, 492] width 93 height 14
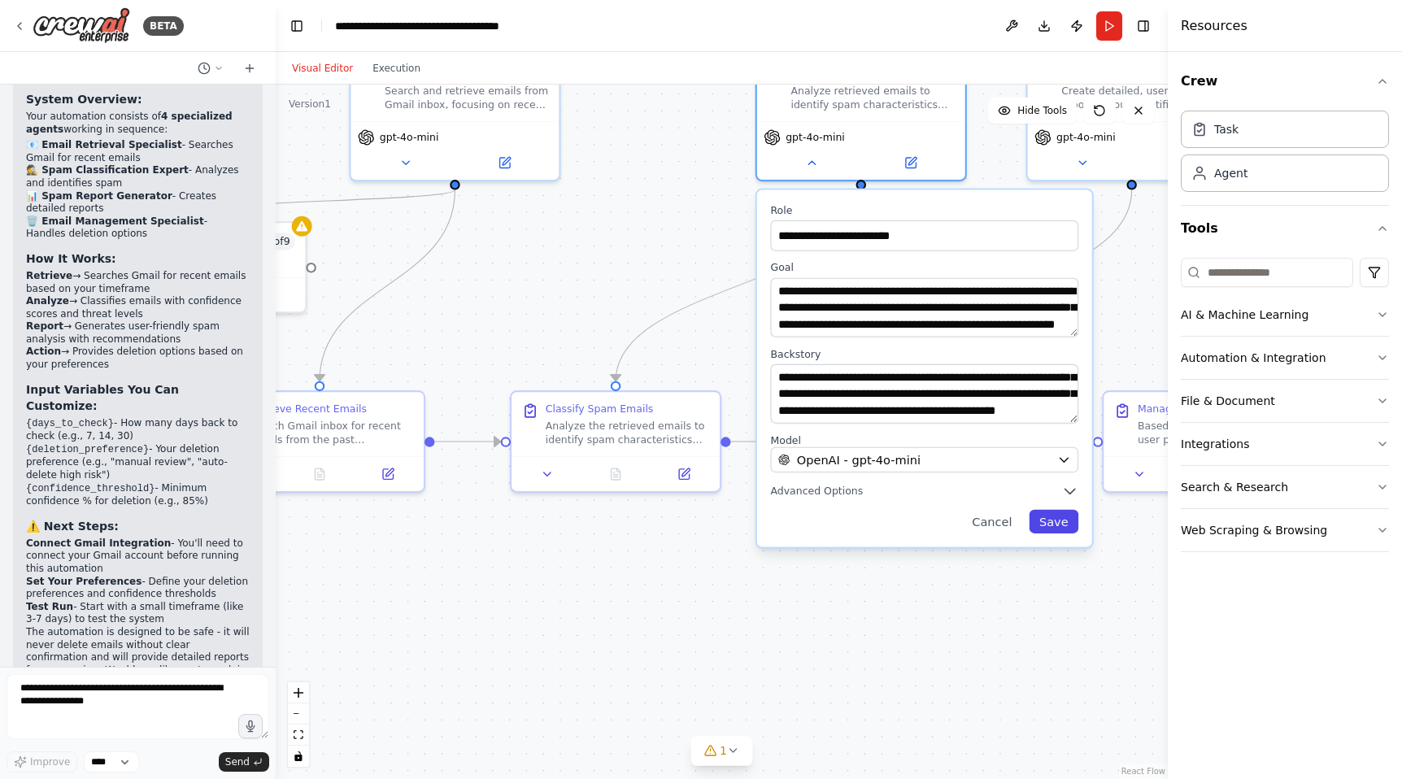
click at [1069, 515] on button "Save" at bounding box center [1053, 522] width 50 height 24
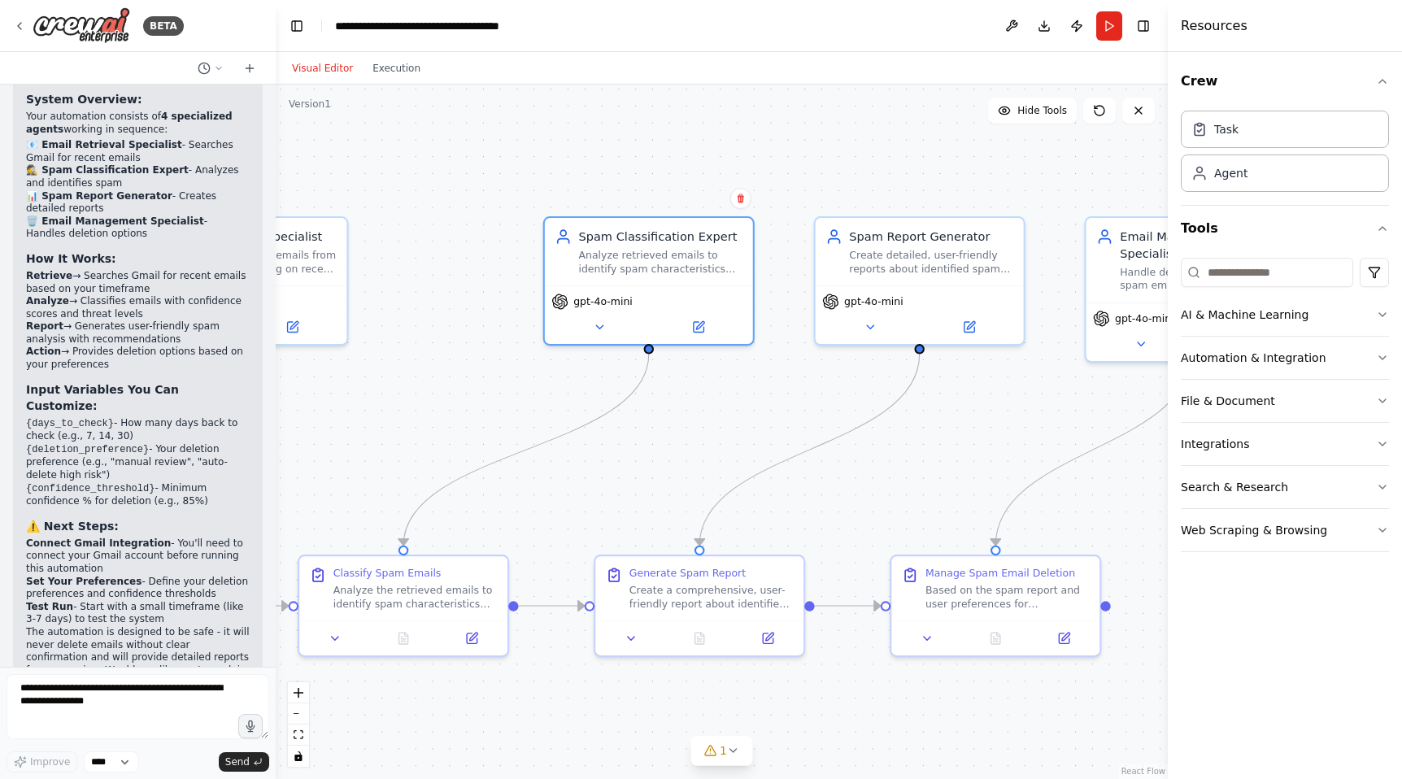
drag, startPoint x: 1053, startPoint y: 323, endPoint x: 841, endPoint y: 487, distance: 268.3
click at [841, 487] on div ".deletable-edge-delete-btn { width: 20px; height: 20px; border: 0px solid #ffff…" at bounding box center [722, 432] width 892 height 694
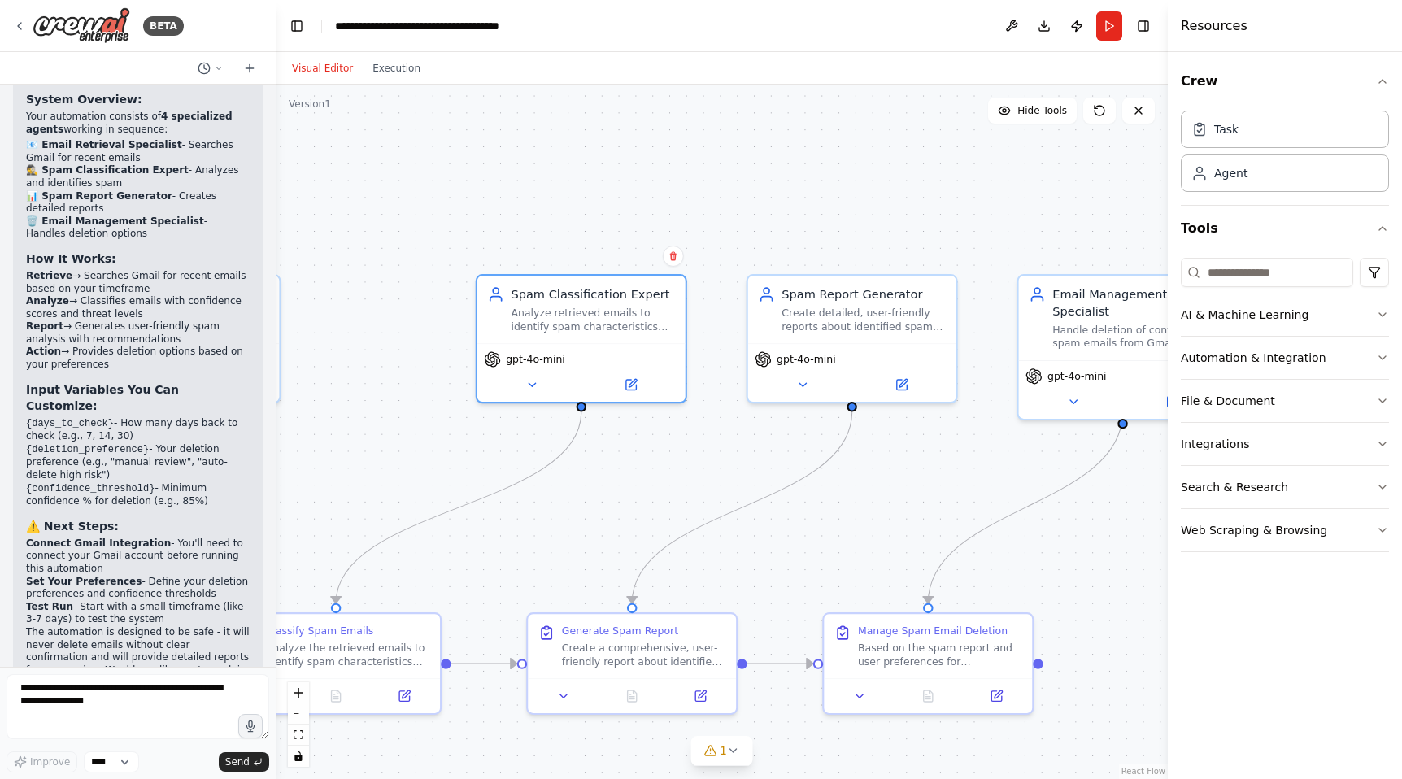
drag, startPoint x: 884, startPoint y: 497, endPoint x: 814, endPoint y: 559, distance: 93.3
click at [814, 559] on div ".deletable-edge-delete-btn { width: 20px; height: 20px; border: 0px solid #ffff…" at bounding box center [722, 432] width 892 height 694
click at [730, 757] on button "1" at bounding box center [721, 751] width 63 height 30
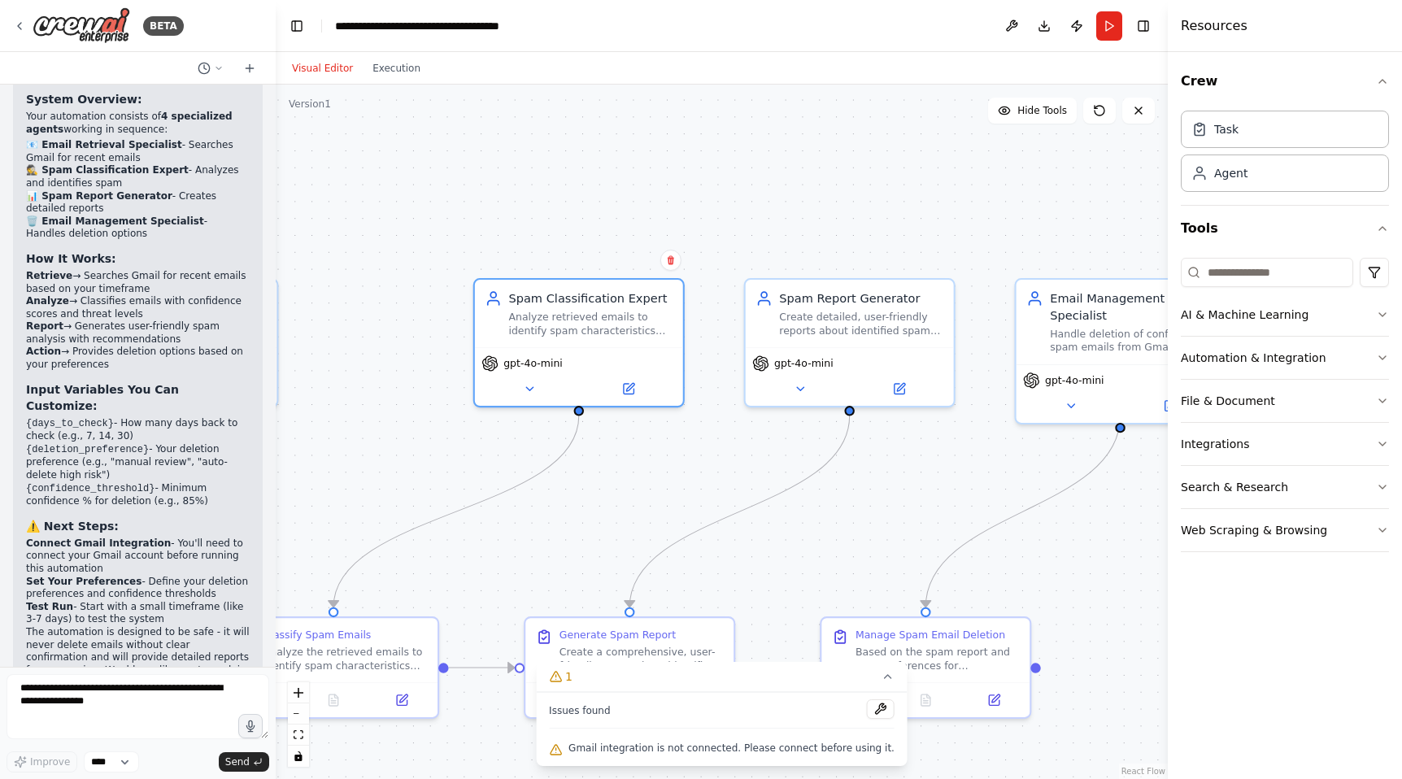
click at [876, 554] on div ".deletable-edge-delete-btn { width: 20px; height: 20px; border: 0px solid #ffff…" at bounding box center [722, 432] width 892 height 694
click at [877, 685] on button "1" at bounding box center [722, 677] width 372 height 30
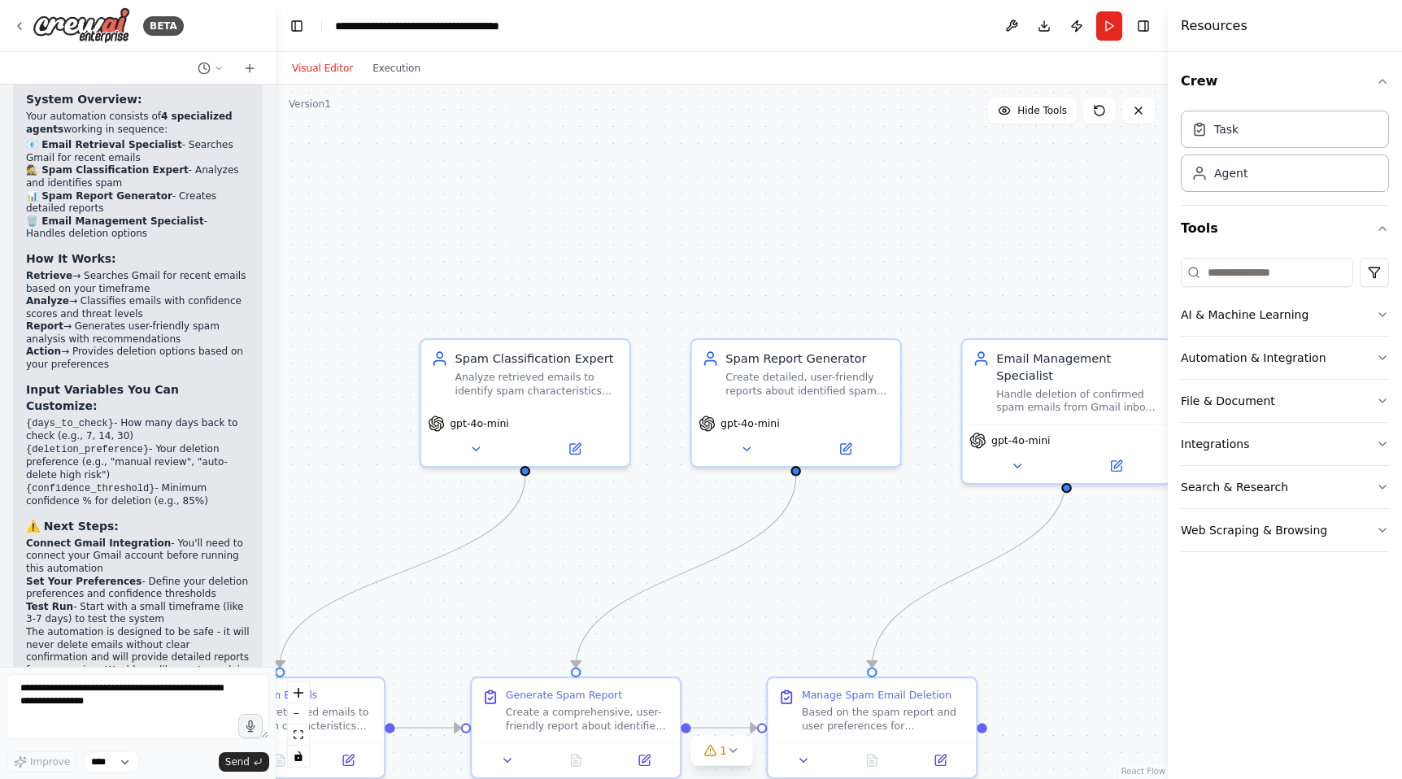
drag, startPoint x: 912, startPoint y: 489, endPoint x: 859, endPoint y: 546, distance: 78.8
click at [859, 547] on div ".deletable-edge-delete-btn { width: 20px; height: 20px; border: 0px solid #ffff…" at bounding box center [722, 432] width 892 height 694
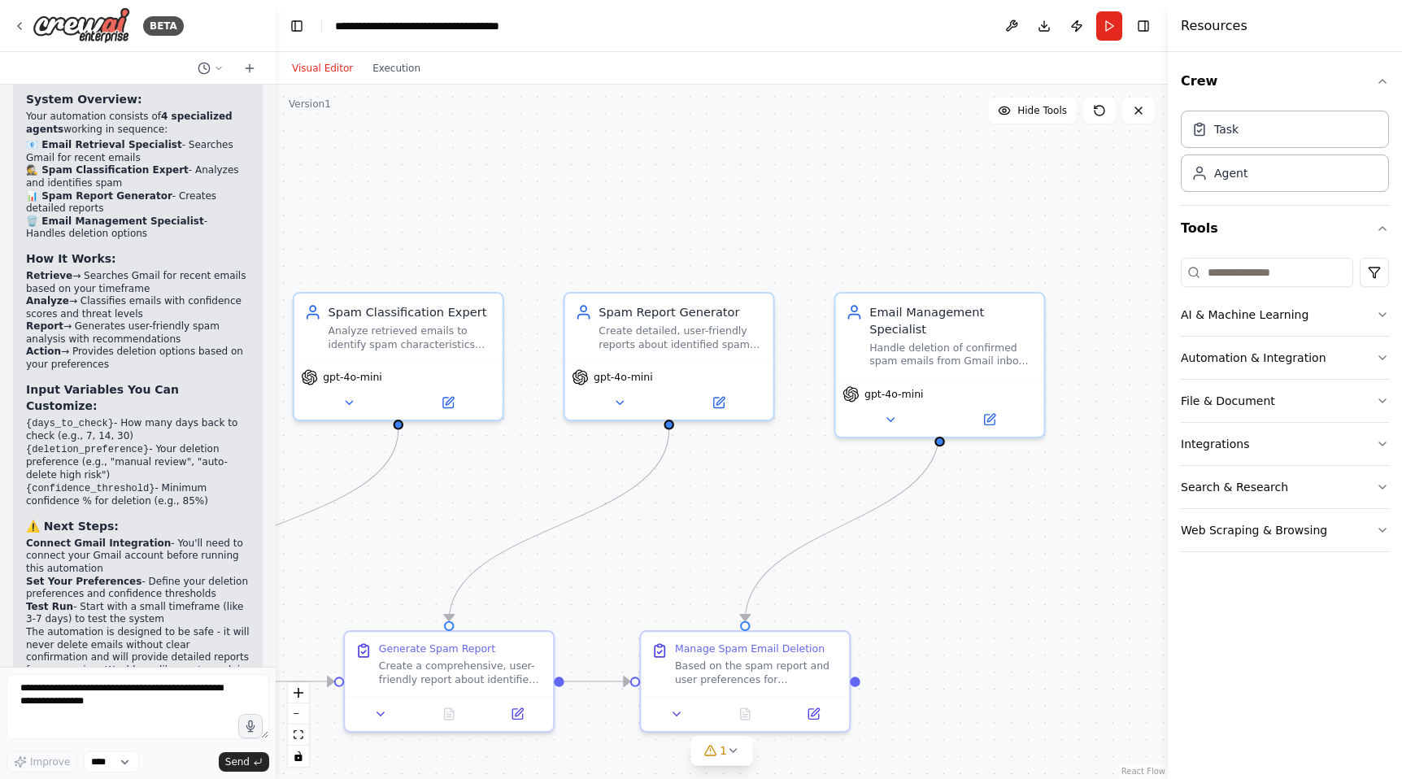
drag, startPoint x: 888, startPoint y: 515, endPoint x: 761, endPoint y: 471, distance: 134.5
click at [761, 471] on div ".deletable-edge-delete-btn { width: 20px; height: 20px; border: 0px solid #ffff…" at bounding box center [722, 432] width 892 height 694
click at [895, 410] on icon at bounding box center [890, 417] width 14 height 14
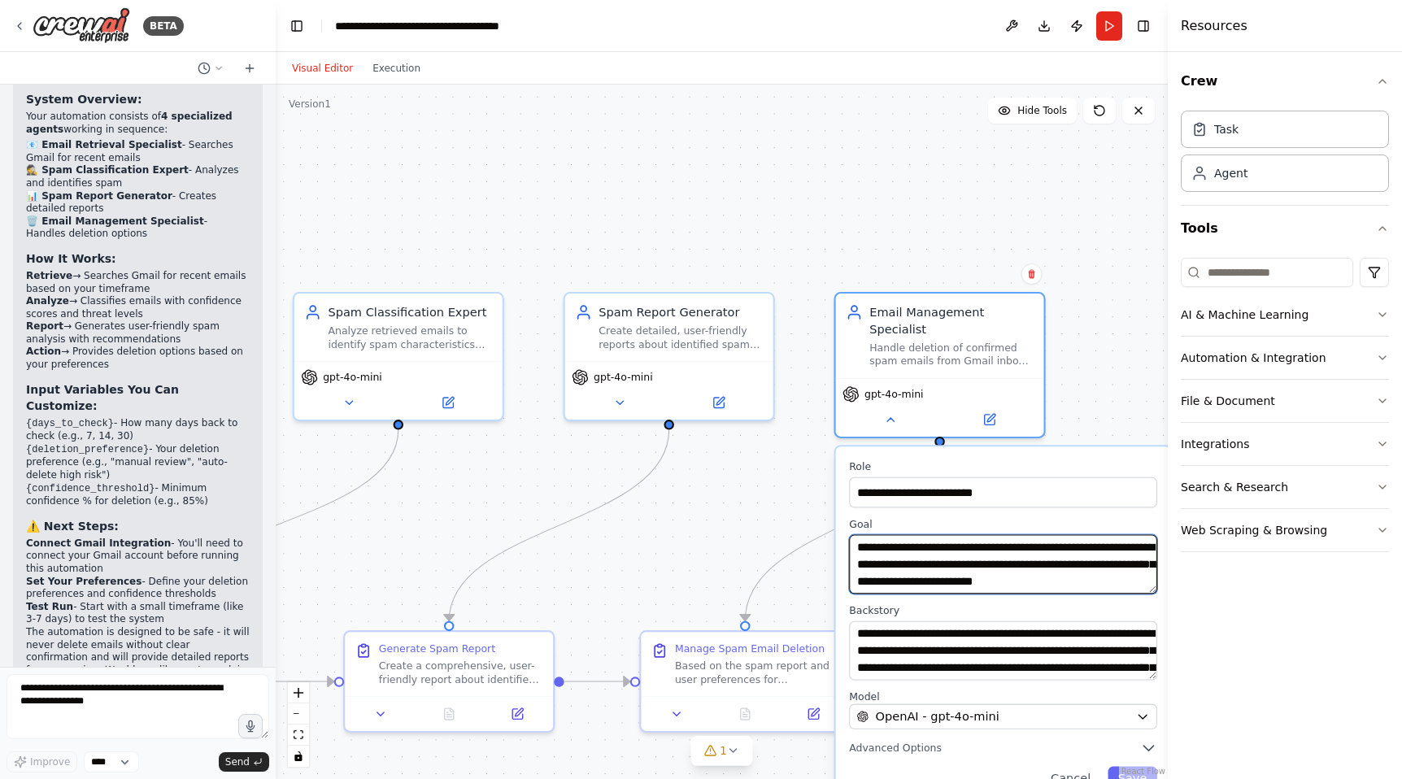
click at [903, 550] on textarea "**********" at bounding box center [1003, 564] width 308 height 59
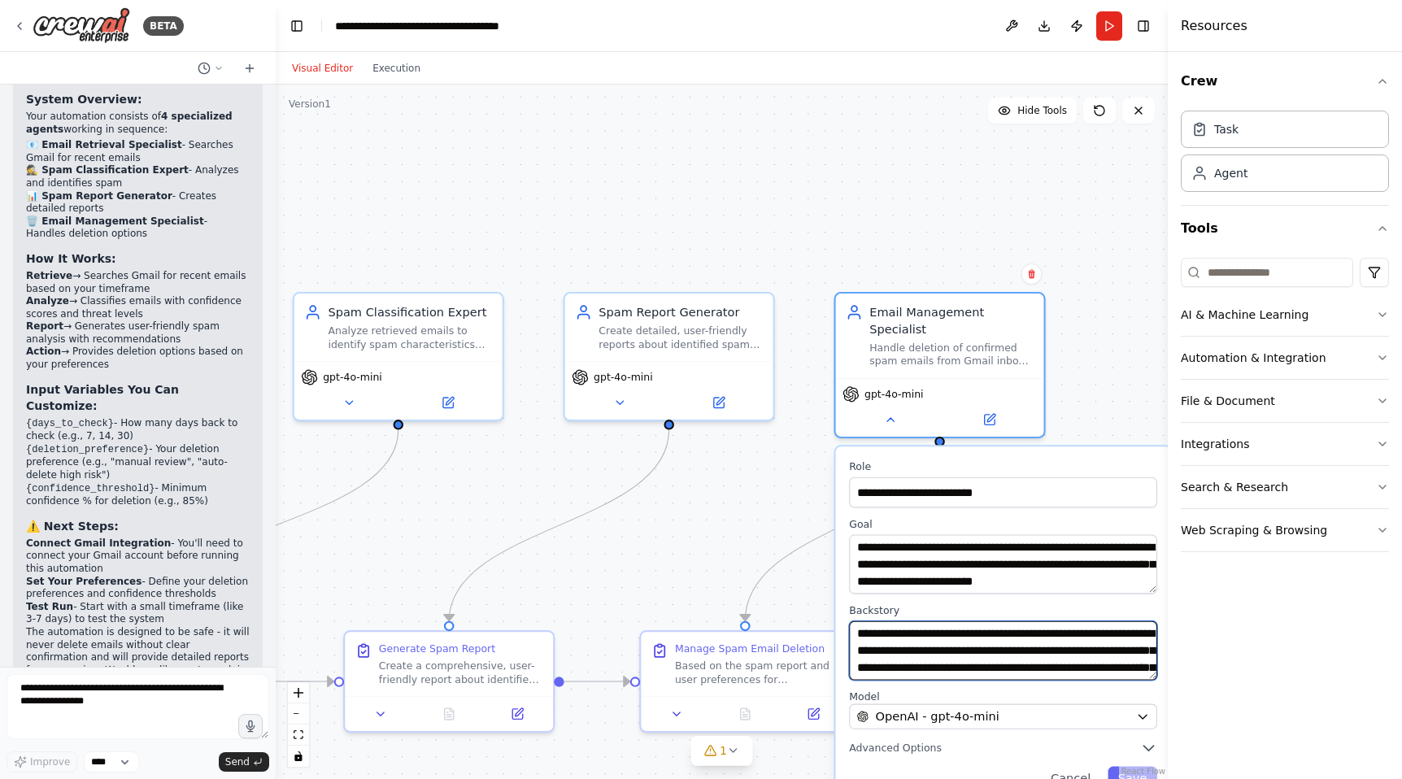
click at [885, 628] on textarea "**********" at bounding box center [1003, 650] width 308 height 59
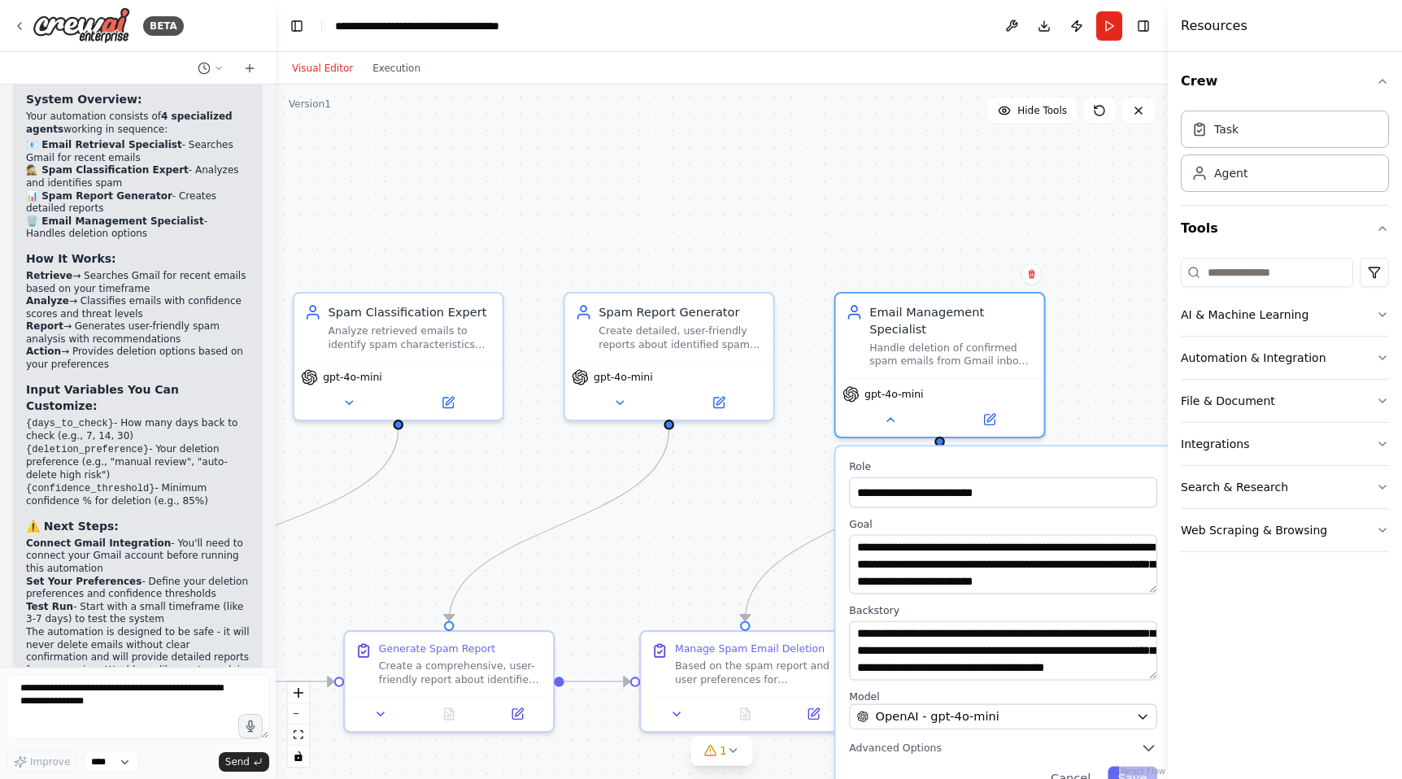
click at [733, 539] on div ".deletable-edge-delete-btn { width: 20px; height: 20px; border: 0px solid #ffff…" at bounding box center [722, 432] width 892 height 694
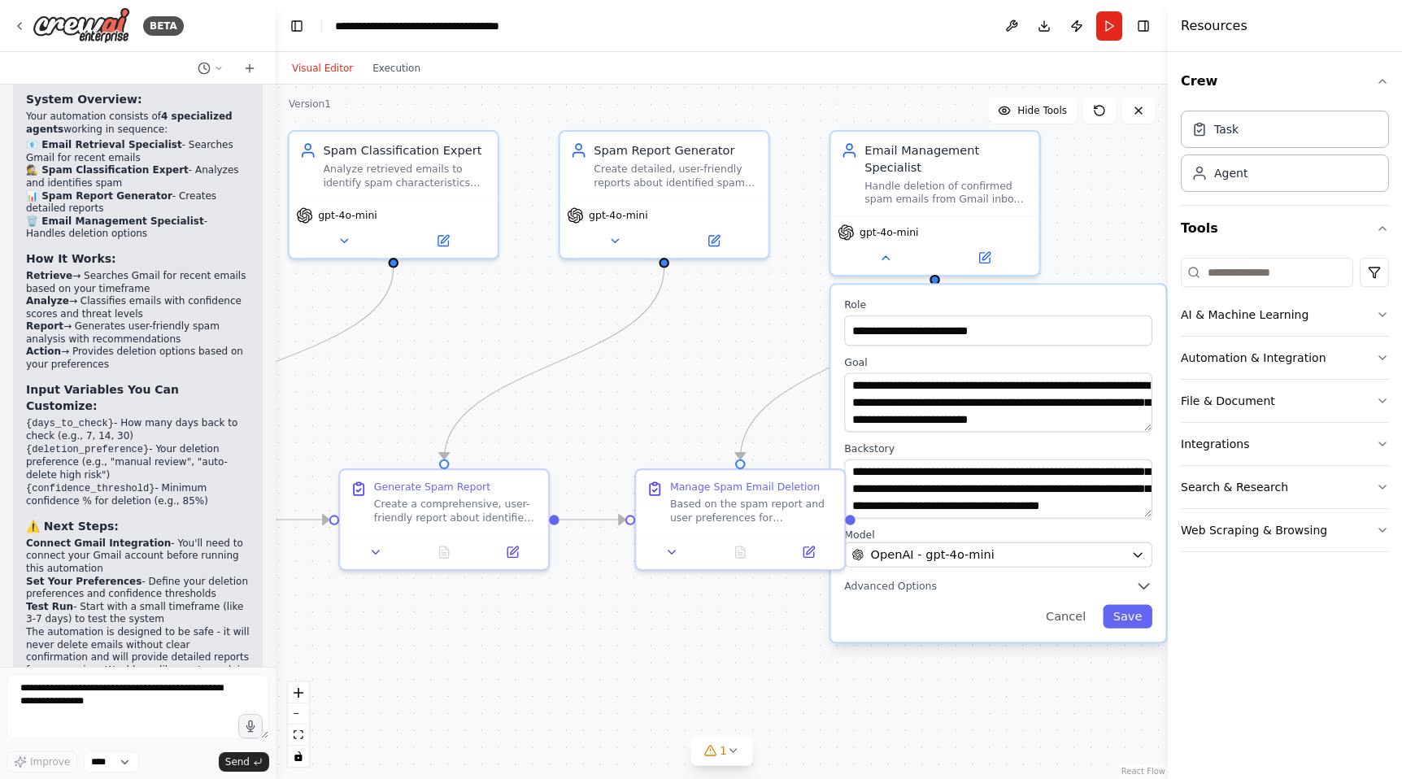
drag, startPoint x: 790, startPoint y: 588, endPoint x: 785, endPoint y: 426, distance: 161.9
click at [785, 426] on div ".deletable-edge-delete-btn { width: 20px; height: 20px; border: 0px solid #ffff…" at bounding box center [722, 432] width 892 height 694
click at [897, 245] on button at bounding box center [885, 254] width 96 height 20
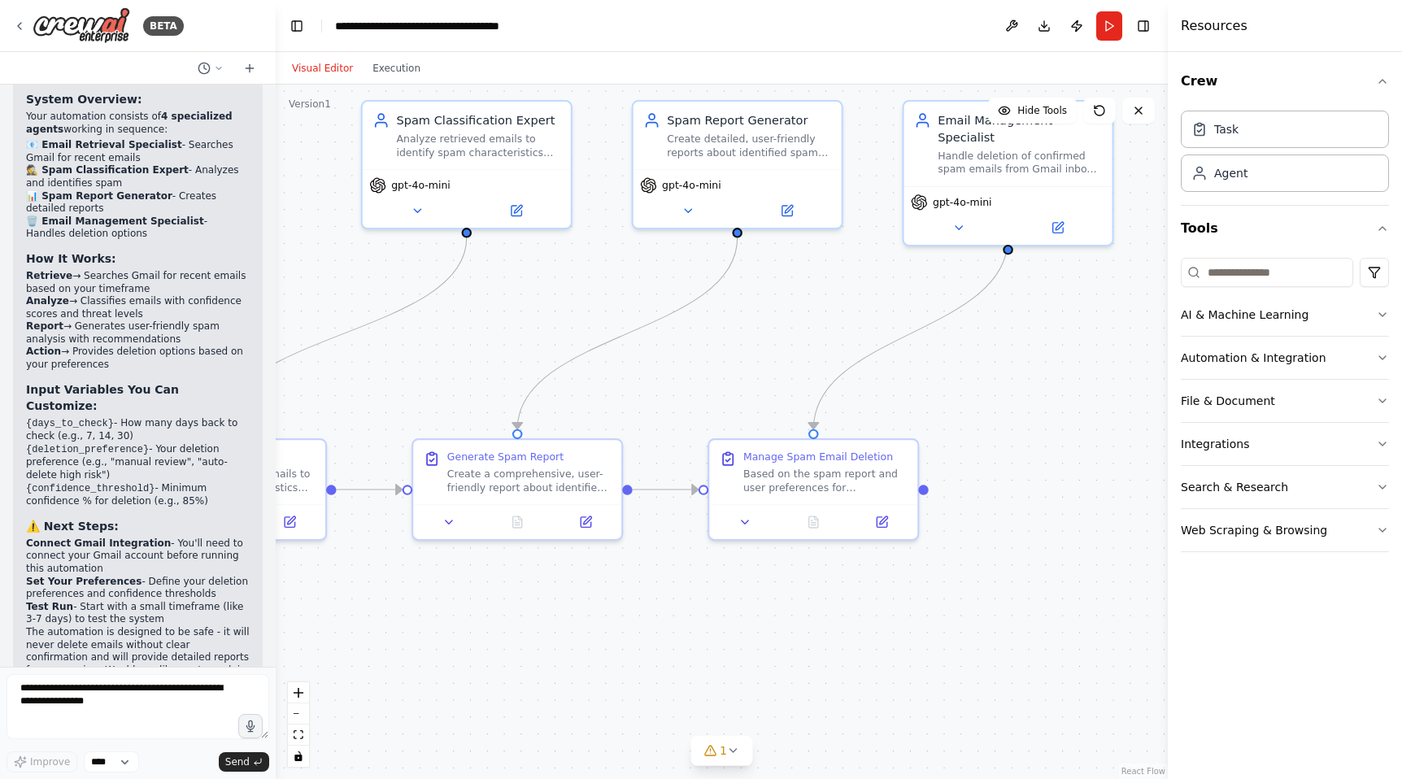
drag, startPoint x: 910, startPoint y: 398, endPoint x: 1093, endPoint y: 302, distance: 207.3
click at [1094, 302] on div ".deletable-edge-delete-btn { width: 20px; height: 20px; border: 0px solid #ffff…" at bounding box center [722, 432] width 892 height 694
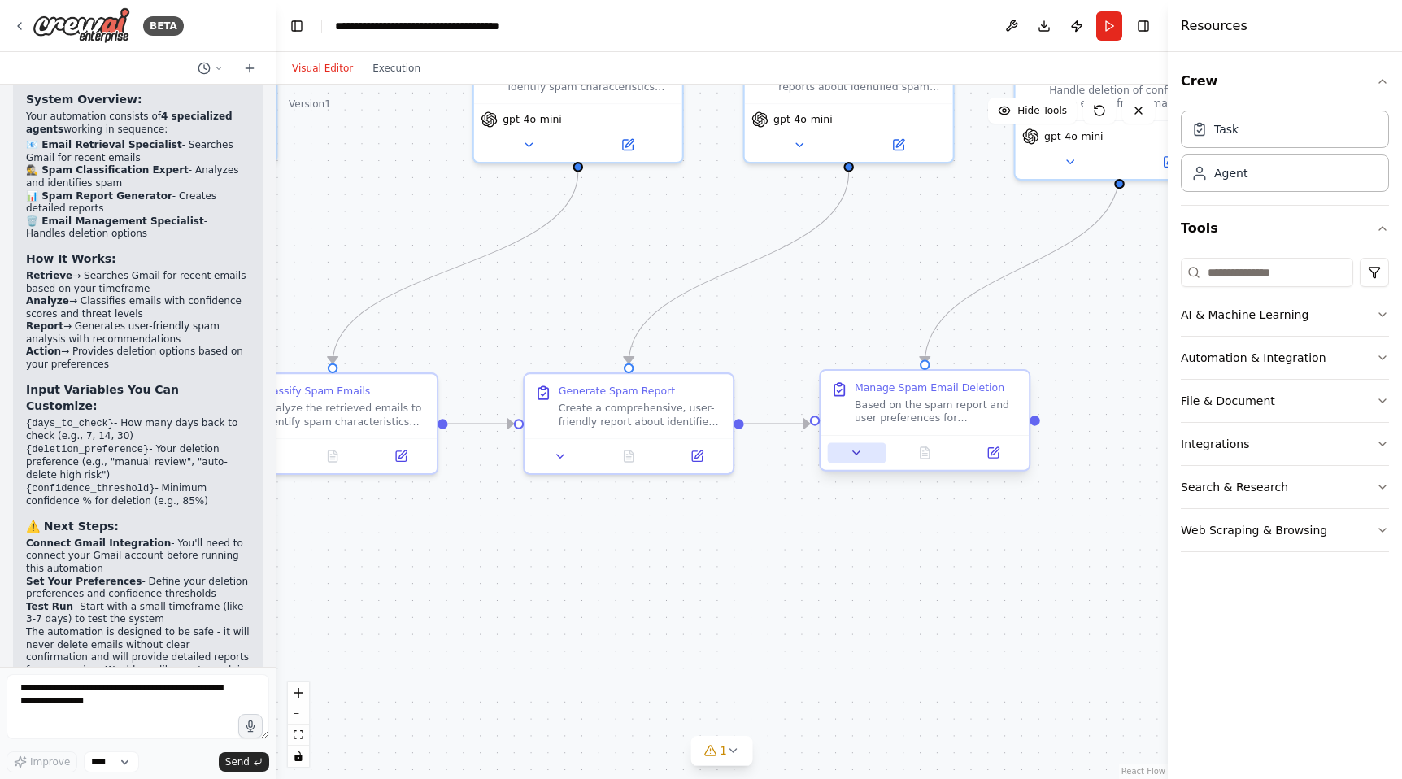
click at [854, 455] on icon at bounding box center [857, 453] width 14 height 14
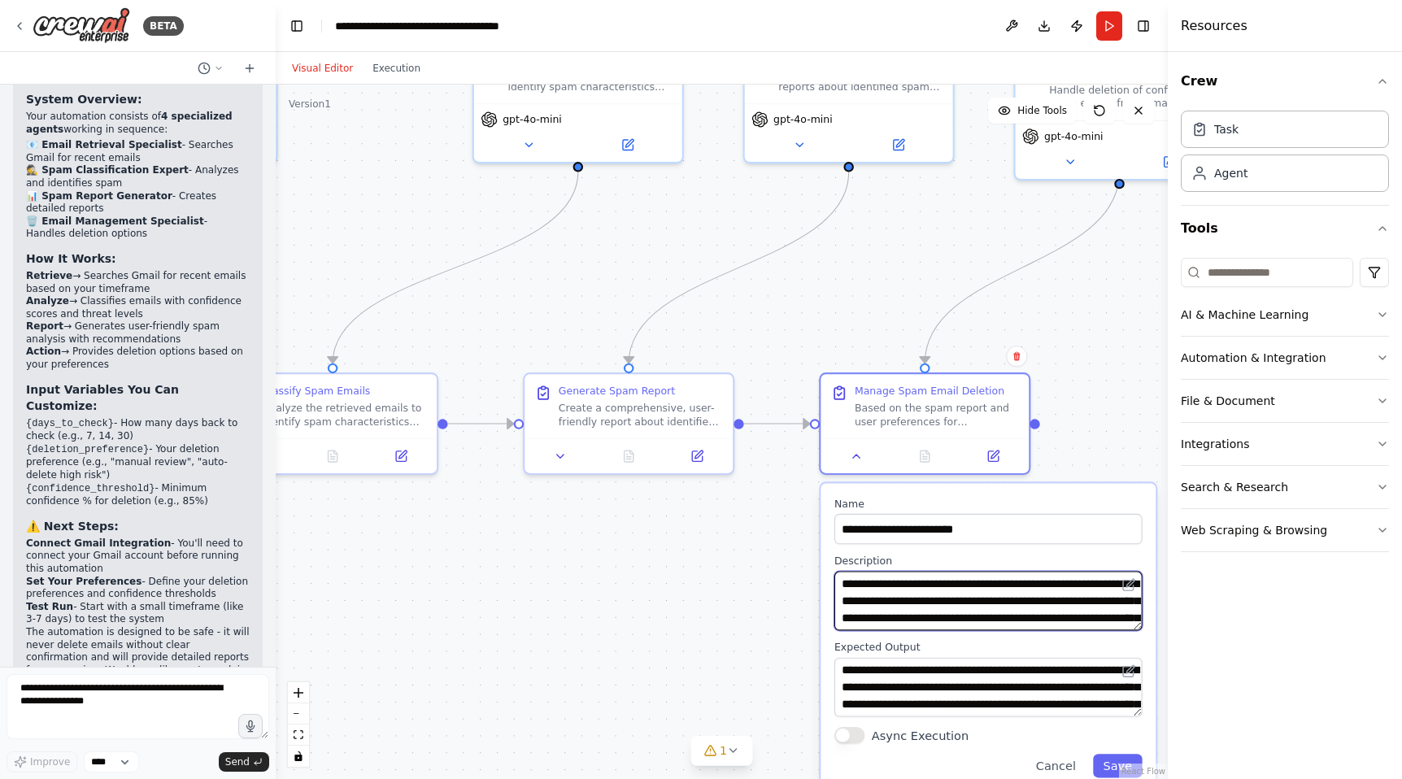
click at [885, 609] on textarea "**********" at bounding box center [988, 601] width 308 height 59
drag, startPoint x: 176, startPoint y: 403, endPoint x: 112, endPoint y: 406, distance: 64.3
click at [112, 443] on li "{deletion_preference} - Your deletion preference (e.g., "manual review", "auto-…" at bounding box center [138, 462] width 224 height 39
copy li "manual review"
drag, startPoint x: 959, startPoint y: 601, endPoint x: 838, endPoint y: 600, distance: 121.1
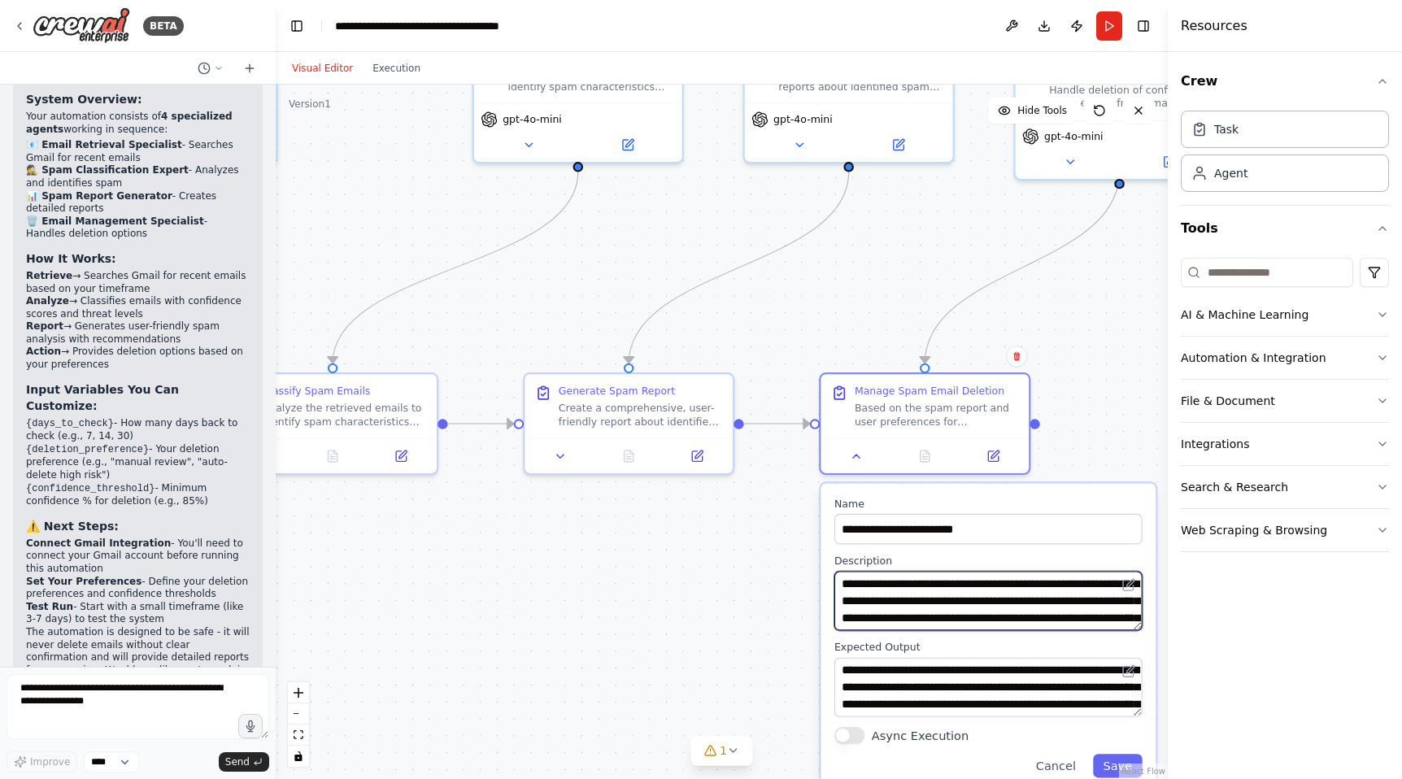
click at [838, 600] on textarea "**********" at bounding box center [988, 601] width 308 height 59
paste textarea
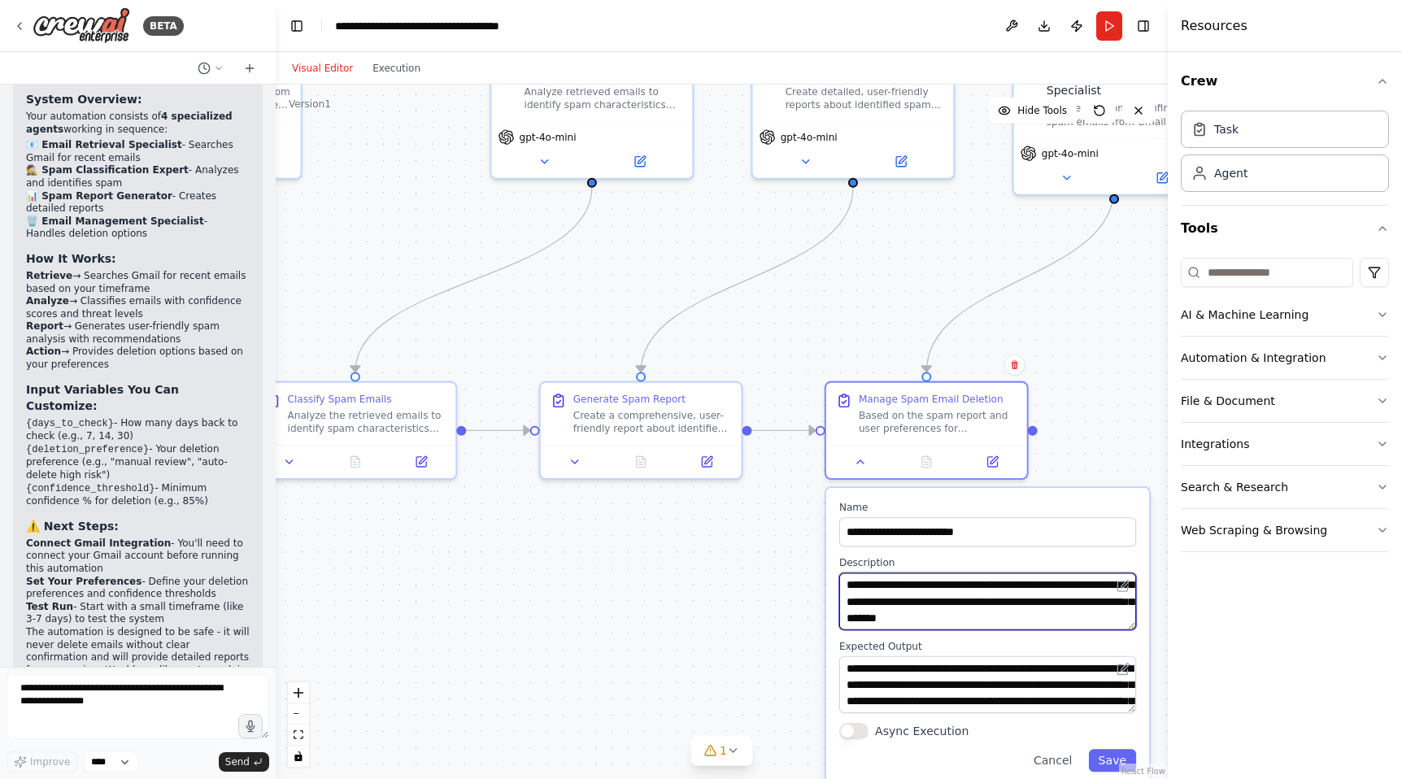
scroll to position [81, 0]
drag, startPoint x: 970, startPoint y: 602, endPoint x: 844, endPoint y: 599, distance: 126.1
click at [844, 599] on textarea "**********" at bounding box center [987, 600] width 297 height 57
type textarea "**********"
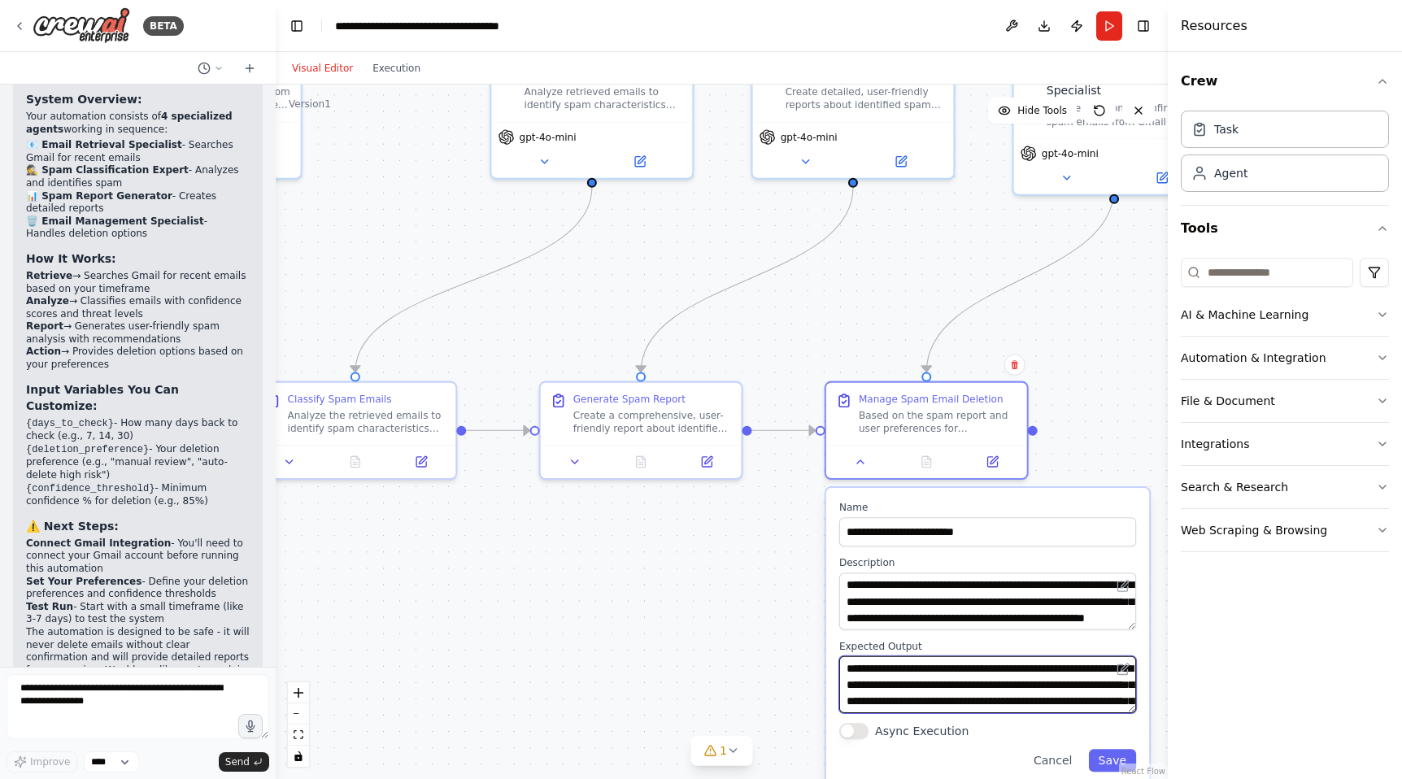
click at [952, 668] on textarea "**********" at bounding box center [987, 684] width 297 height 57
click at [1114, 759] on button "Save" at bounding box center [1113, 760] width 48 height 23
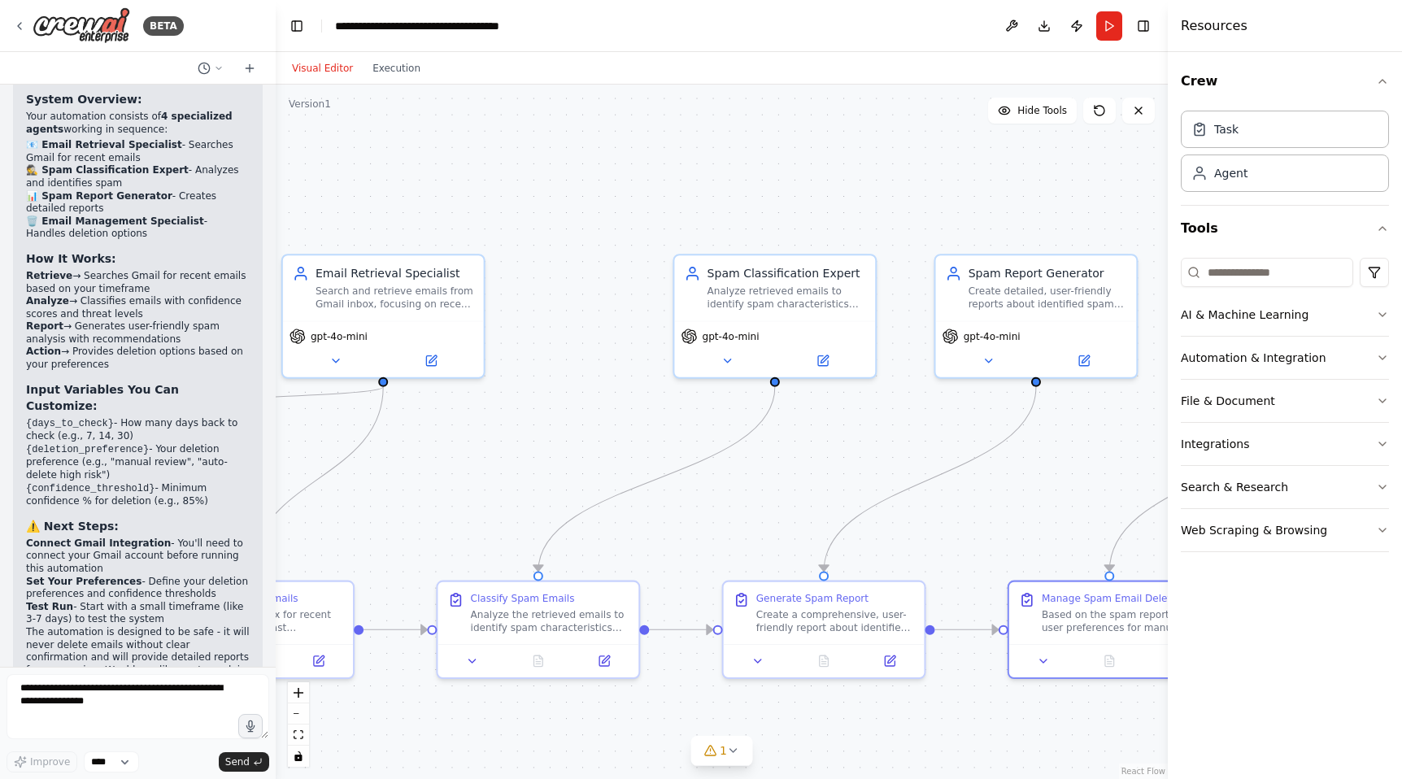
drag, startPoint x: 788, startPoint y: 530, endPoint x: 971, endPoint y: 729, distance: 270.4
click at [971, 729] on div ".deletable-edge-delete-btn { width: 20px; height: 20px; border: 0px solid #ffff…" at bounding box center [722, 432] width 892 height 694
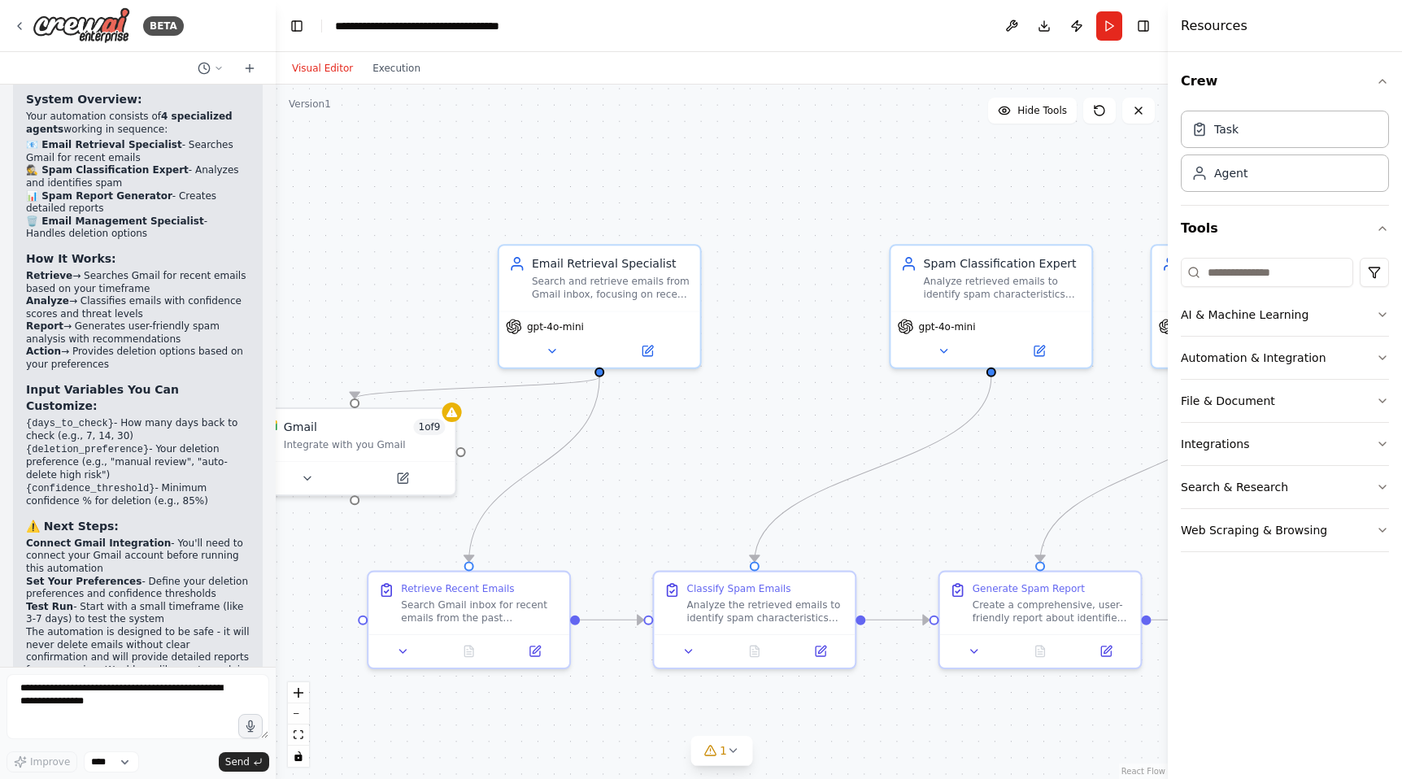
drag, startPoint x: 769, startPoint y: 529, endPoint x: 1162, endPoint y: 513, distance: 393.0
click at [1162, 513] on div "BETA Hello! I'm the CrewAI assistant. What kind of automation do you want to bu…" at bounding box center [701, 389] width 1402 height 779
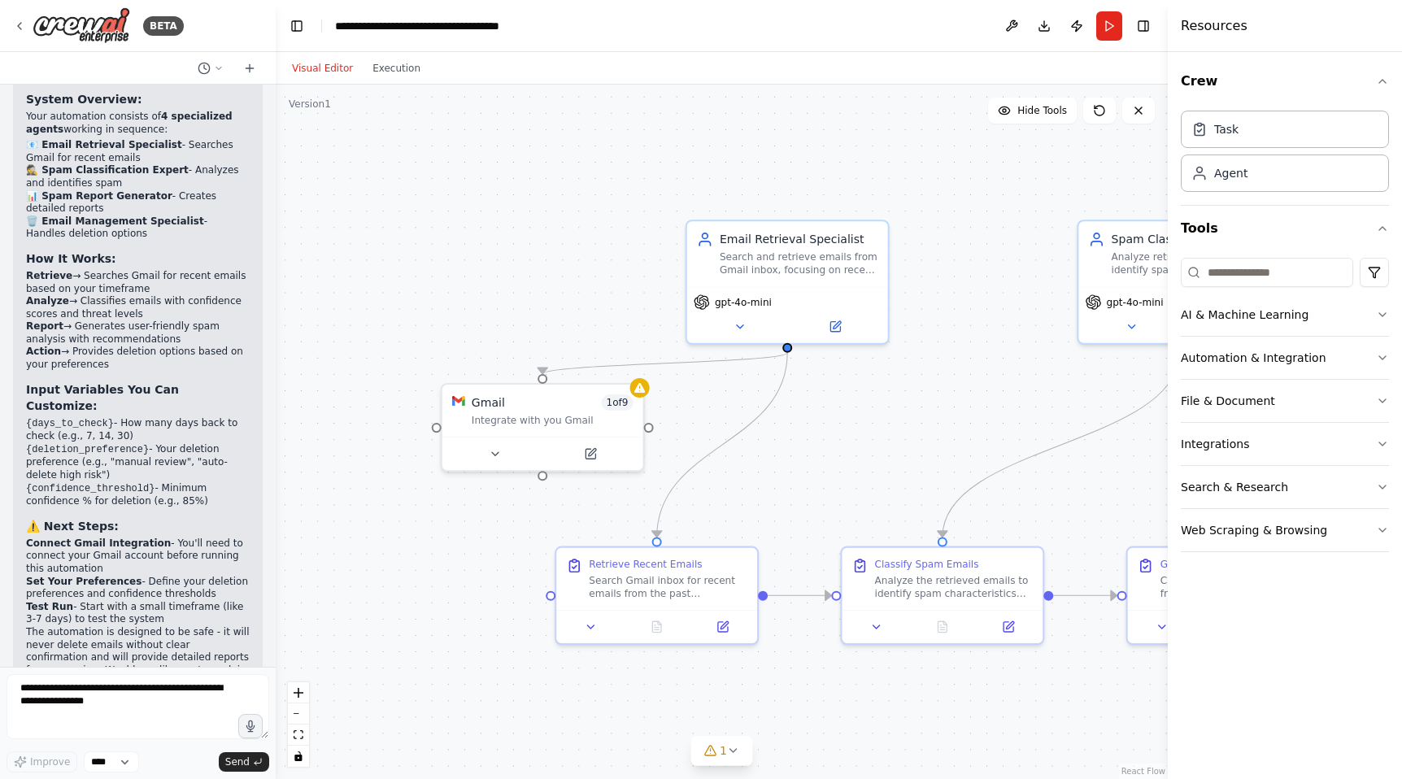
drag, startPoint x: 799, startPoint y: 498, endPoint x: 811, endPoint y: 480, distance: 21.2
click at [811, 480] on div ".deletable-edge-delete-btn { width: 20px; height: 20px; border: 0px solid #ffff…" at bounding box center [722, 432] width 892 height 694
click at [490, 455] on icon at bounding box center [494, 450] width 13 height 13
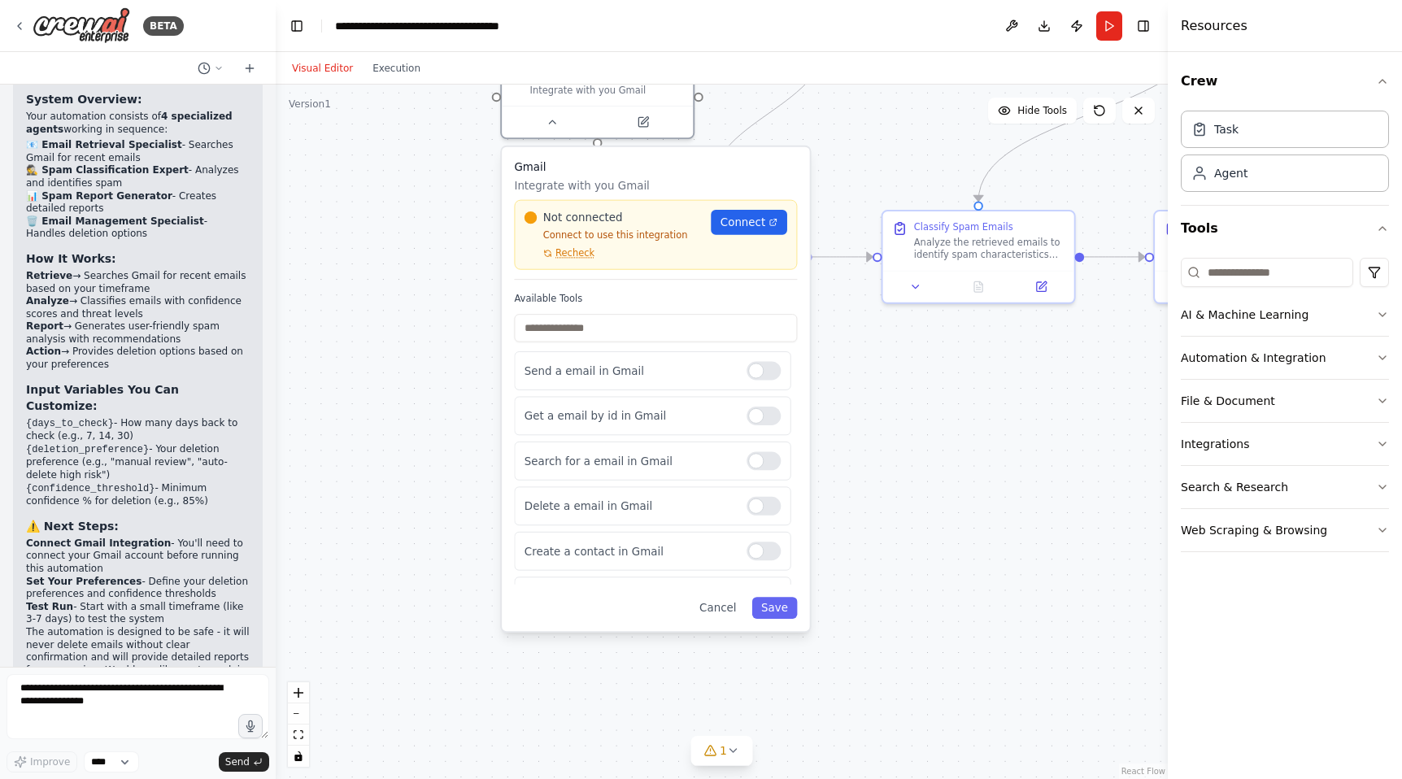
drag, startPoint x: 839, startPoint y: 472, endPoint x: 885, endPoint y: 141, distance: 334.1
click at [885, 141] on div ".deletable-edge-delete-btn { width: 20px; height: 20px; border: 0px solid #ffff…" at bounding box center [722, 432] width 892 height 694
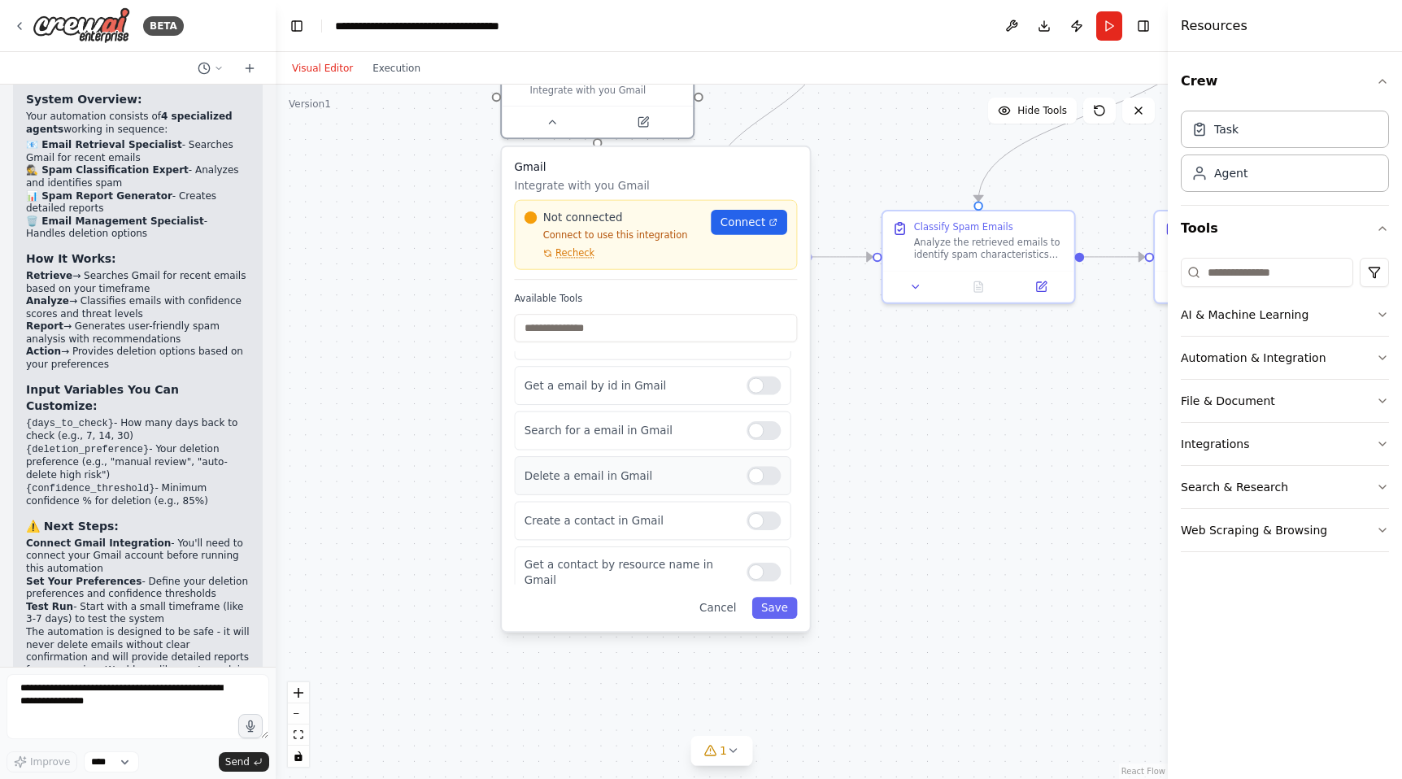
scroll to position [0, 0]
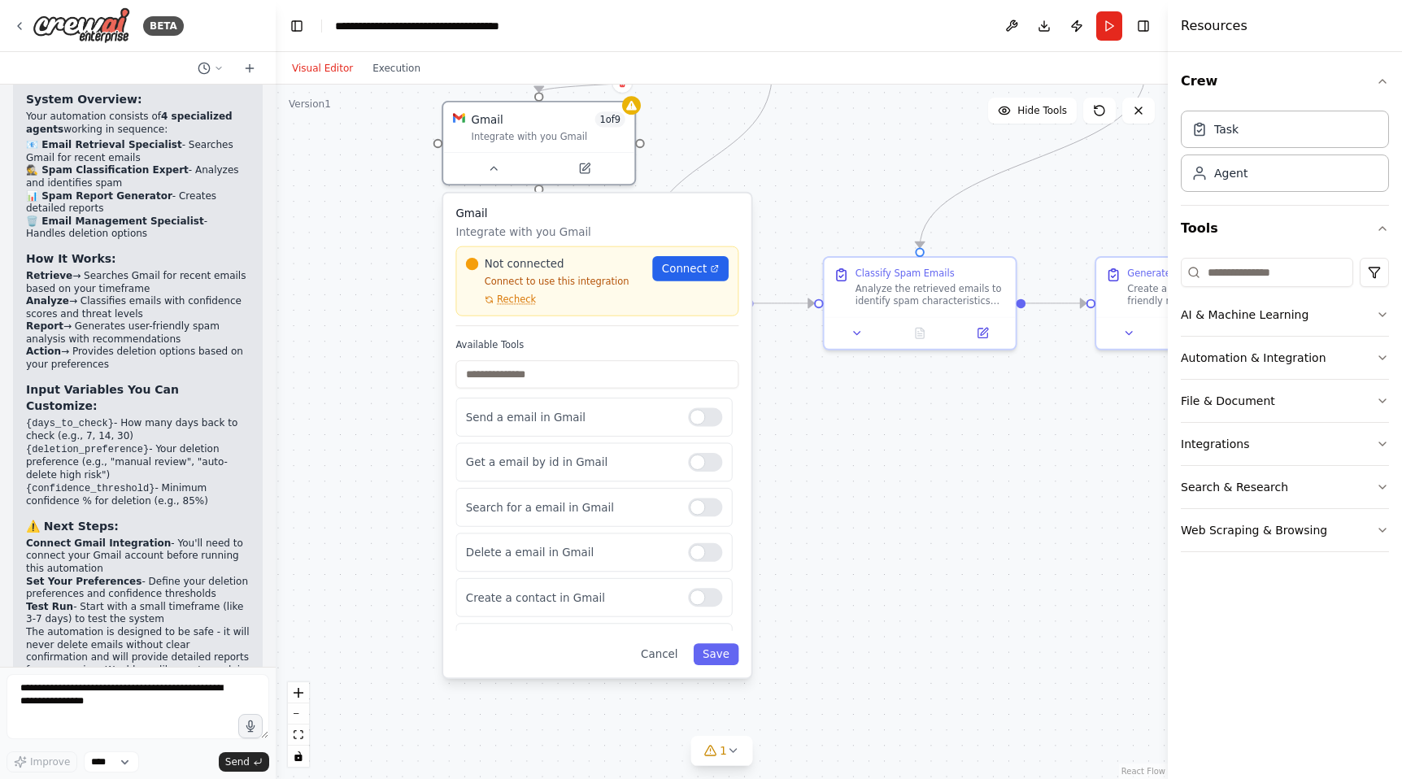
drag, startPoint x: 439, startPoint y: 415, endPoint x: 375, endPoint y: 458, distance: 77.3
click at [374, 456] on div ".deletable-edge-delete-btn { width: 20px; height: 20px; border: 0px solid #ffff…" at bounding box center [722, 432] width 892 height 694
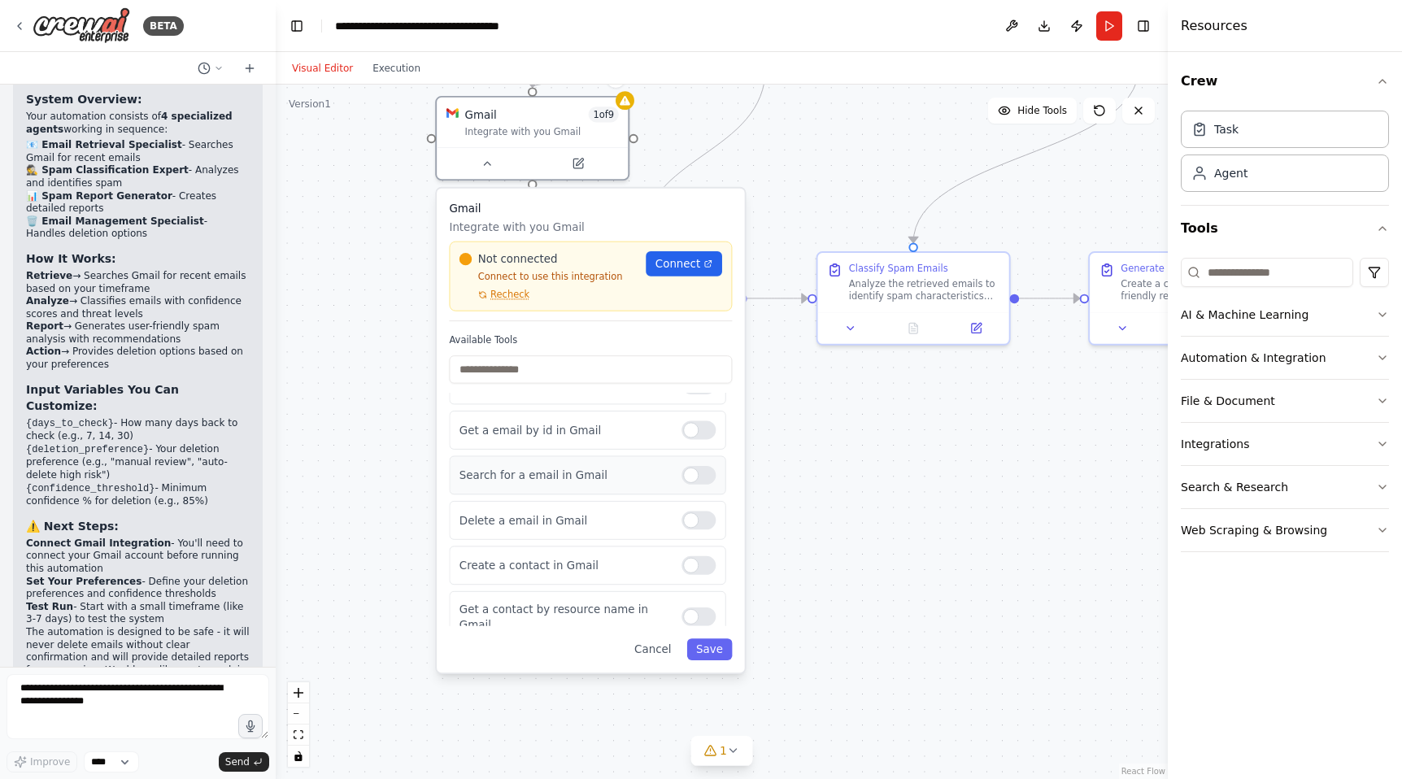
scroll to position [47, 0]
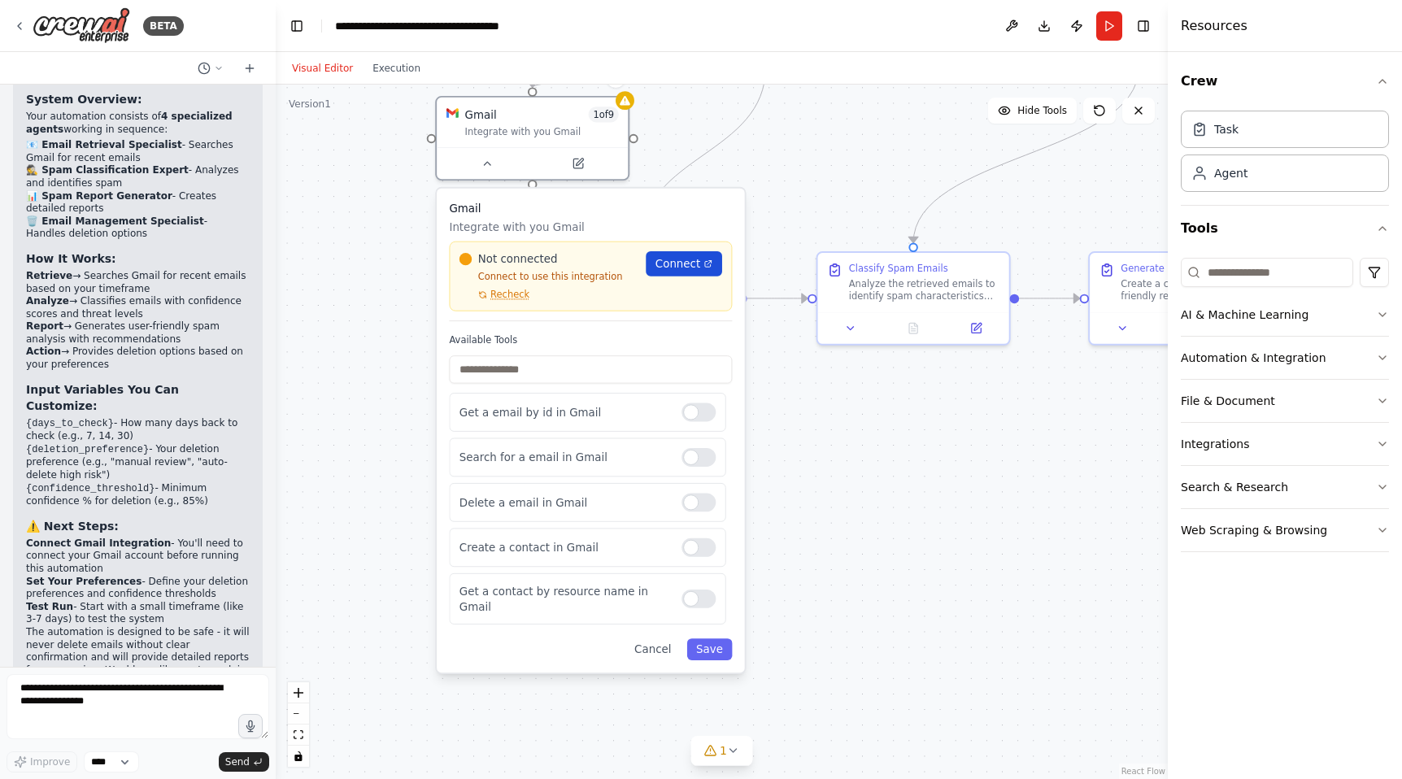
click at [680, 265] on span "Connect" at bounding box center [677, 263] width 45 height 15
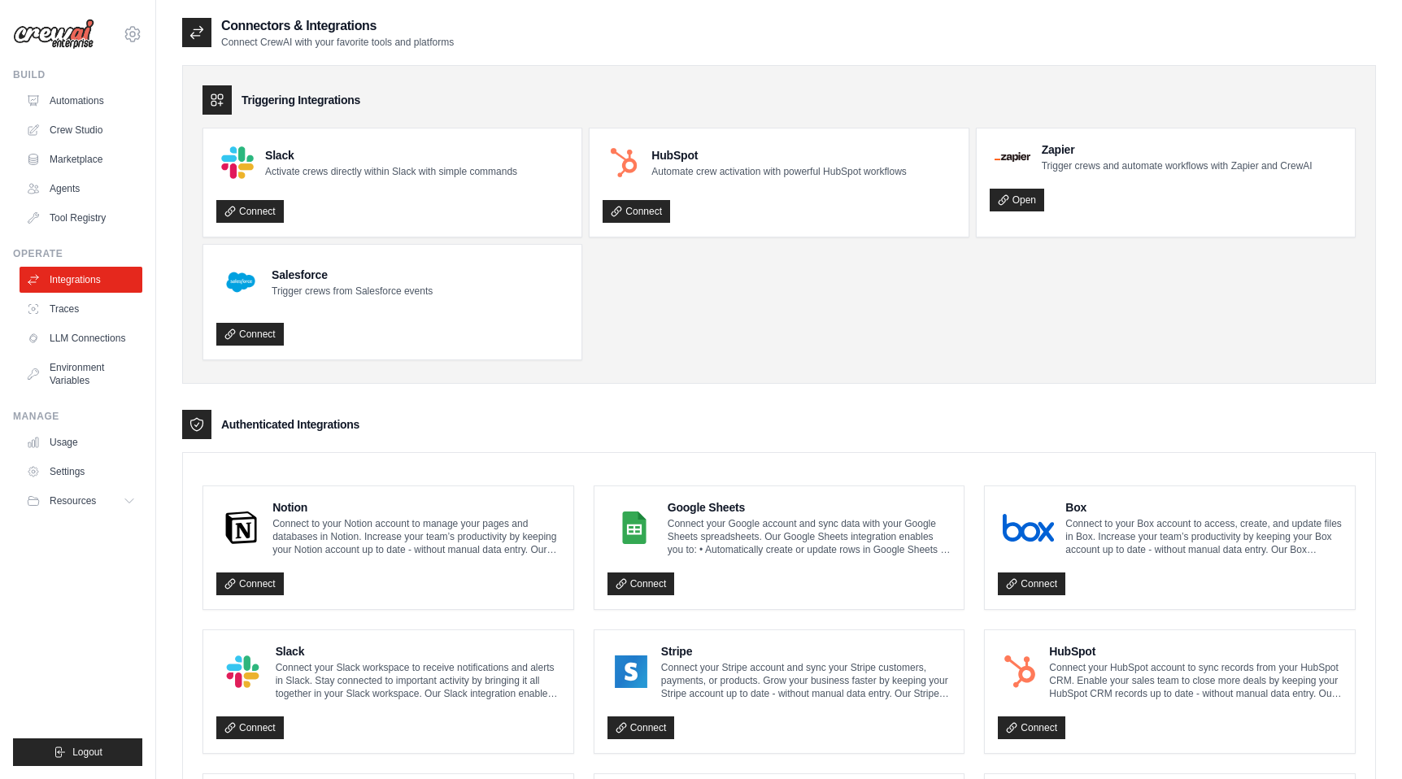
drag, startPoint x: 682, startPoint y: 301, endPoint x: 679, endPoint y: 258, distance: 43.2
click at [679, 258] on ul "Slack Activate crews directly within Slack with simple commands Connect HubSpot…" at bounding box center [778, 244] width 1153 height 233
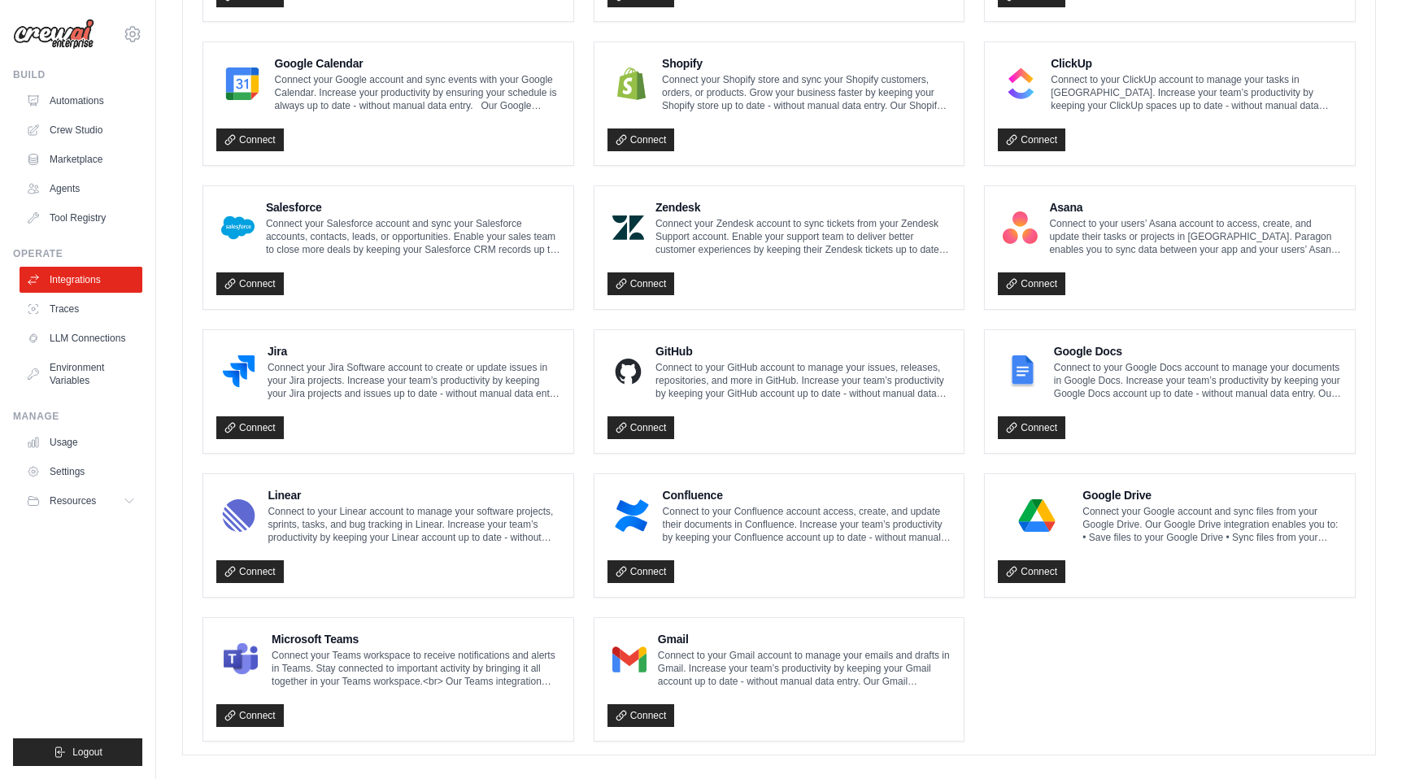
scroll to position [746, 0]
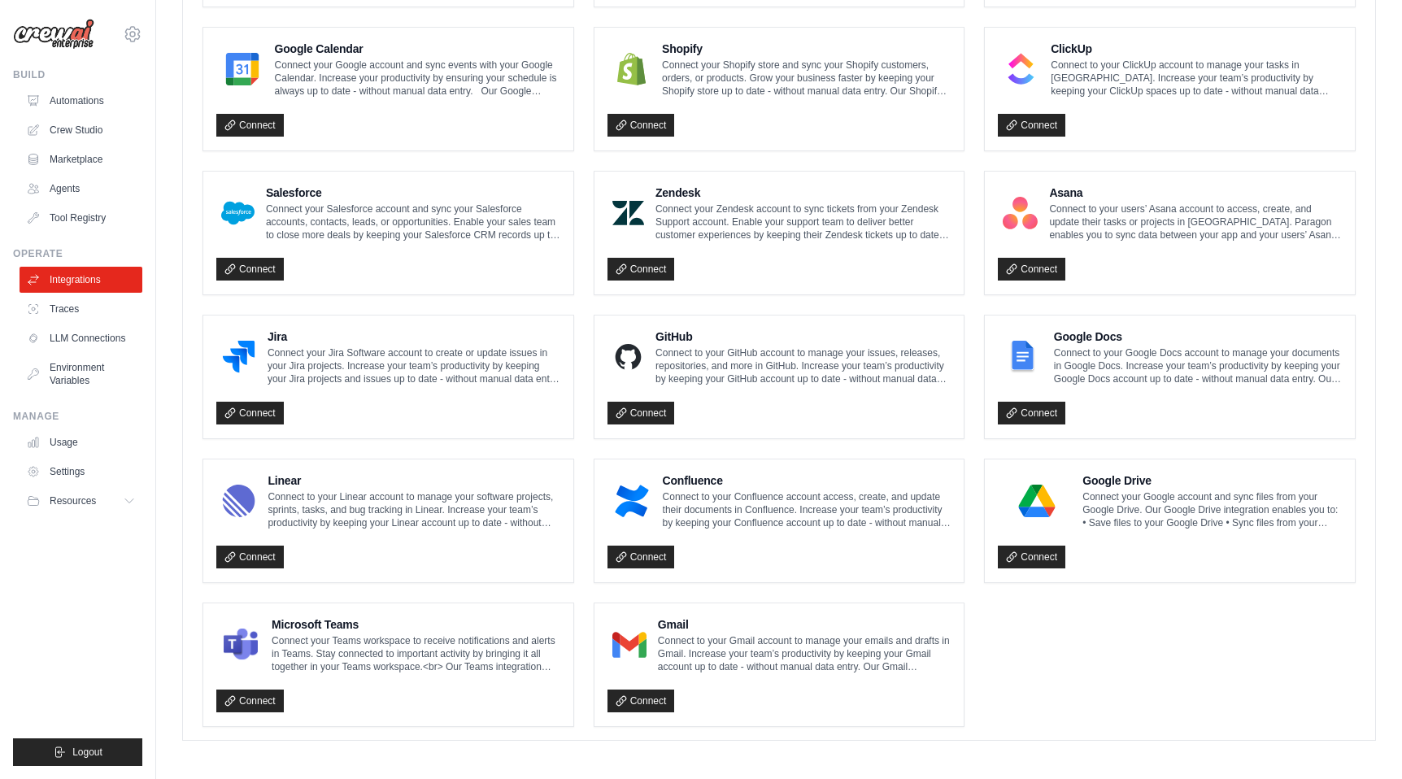
click at [763, 671] on div "Gmail Connect to your Gmail account to manage your emails and drafts in Gmail. …" at bounding box center [779, 664] width 344 height 97
click at [645, 697] on link "Connect" at bounding box center [640, 700] width 67 height 23
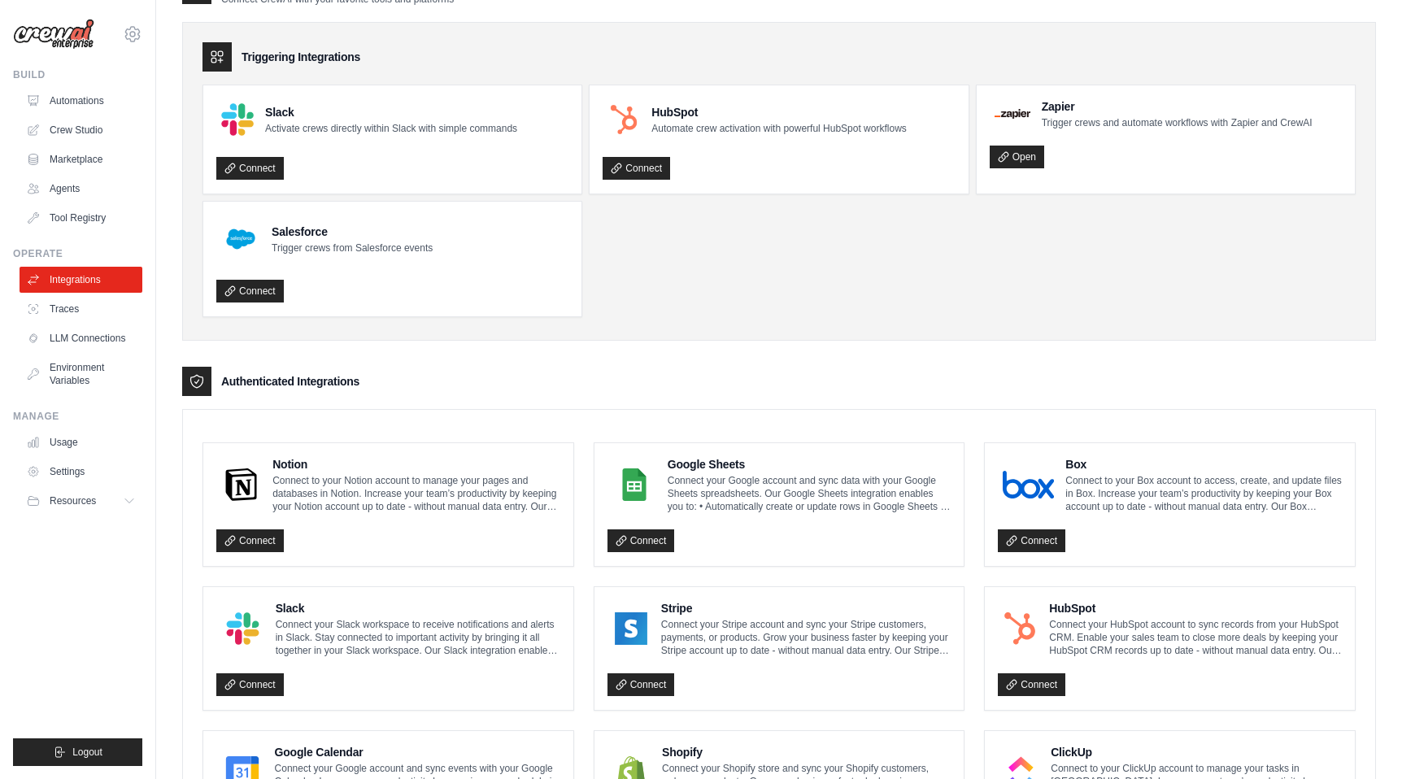
scroll to position [0, 0]
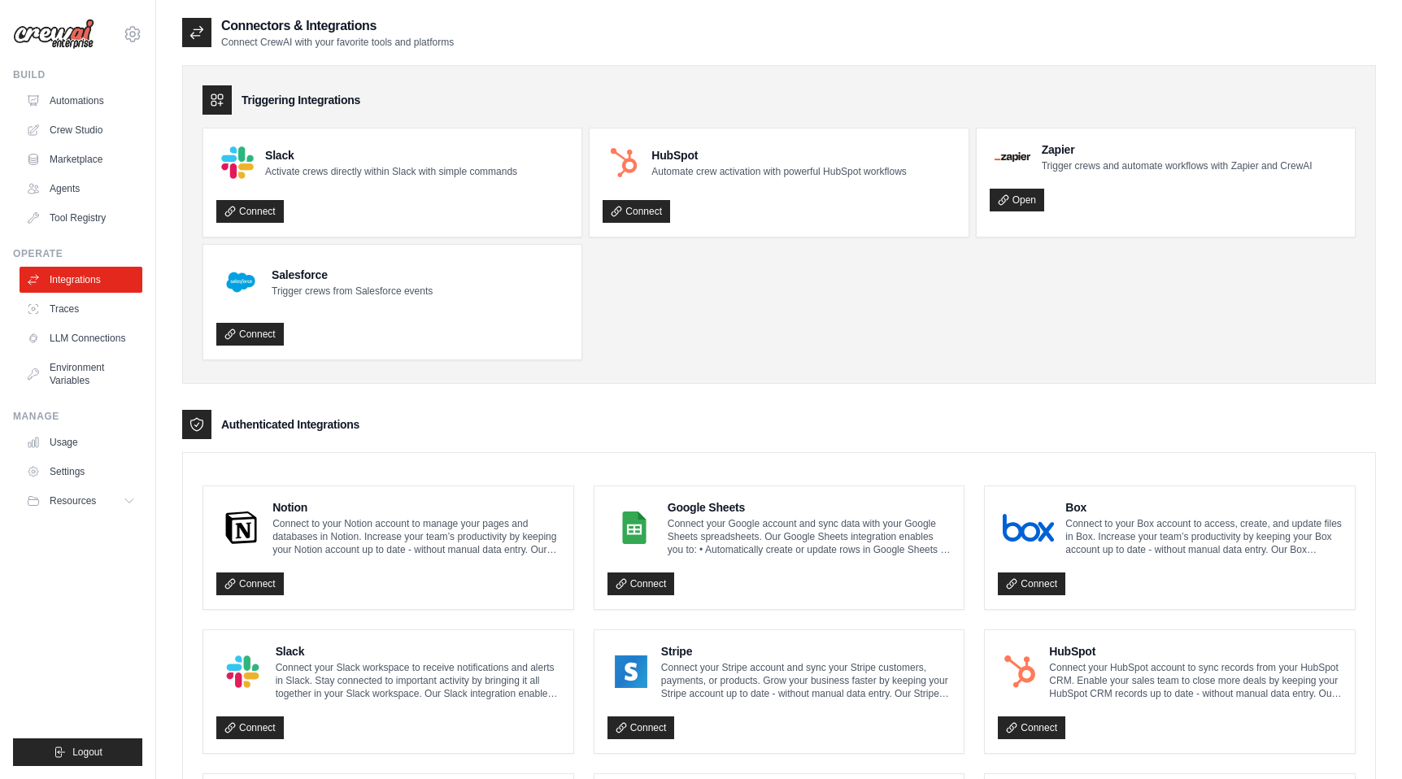
click at [197, 34] on icon at bounding box center [197, 32] width 16 height 16
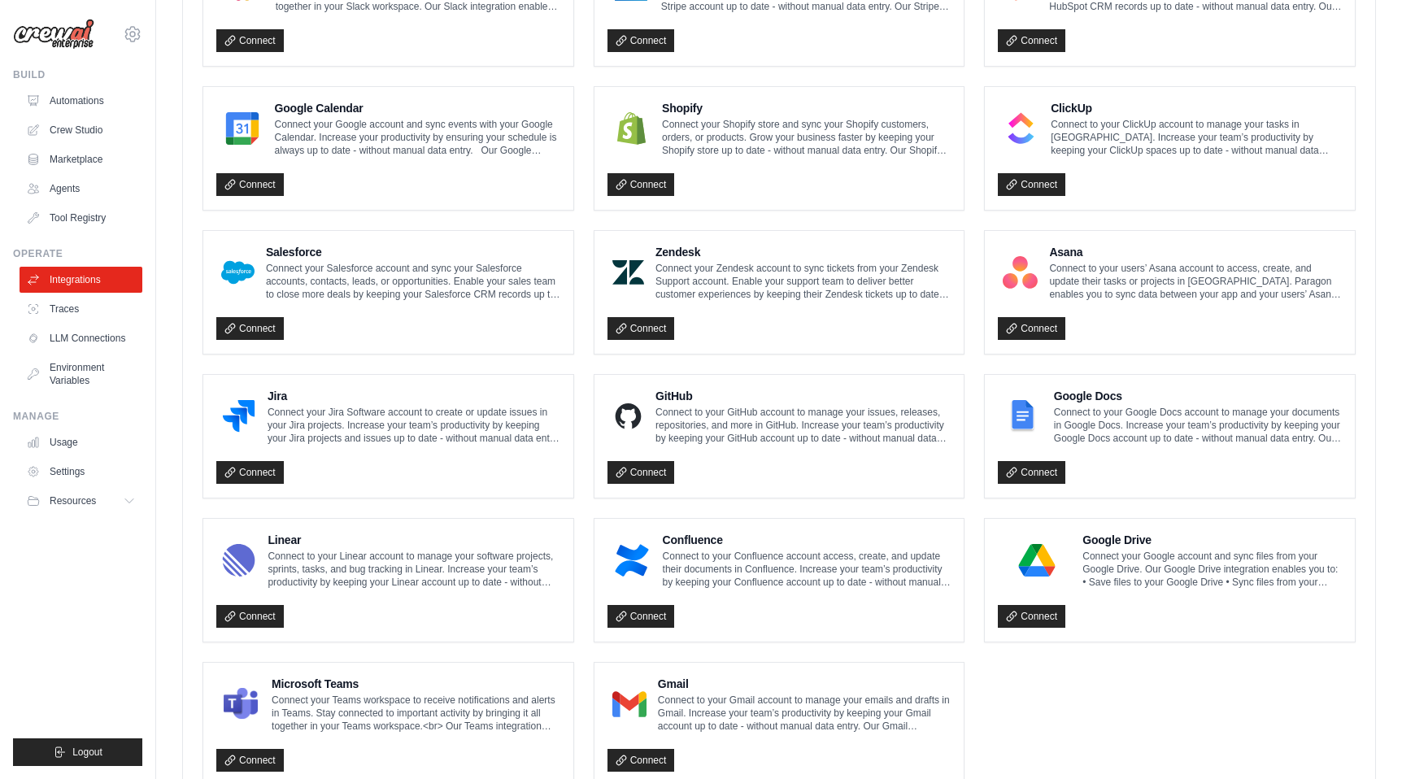
scroll to position [802, 0]
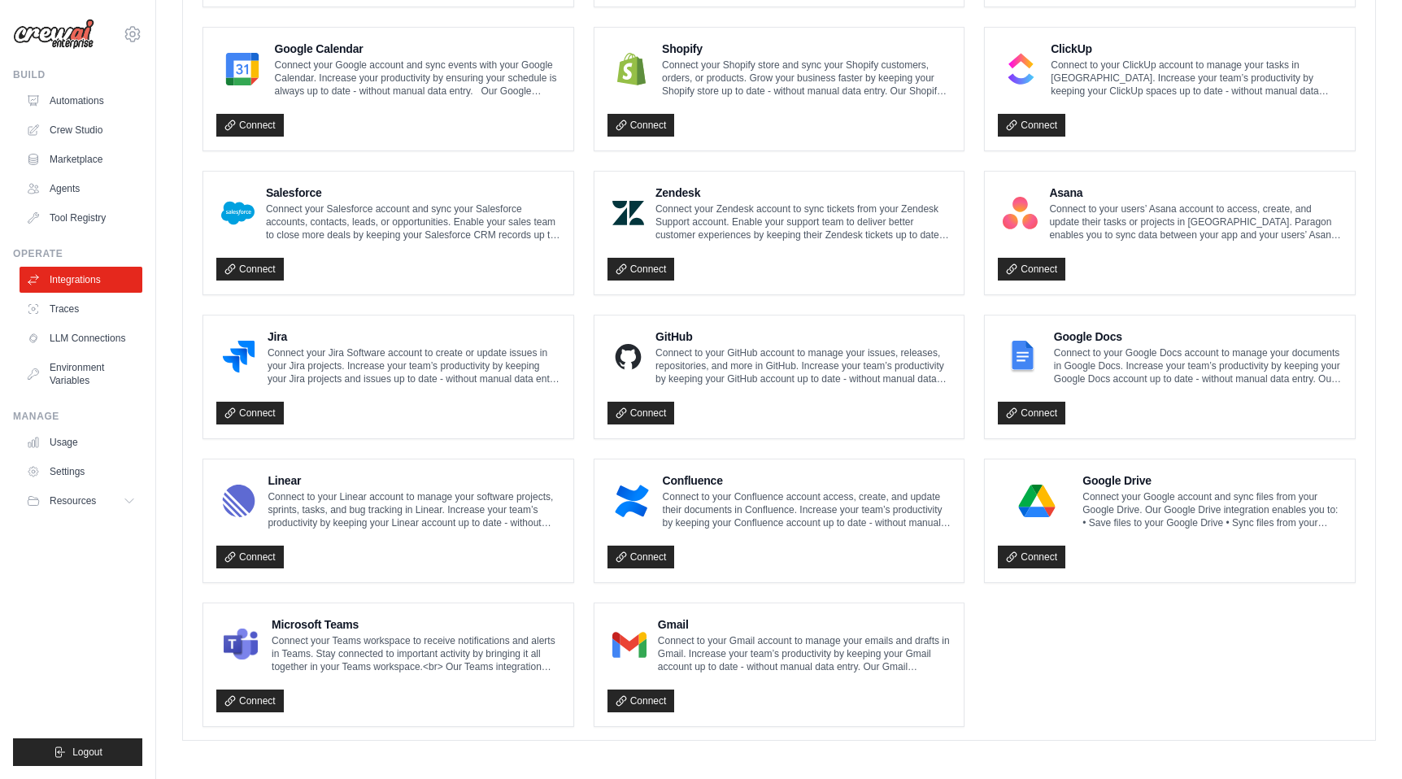
click at [685, 655] on p "Connect to your Gmail account to manage your emails and drafts in Gmail. Increa…" at bounding box center [804, 653] width 293 height 39
click at [631, 699] on link "Connect" at bounding box center [640, 700] width 67 height 23
